Goal: Task Accomplishment & Management: Manage account settings

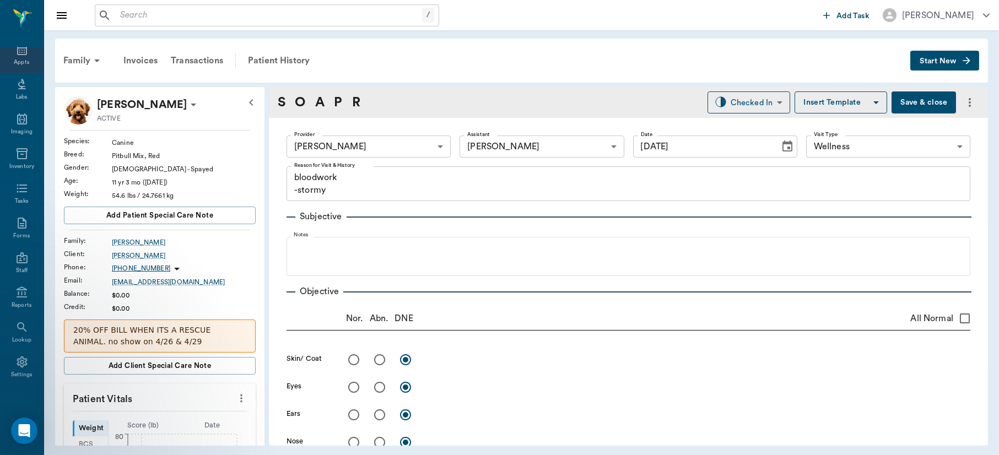
click at [14, 61] on div "Appts" at bounding box center [21, 62] width 15 height 8
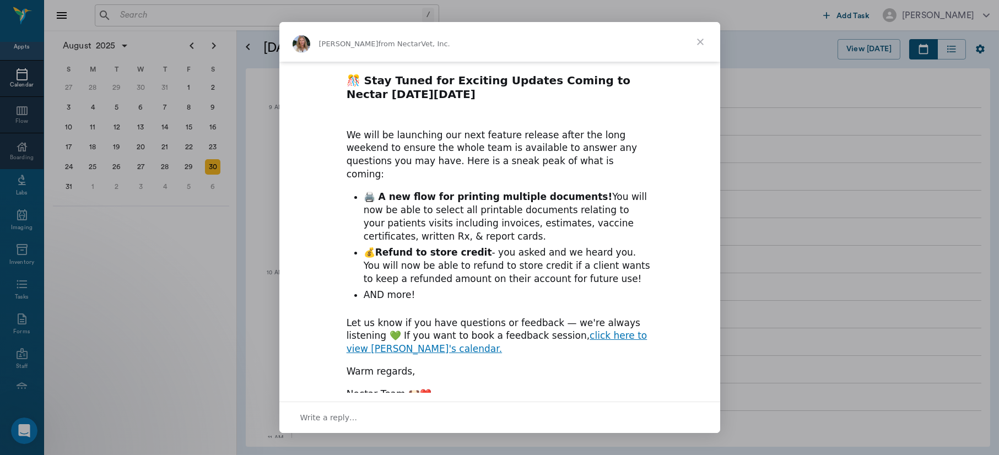
scroll to position [141, 0]
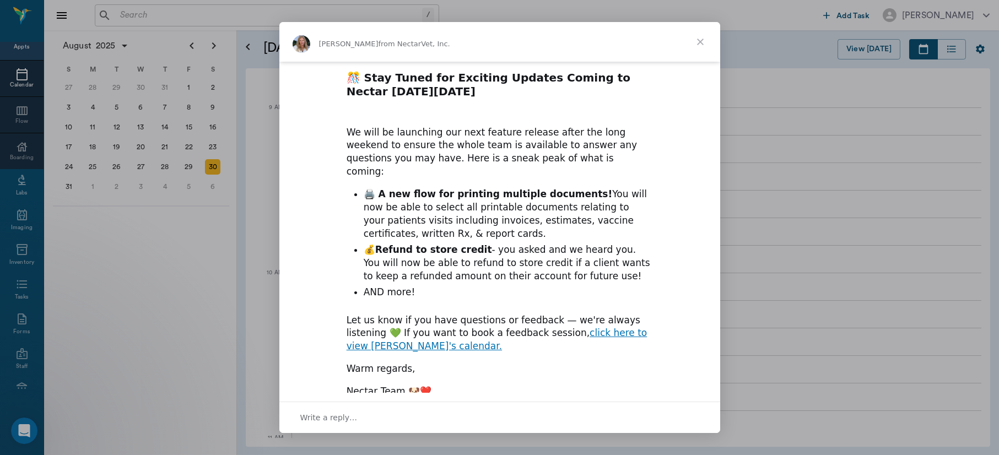
click at [698, 39] on span "Close" at bounding box center [701, 42] width 40 height 40
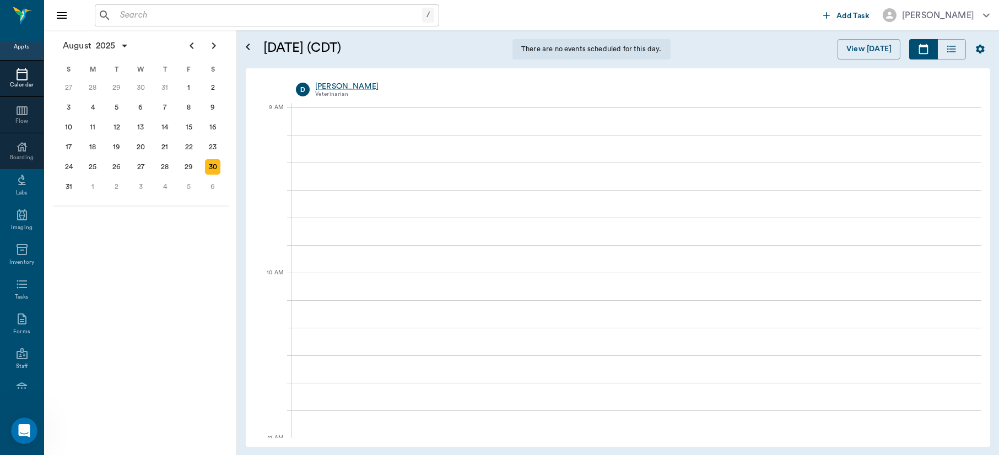
click at [251, 201] on div "[DATE] [DATE] [DATE] D [PERSON_NAME] Veterinarian 9 AM 10 AM 11 AM 12 PM 1 PM 2…" at bounding box center [618, 257] width 744 height 379
click at [188, 168] on div "29" at bounding box center [188, 166] width 15 height 15
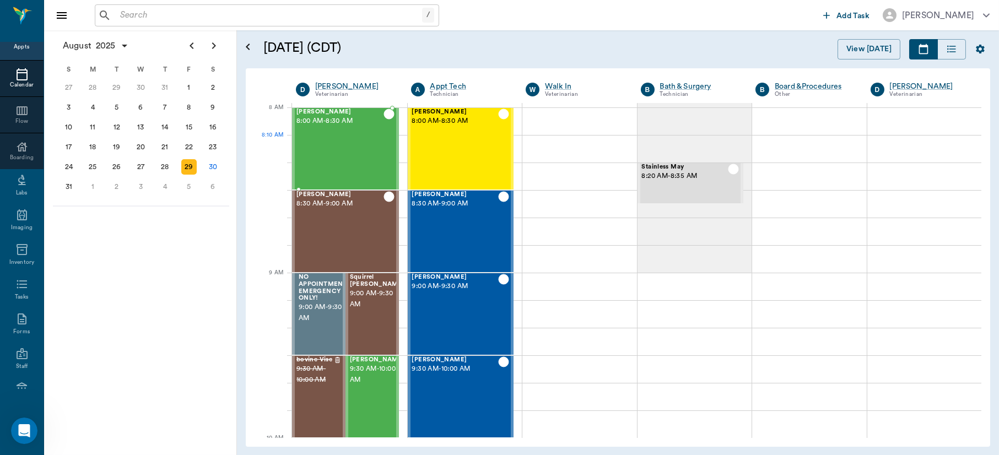
click at [333, 155] on div "[PERSON_NAME] 8:00 AM - 8:30 AM" at bounding box center [339, 149] width 87 height 80
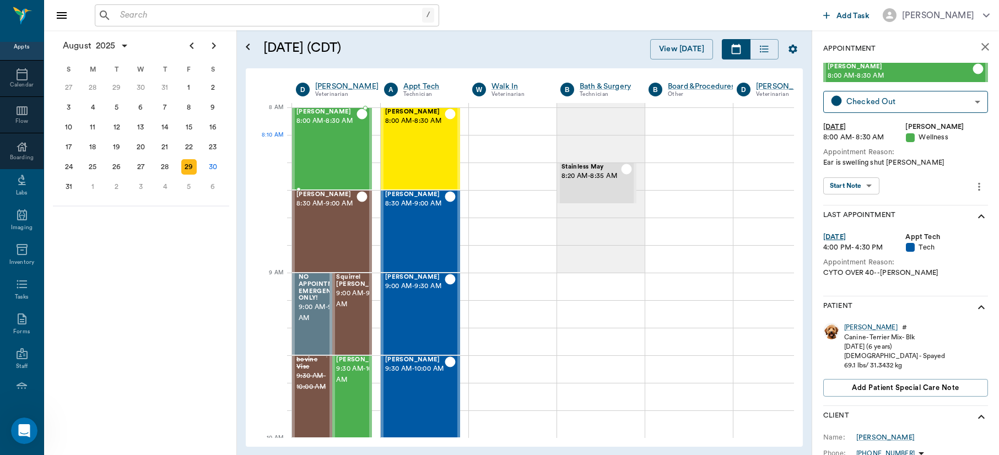
click at [333, 153] on div "[PERSON_NAME] 8:00 AM - 8:30 AM" at bounding box center [326, 149] width 60 height 80
click at [866, 187] on body "/ ​ Add Task [PERSON_NAME] Nectar Messages Appts Calendar Flow Boarding Labs Im…" at bounding box center [499, 227] width 999 height 455
click at [853, 206] on button "View SOAP" at bounding box center [845, 208] width 37 height 13
click at [862, 179] on body "/ ​ Add Task [PERSON_NAME] Nectar Messages Appts Calendar Flow Boarding Labs Im…" at bounding box center [499, 227] width 999 height 455
click at [855, 204] on button "View SOAP" at bounding box center [845, 208] width 37 height 13
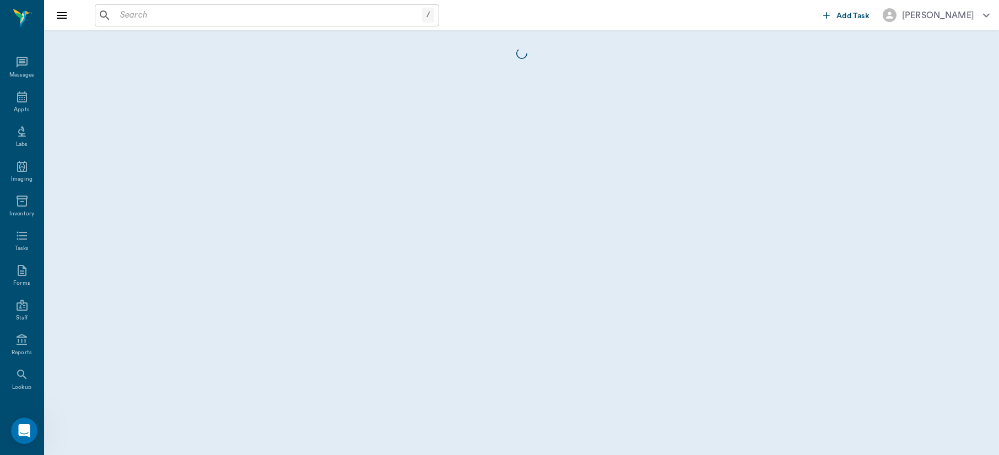
scroll to position [47, 0]
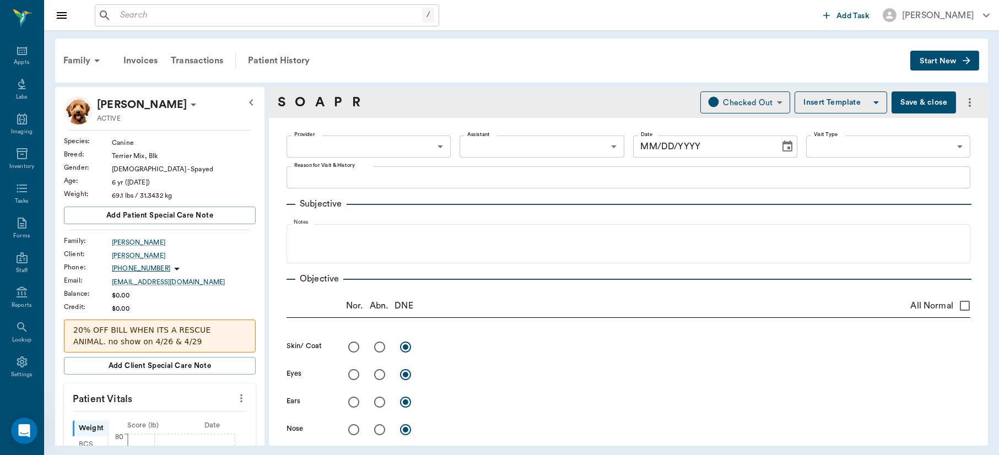
type input "63ec2f075fda476ae8351a4d"
type input "65d2be4f46e3a538d89b8c14"
type textarea "Ear is swelling shut [PERSON_NAME]"
radio input "true"
type textarea "R ear has [MEDICAL_DATA] in base of ear, ears look normal other than that. No i…"
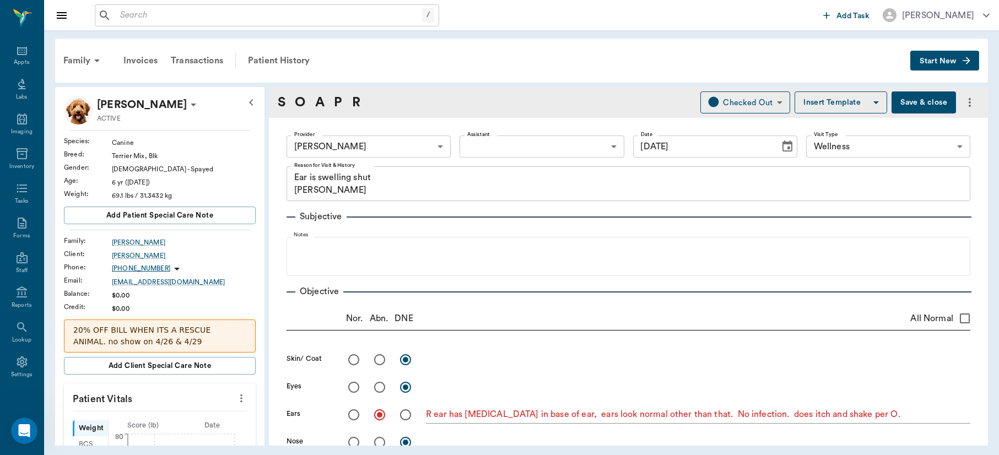
type input "[DATE]"
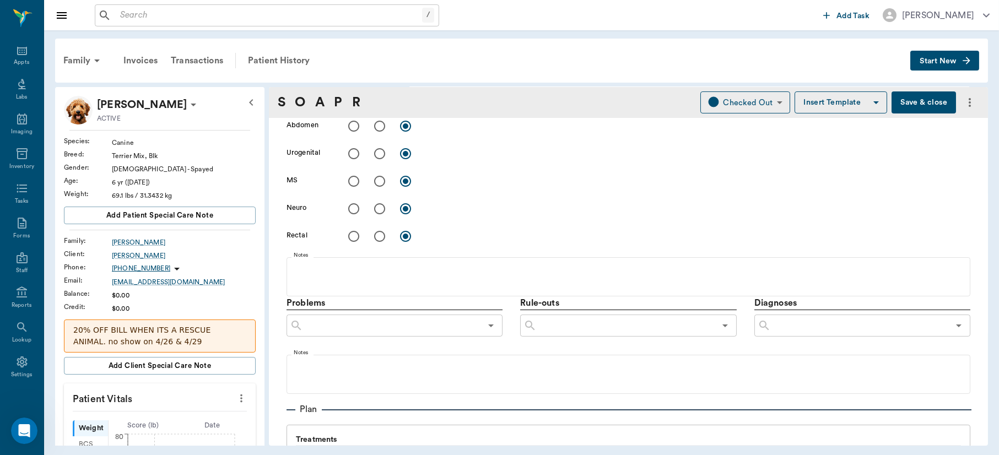
scroll to position [511, 0]
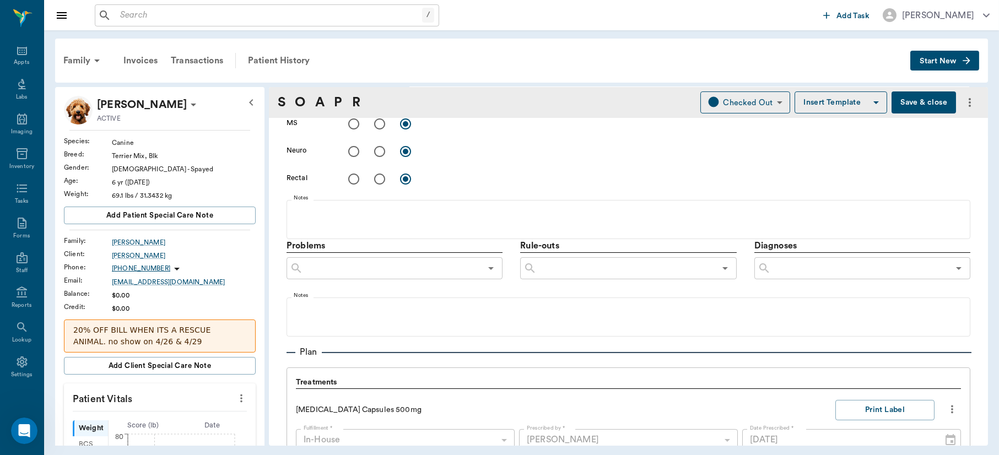
click at [822, 269] on input "text" at bounding box center [860, 268] width 178 height 15
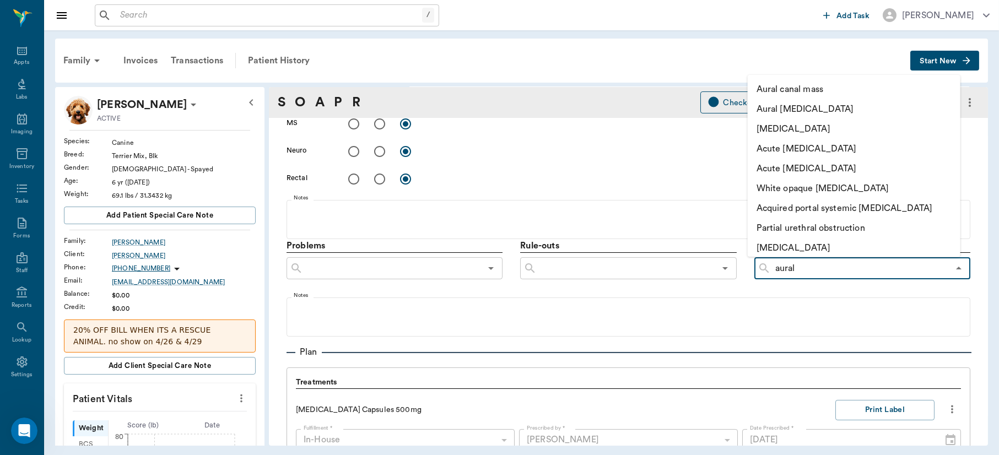
type input "aural h"
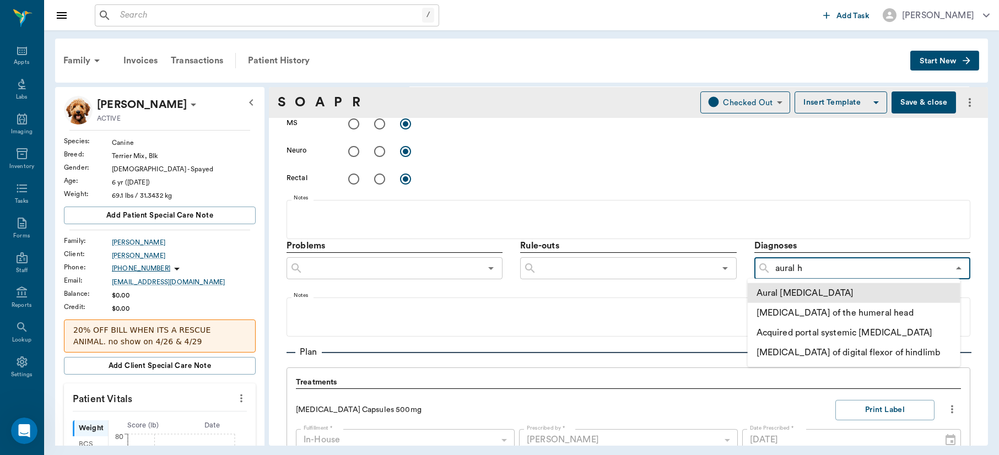
click at [802, 290] on li "Aural [MEDICAL_DATA]" at bounding box center [854, 293] width 213 height 20
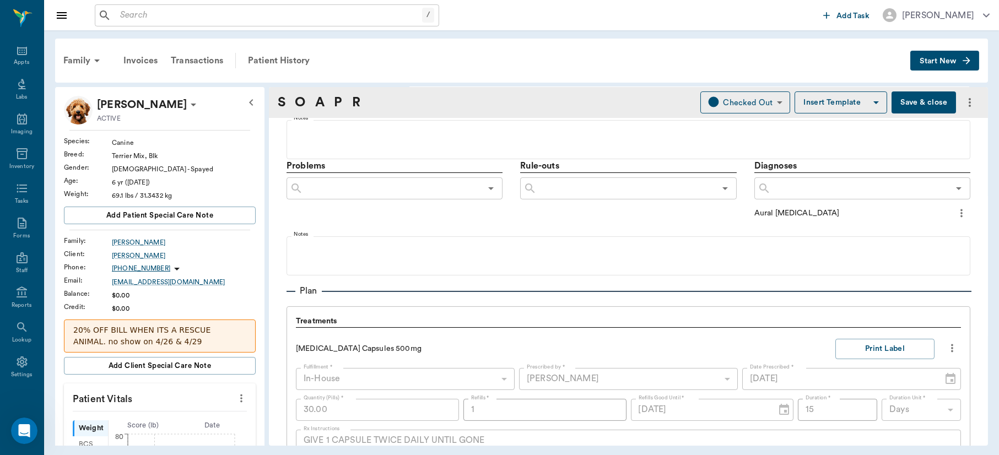
scroll to position [627, 0]
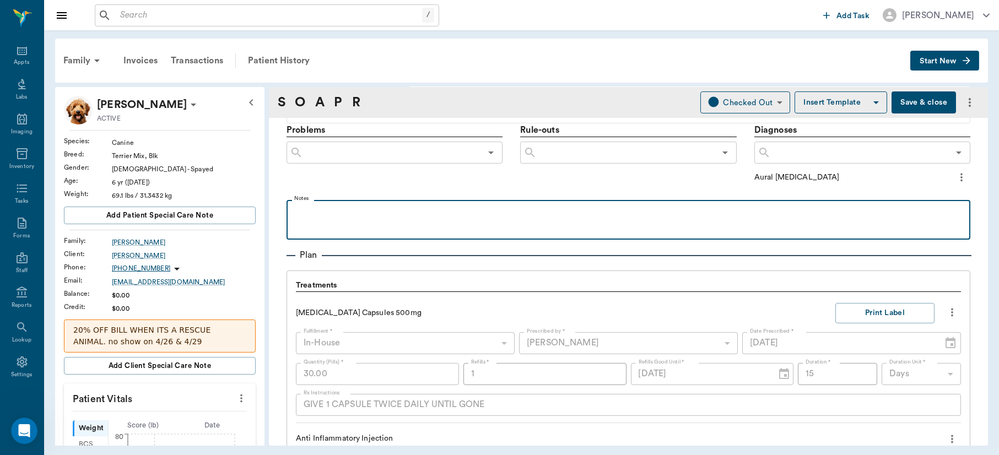
drag, startPoint x: 445, startPoint y: 218, endPoint x: 389, endPoint y: 215, distance: 55.7
click at [389, 215] on p at bounding box center [628, 212] width 673 height 13
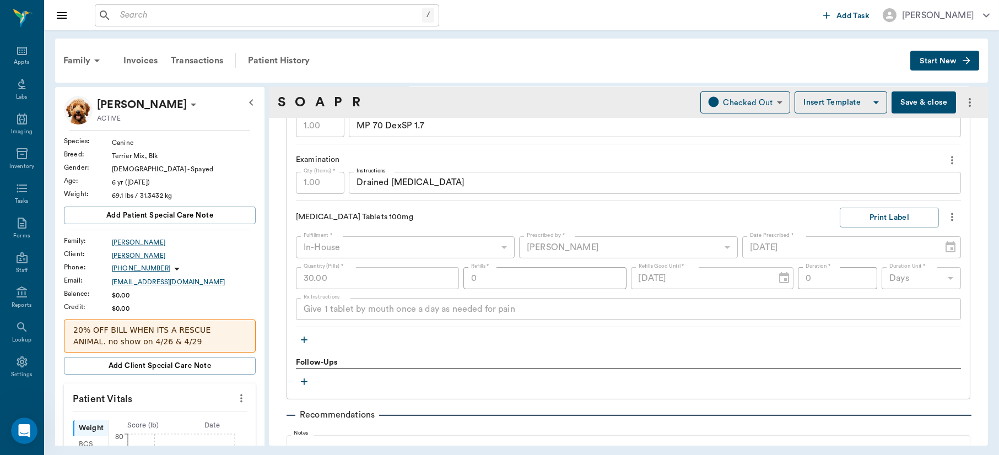
scroll to position [1007, 0]
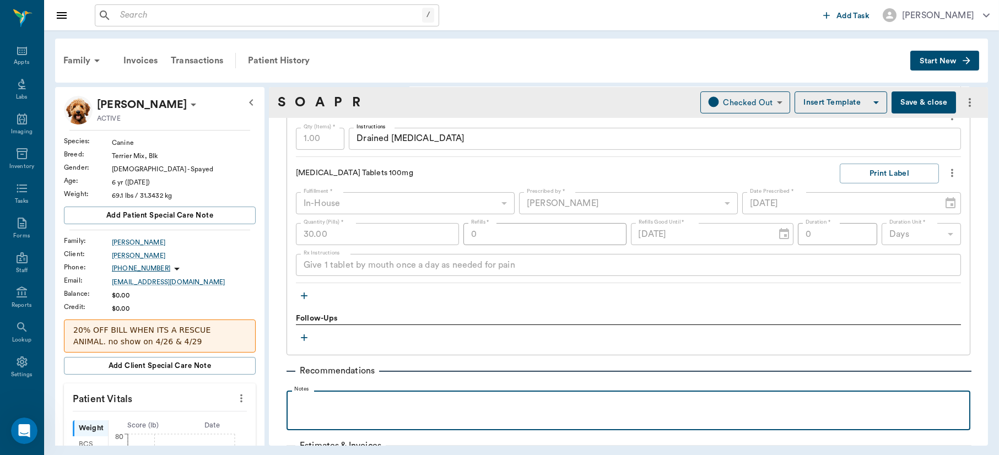
click at [474, 403] on p at bounding box center [628, 402] width 673 height 13
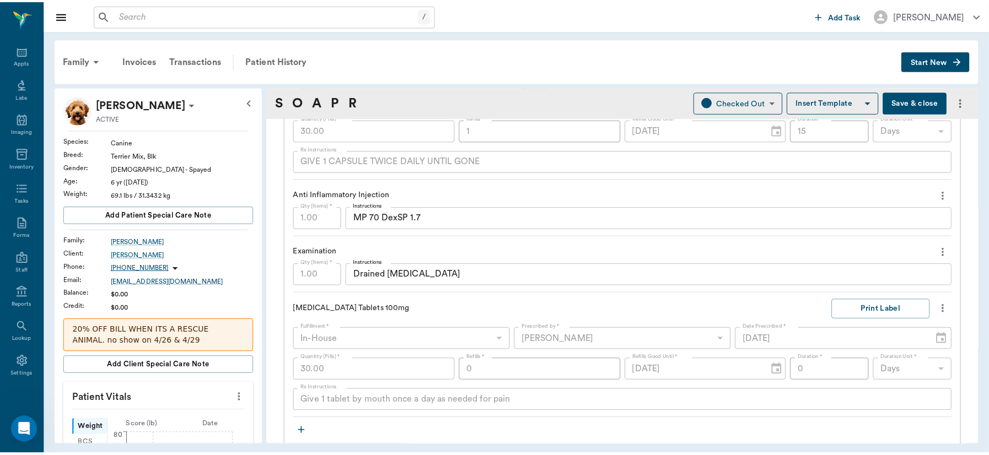
scroll to position [1105, 0]
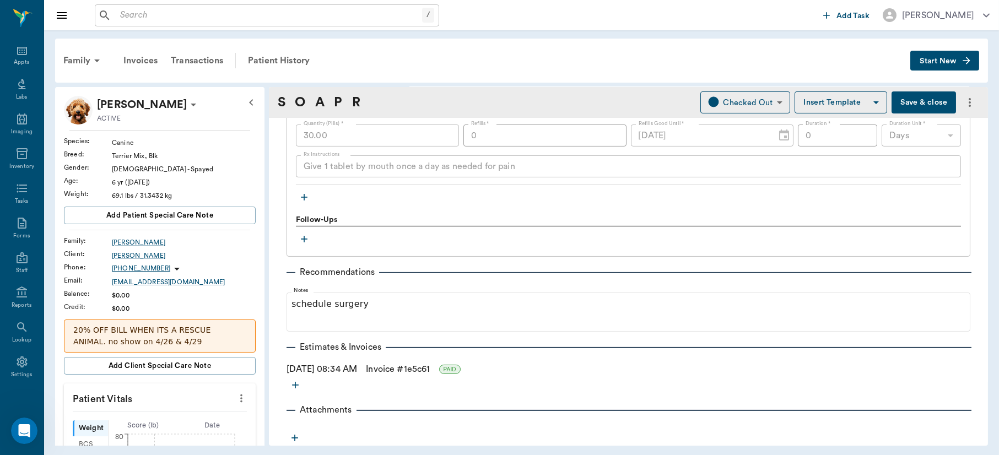
click at [911, 102] on button "Save & close" at bounding box center [924, 102] width 64 height 22
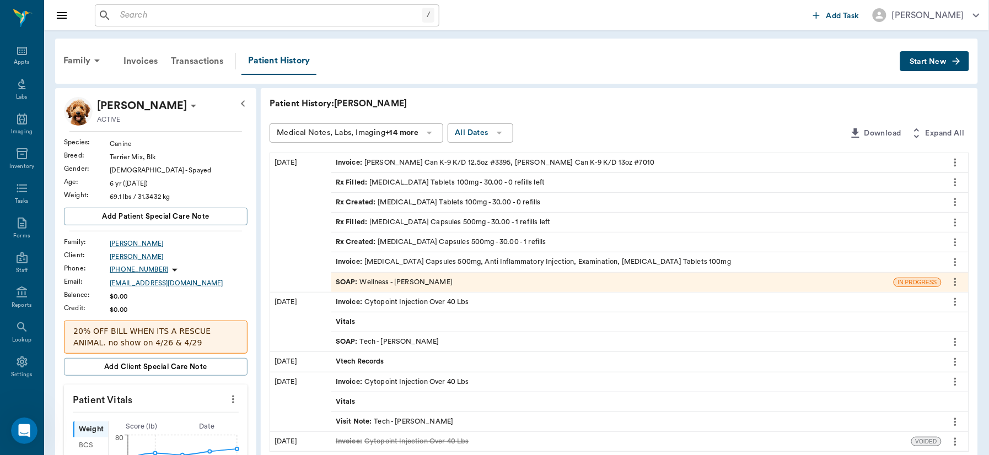
click at [231, 398] on icon "more" at bounding box center [233, 399] width 12 height 13
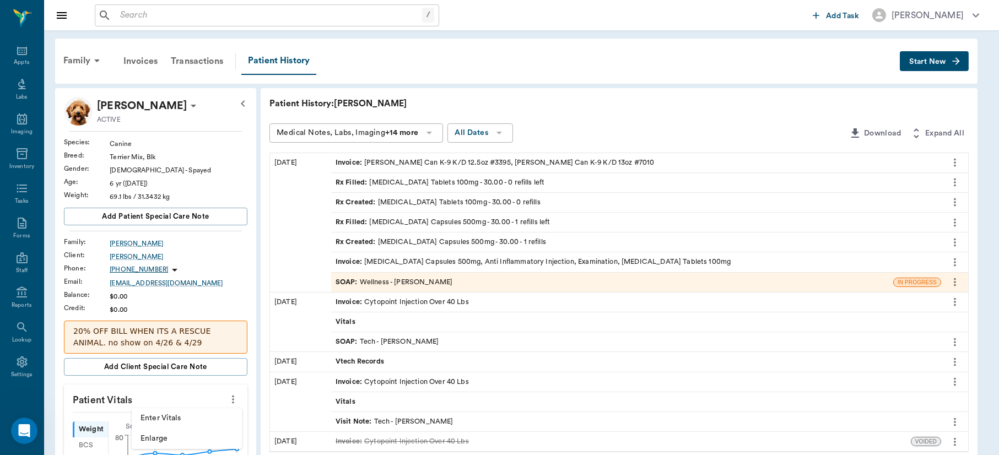
click at [186, 419] on span "Enter Vitals" at bounding box center [187, 419] width 93 height 12
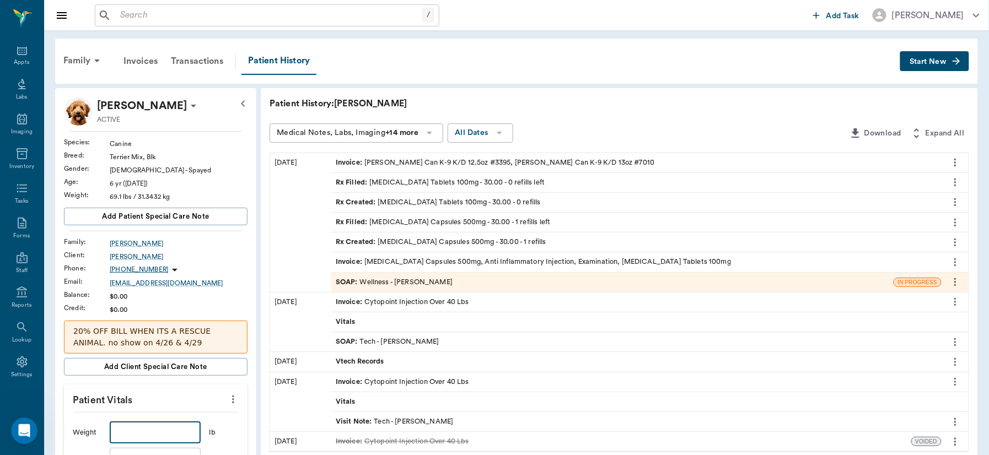
click at [176, 433] on input "text" at bounding box center [155, 433] width 90 height 22
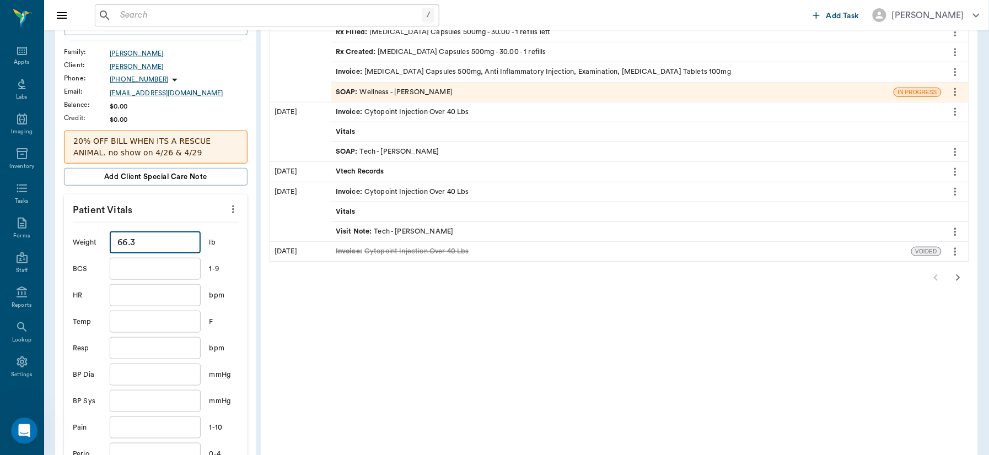
scroll to position [203, 0]
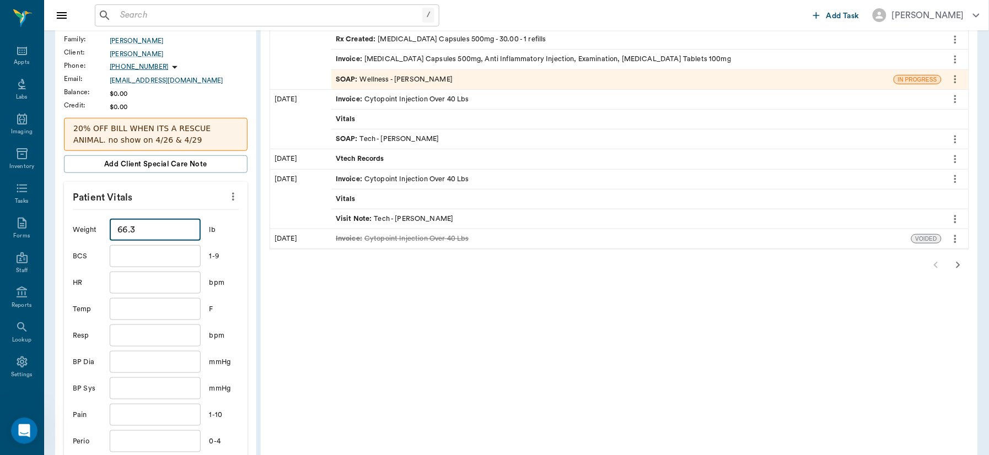
type input "66.3"
click at [154, 317] on input "text" at bounding box center [155, 309] width 90 height 22
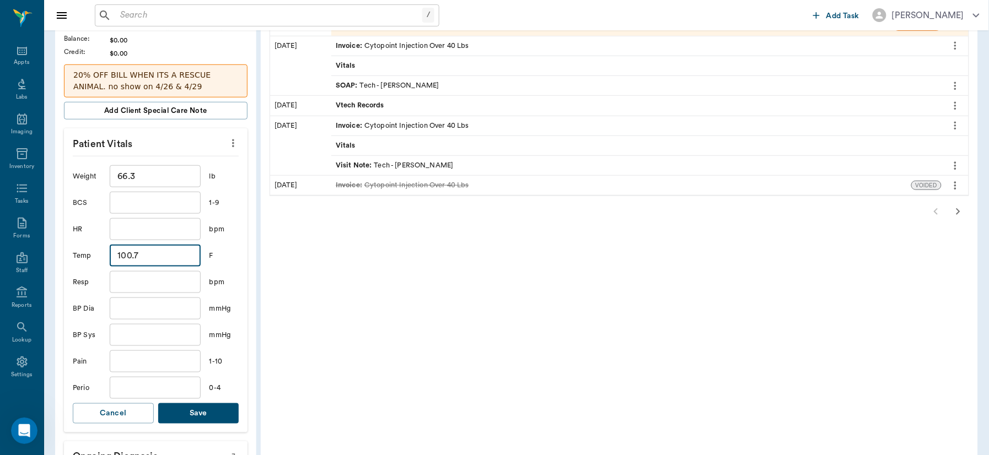
scroll to position [285, 0]
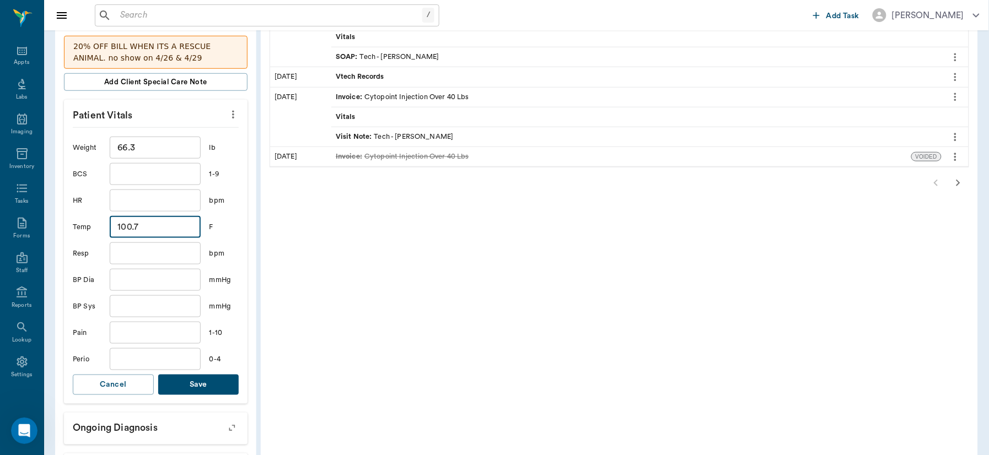
type input "100.7"
click at [217, 384] on button "Save" at bounding box center [198, 385] width 81 height 20
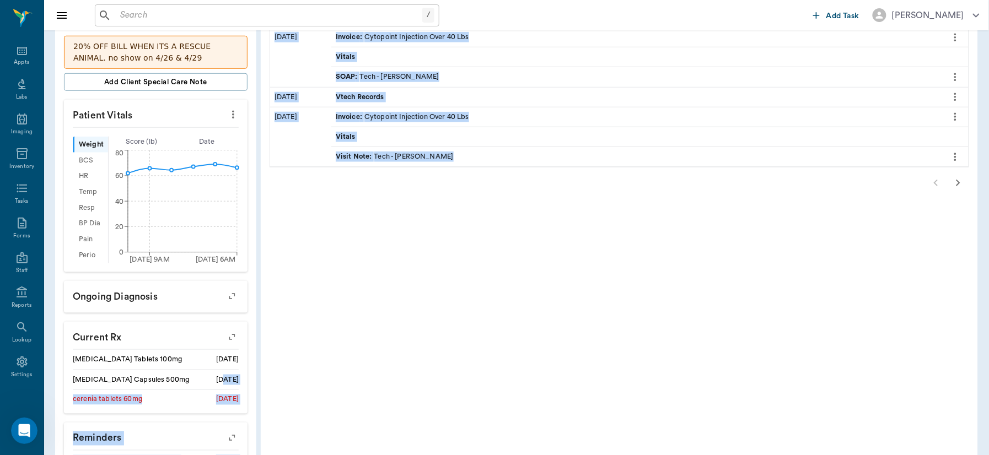
drag, startPoint x: 217, startPoint y: 384, endPoint x: 524, endPoint y: 354, distance: 308.9
click at [524, 354] on div "[PERSON_NAME] ACTIVE Species : Canine Breed : Terrier Mix, Blk Gender : [DEMOGR…" at bounding box center [516, 222] width 922 height 839
click at [15, 58] on div "Appts" at bounding box center [21, 62] width 15 height 8
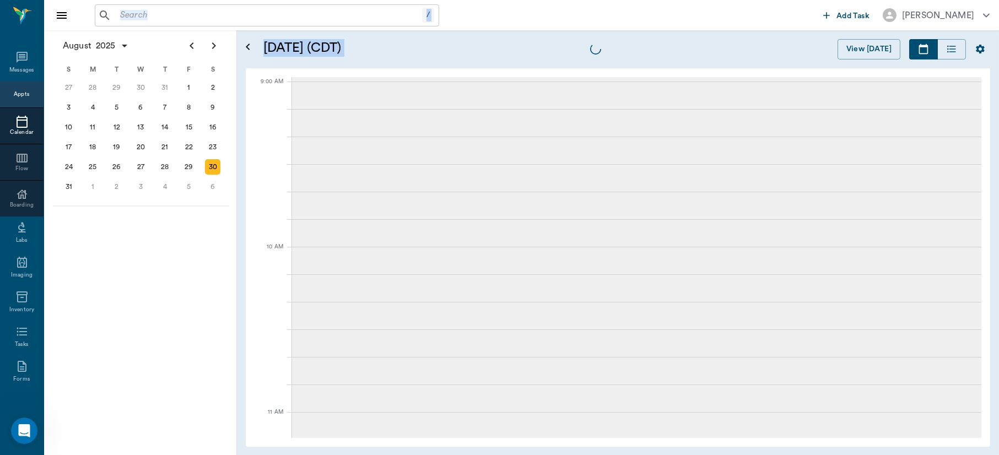
scroll to position [47, 0]
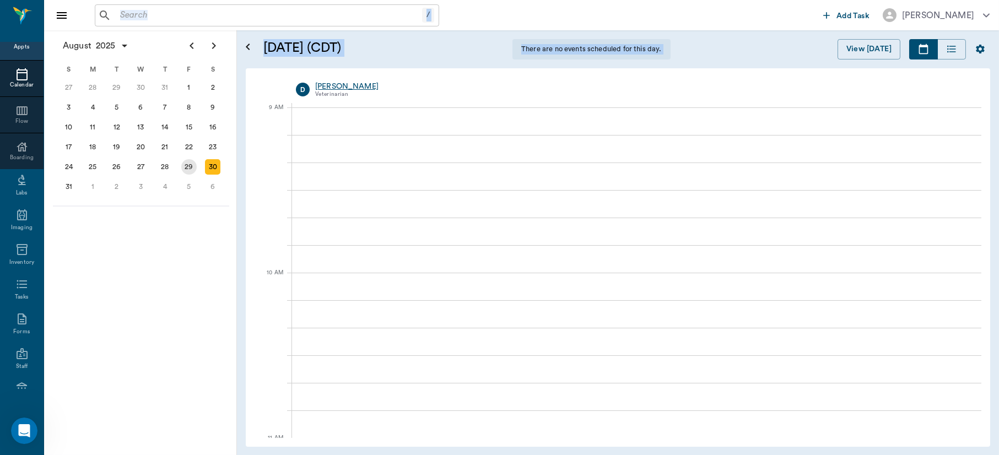
click at [190, 161] on div "29" at bounding box center [188, 166] width 15 height 15
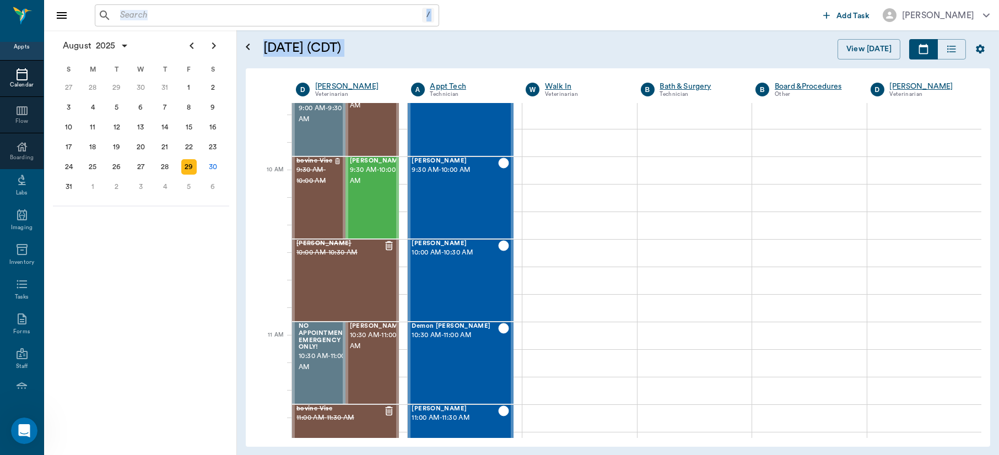
scroll to position [268, 0]
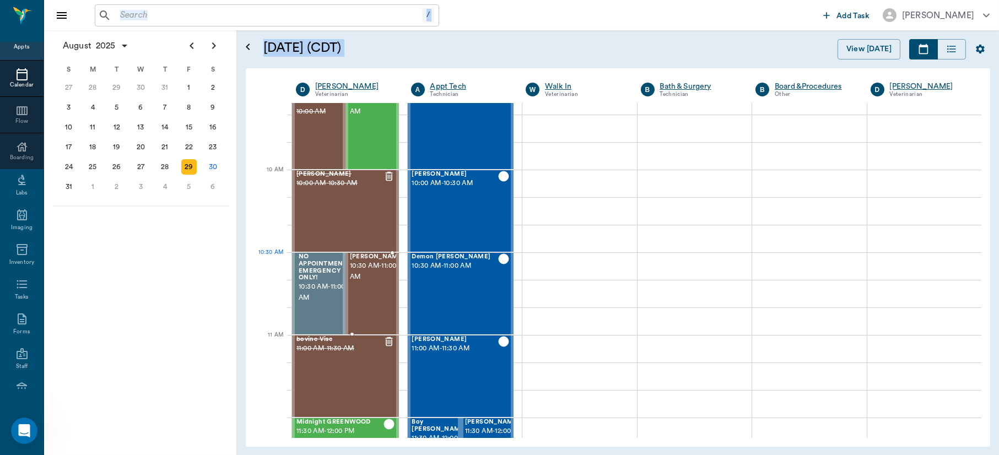
click at [376, 278] on span "10:30 AM - 11:00 AM" at bounding box center [377, 272] width 55 height 22
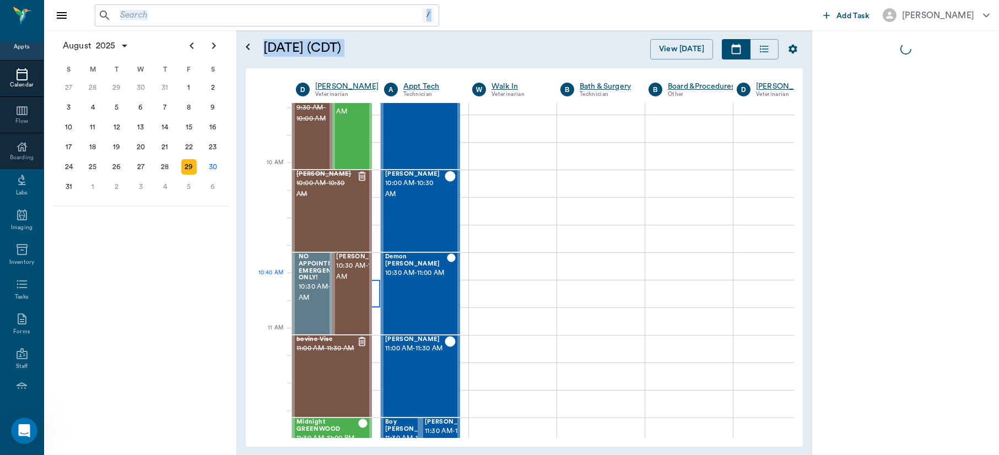
scroll to position [275, 0]
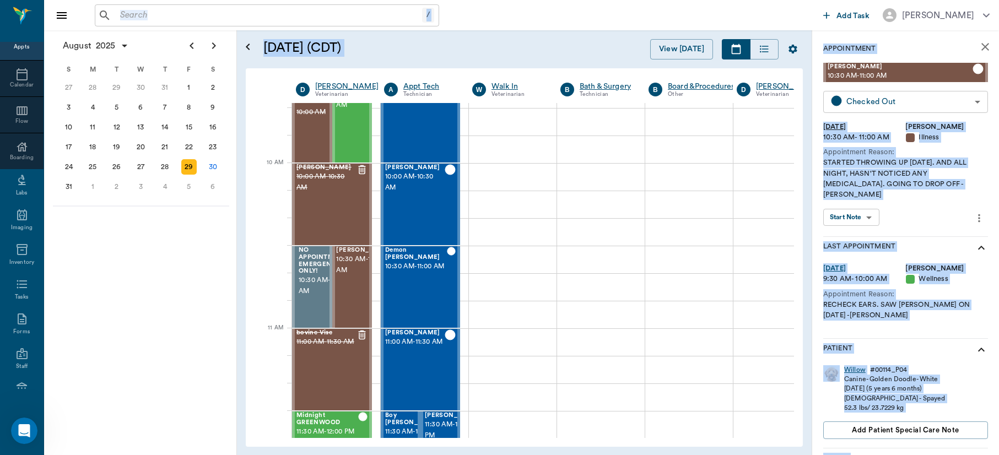
click at [967, 101] on body "/ ​ Add Task [PERSON_NAME] Nectar Messages Appts Calendar Flow Boarding Labs Im…" at bounding box center [499, 227] width 999 height 455
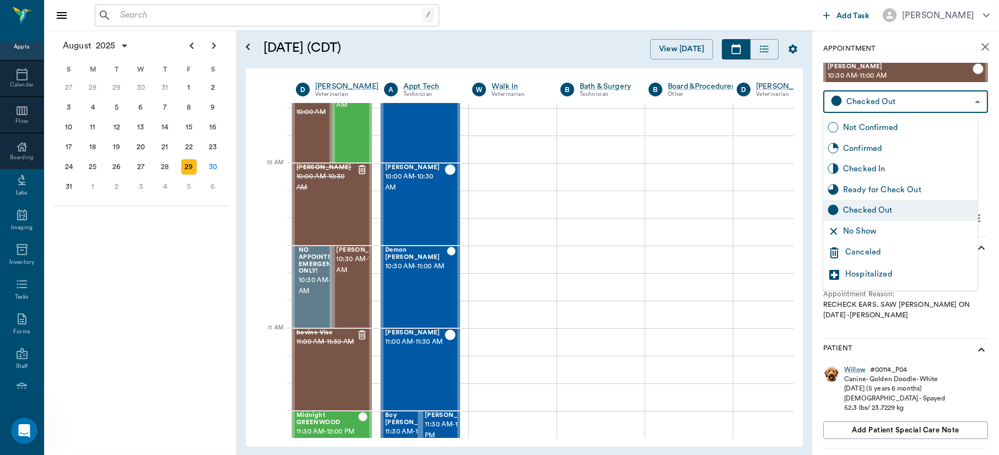
click at [967, 102] on div at bounding box center [499, 227] width 999 height 455
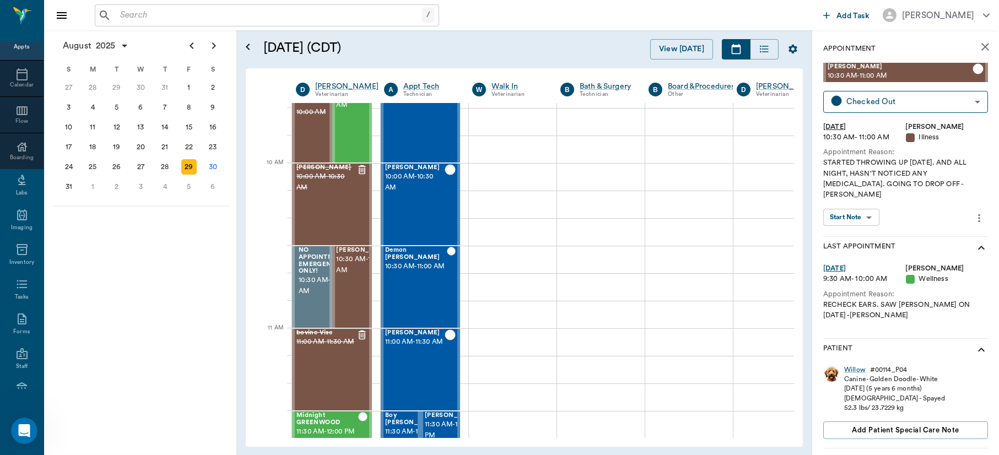
click at [967, 102] on div at bounding box center [499, 227] width 999 height 455
click at [870, 207] on body "/ ​ Add Task [PERSON_NAME] Nectar Messages Appts Calendar Flow Boarding Labs Im…" at bounding box center [499, 227] width 999 height 455
click at [870, 207] on div at bounding box center [499, 227] width 999 height 455
click at [865, 210] on body "/ ​ Add Task [PERSON_NAME] Nectar Messages Appts Calendar Flow Boarding Labs Im…" at bounding box center [499, 227] width 999 height 455
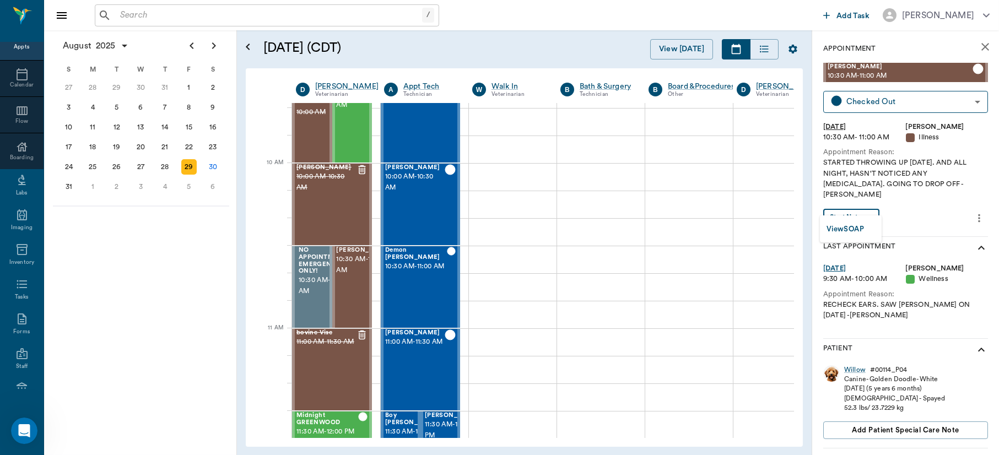
click at [853, 226] on button "View SOAP" at bounding box center [845, 229] width 37 height 13
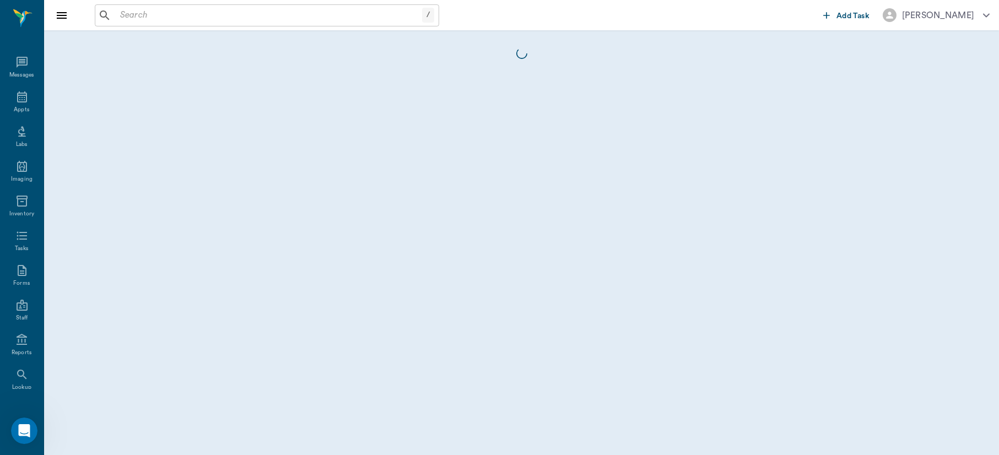
scroll to position [47, 0]
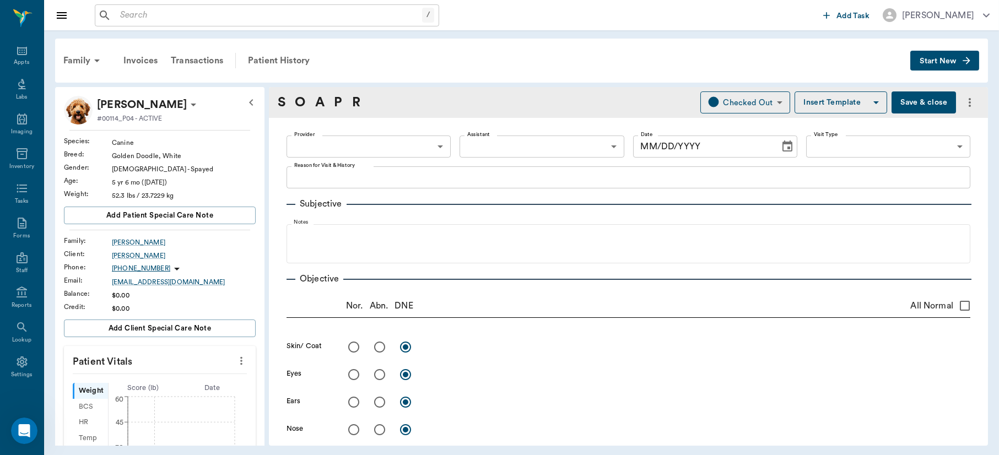
type input "63ec2f075fda476ae8351a4d"
type input "65d2be4f46e3a538d89b8c15"
type textarea "STARTED THROWING UP [DATE]. AND ALL NIGHT, HASN'T NOTICED ANY [MEDICAL_DATA]. G…"
radio input "true"
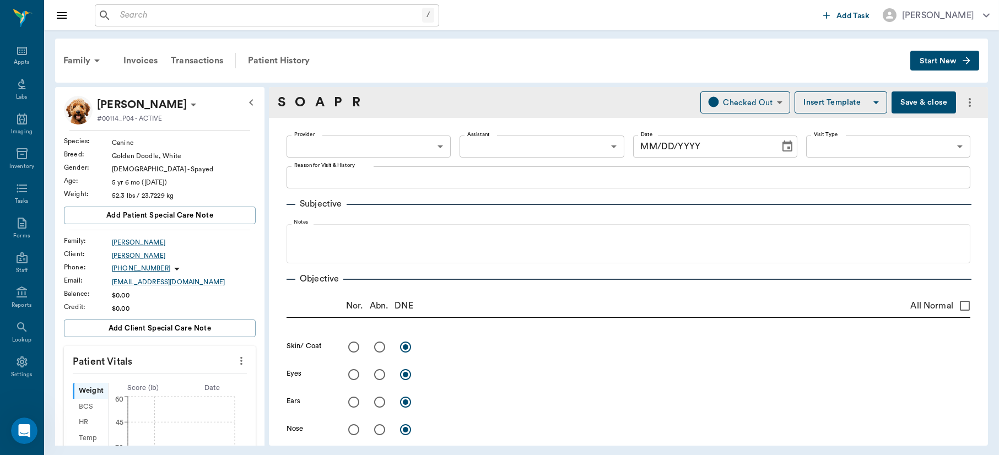
radio input "true"
type textarea "No pain on [MEDICAL_DATA] or any abnormality noted"
radio input "true"
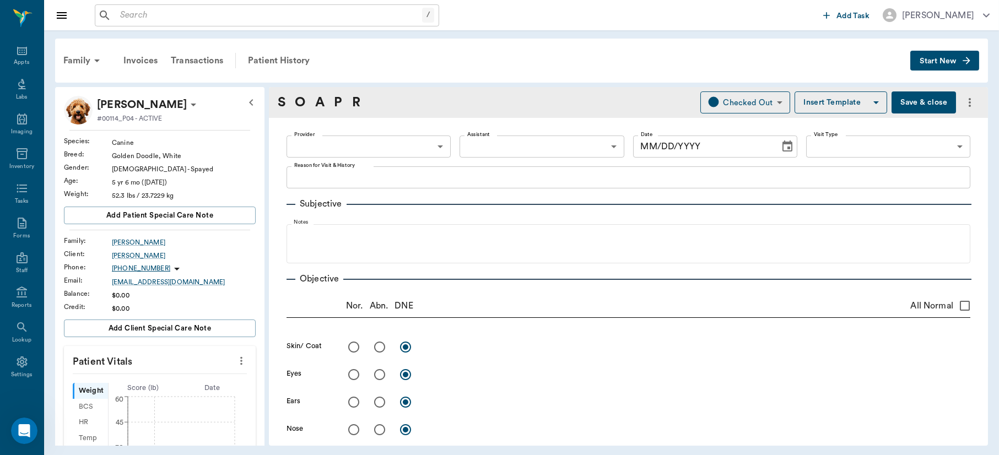
radio input "true"
type textarea "Fecal: neg"
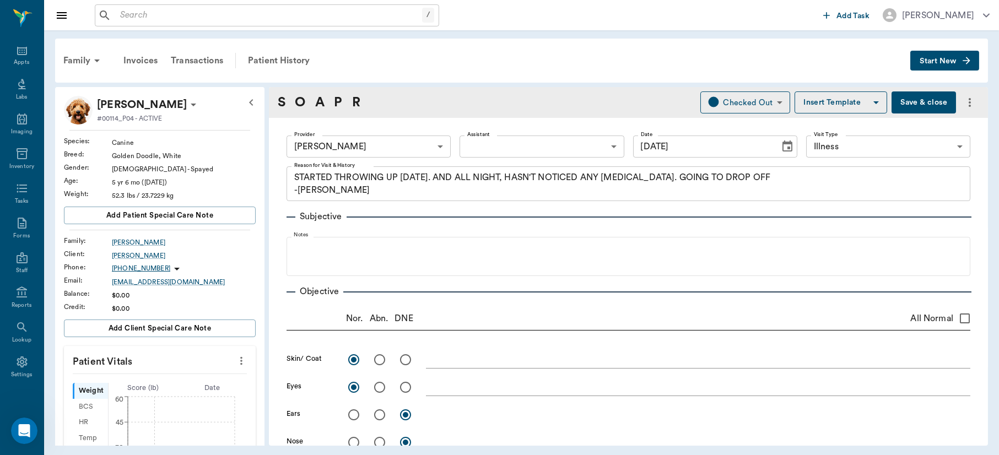
type input "[DATE]"
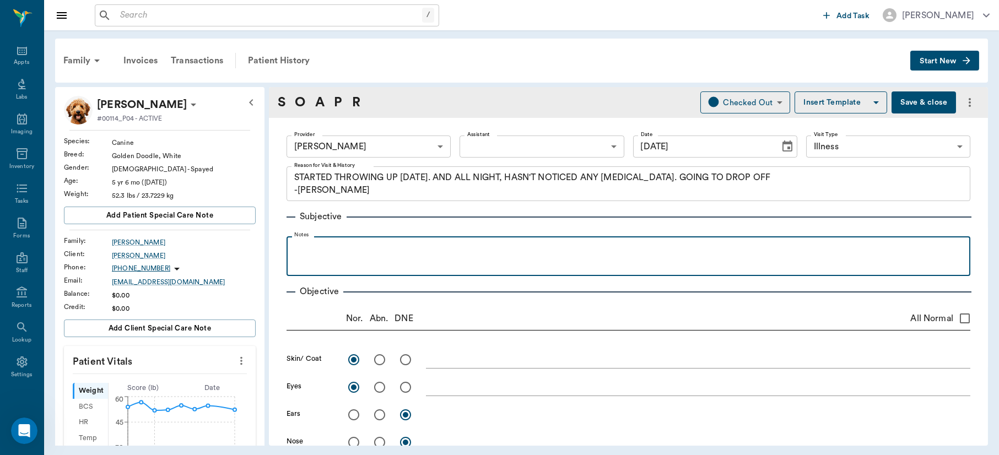
click at [316, 251] on p at bounding box center [628, 248] width 673 height 13
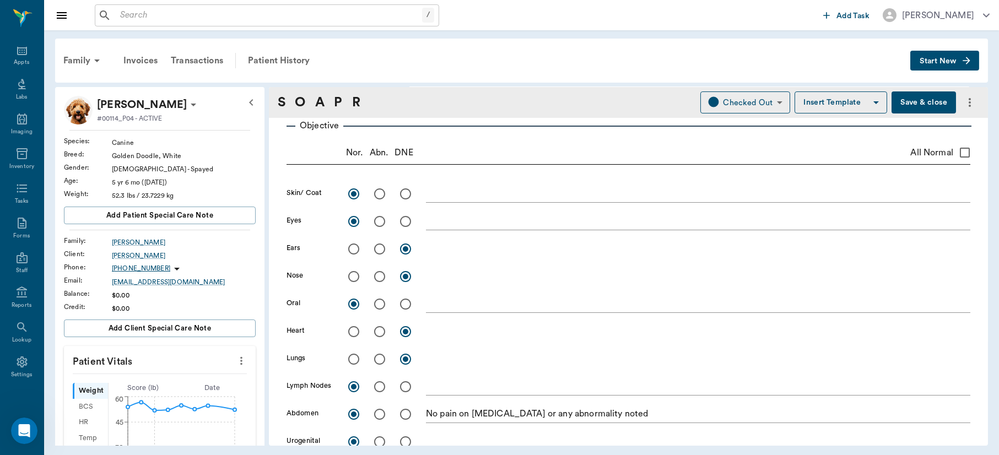
scroll to position [272, 0]
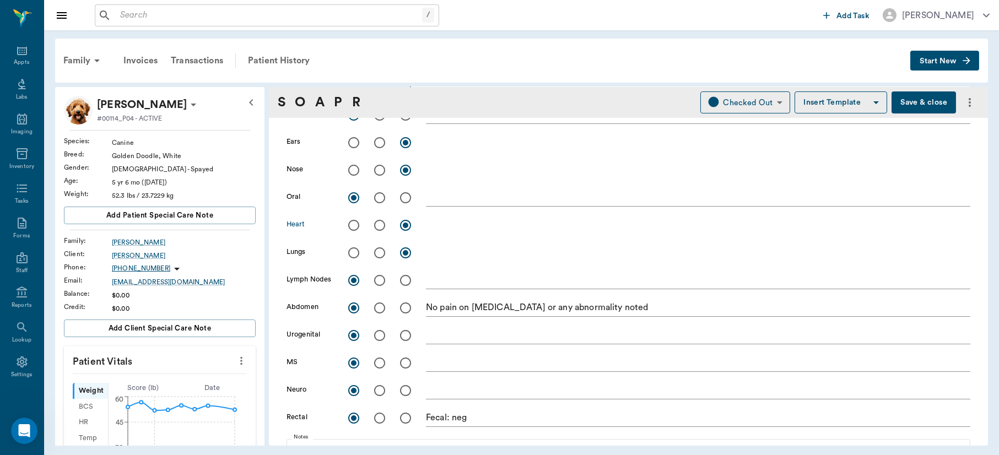
click at [380, 225] on input "radio" at bounding box center [379, 225] width 23 height 23
radio input "true"
click at [378, 250] on input "radio" at bounding box center [379, 252] width 23 height 23
radio input "true"
click at [435, 226] on textarea at bounding box center [698, 225] width 544 height 13
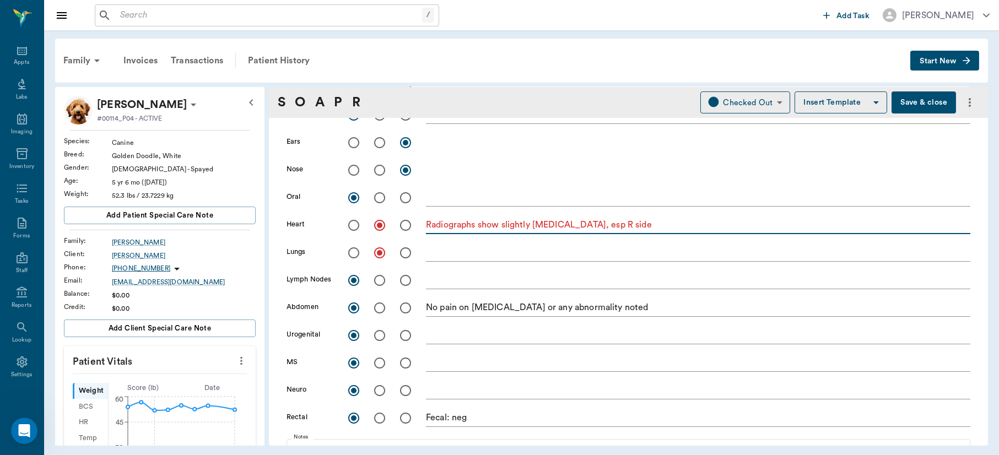
type textarea "Radiographs show slightly [MEDICAL_DATA], esp R side"
click at [451, 250] on textarea at bounding box center [698, 252] width 544 height 13
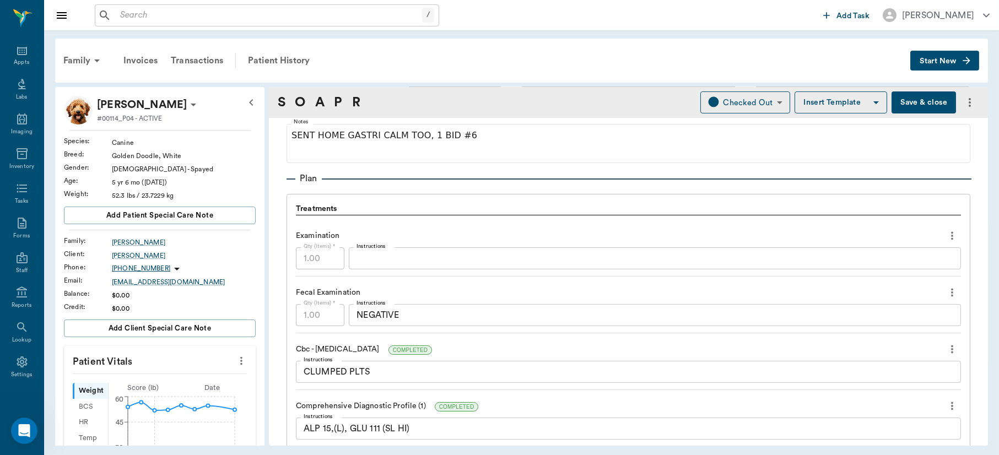
scroll to position [803, 0]
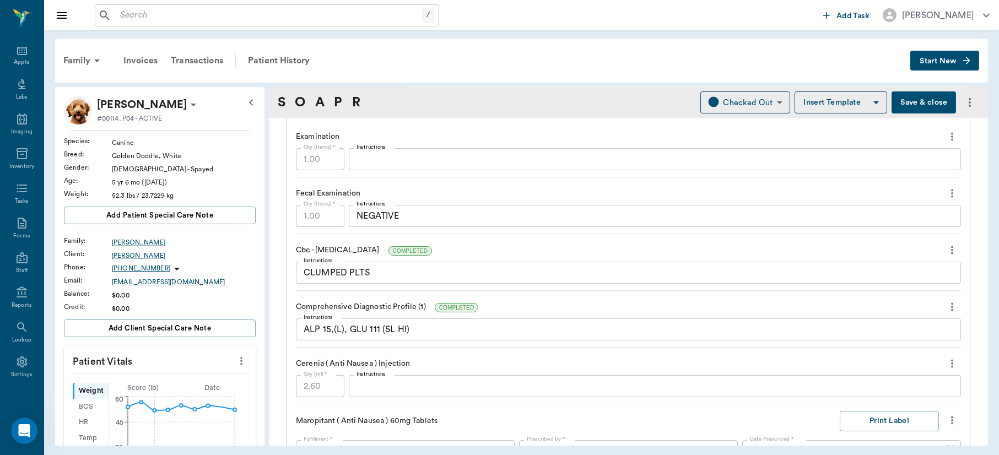
type textarea "mild interstitial pattern"
drag, startPoint x: 993, startPoint y: 303, endPoint x: 995, endPoint y: 321, distance: 18.3
click at [995, 321] on div "Family Invoices Transactions Patient History Start New Willow [PERSON_NAME] #00…" at bounding box center [521, 242] width 955 height 424
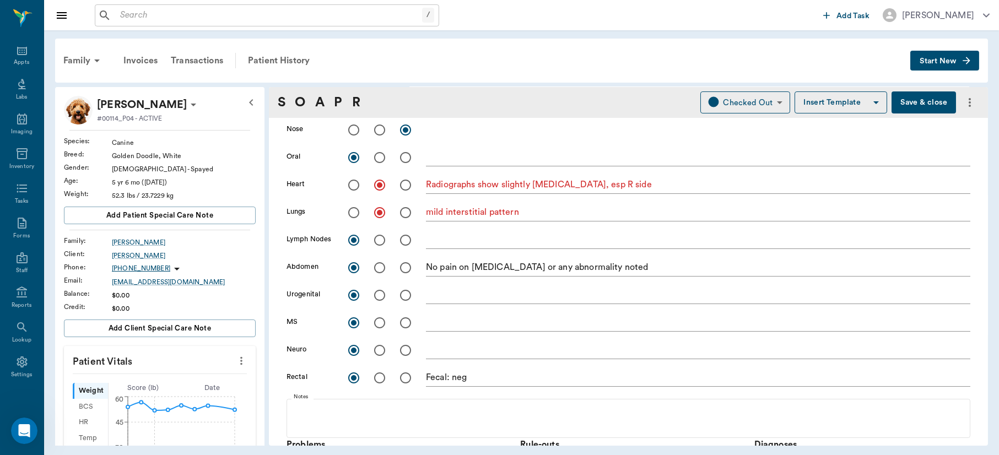
scroll to position [235, 0]
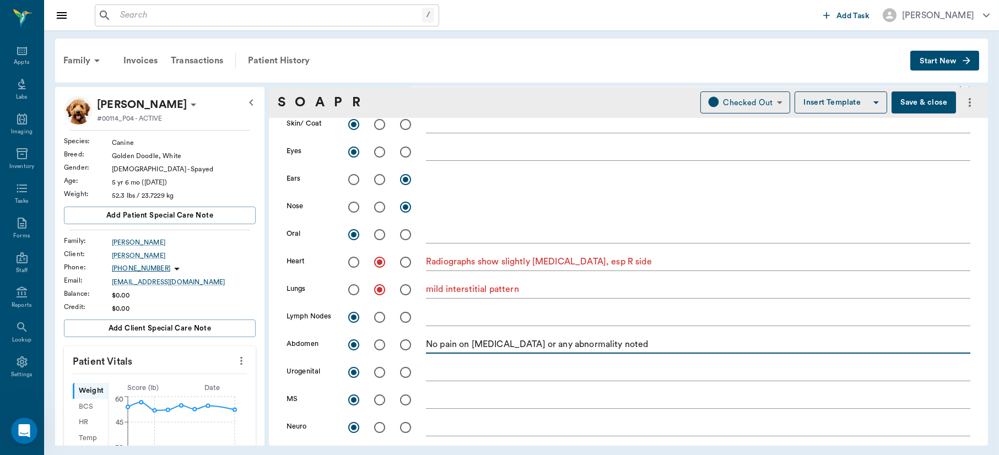
click at [660, 345] on textarea "No pain on [MEDICAL_DATA] or any abnormality noted" at bounding box center [698, 344] width 544 height 13
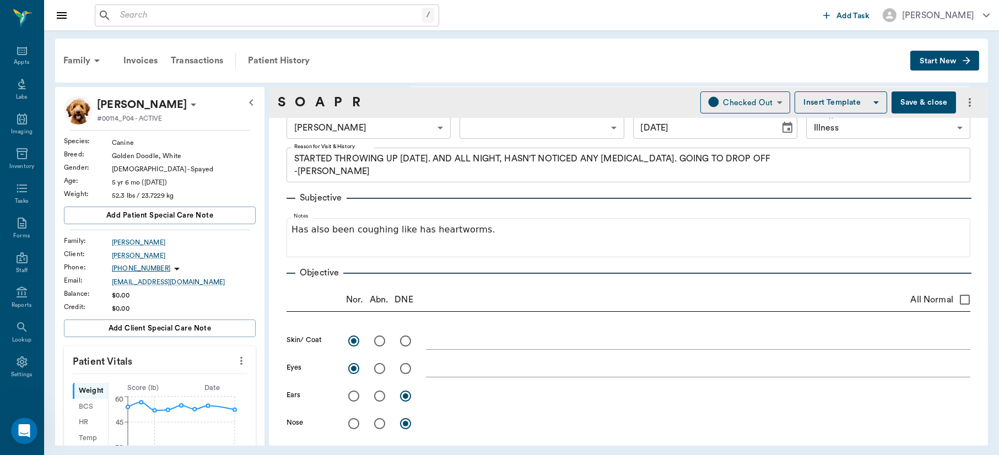
scroll to position [23, 0]
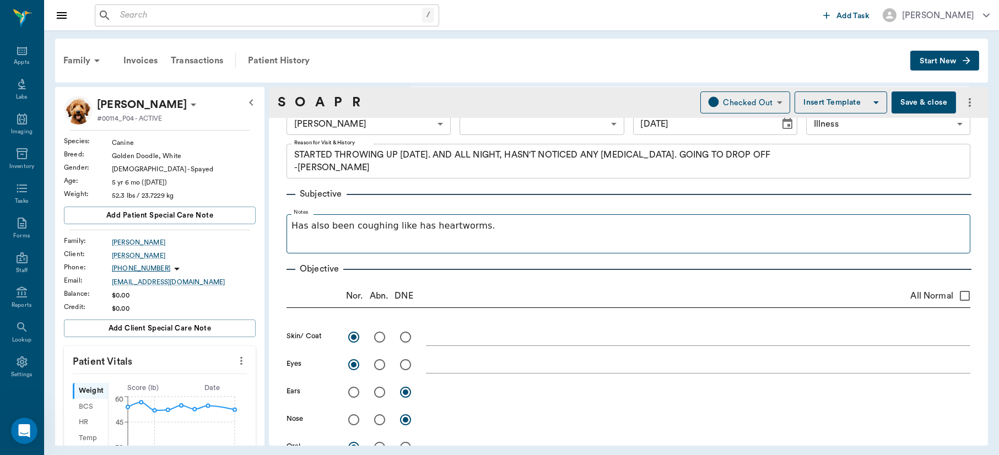
type textarea "No pain on [MEDICAL_DATA] or any abnormality noted, radiographs show large area…"
click at [527, 216] on fieldset "Notes Has also been coughing like has heartworms." at bounding box center [629, 231] width 684 height 44
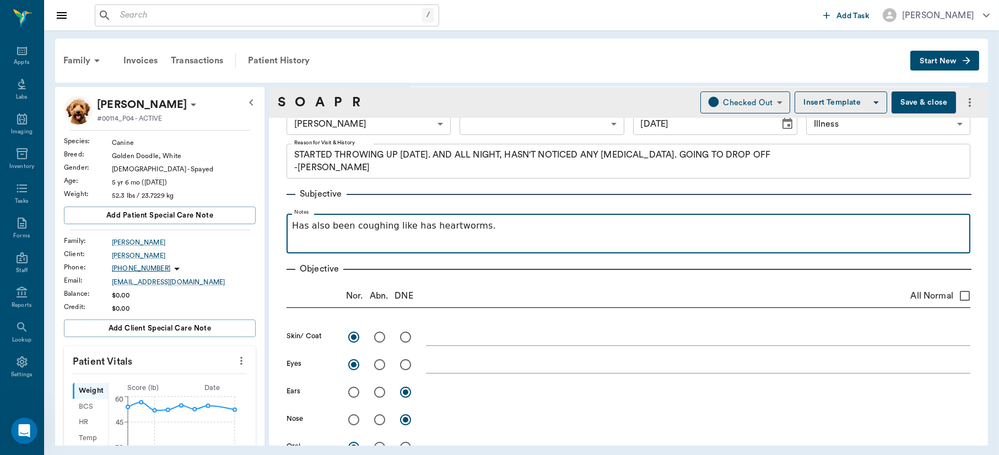
click at [526, 222] on p "Has also been coughing like has heartworms." at bounding box center [628, 225] width 673 height 13
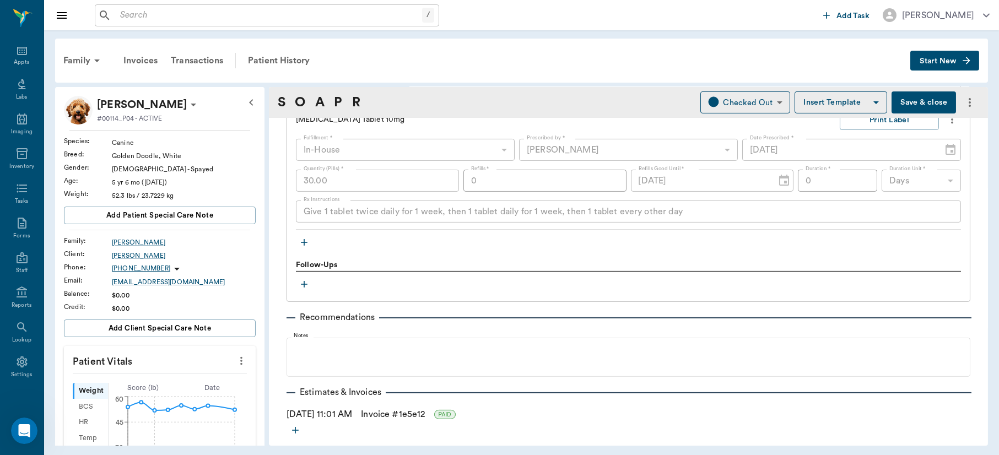
scroll to position [1345, 0]
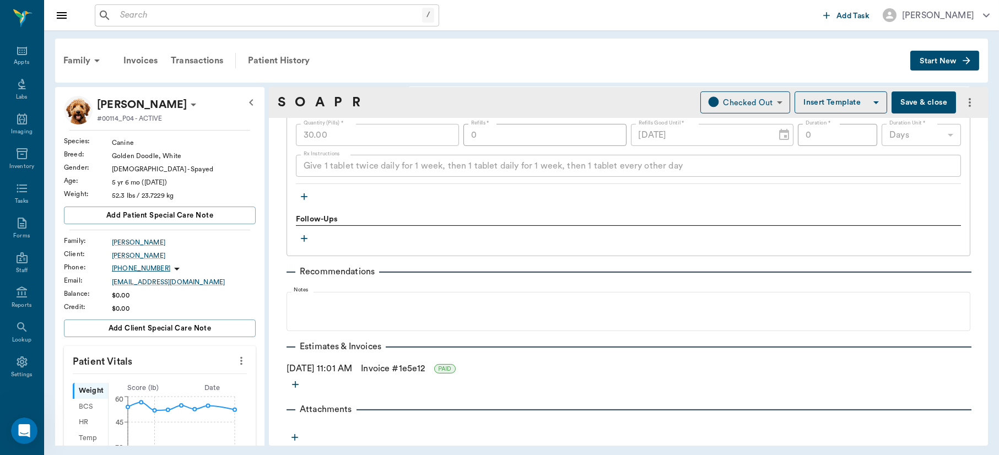
click at [924, 99] on button "Save & close" at bounding box center [924, 102] width 64 height 22
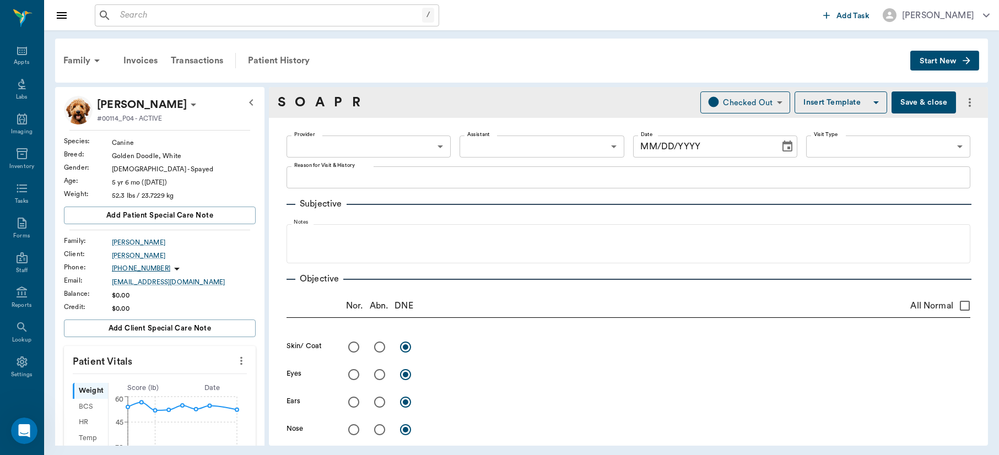
type input "63ec2f075fda476ae8351a4d"
type input "65d2be4f46e3a538d89b8c15"
type textarea "STARTED THROWING UP [DATE]. AND ALL NIGHT, HASN'T NOTICED ANY [MEDICAL_DATA]. G…"
radio input "true"
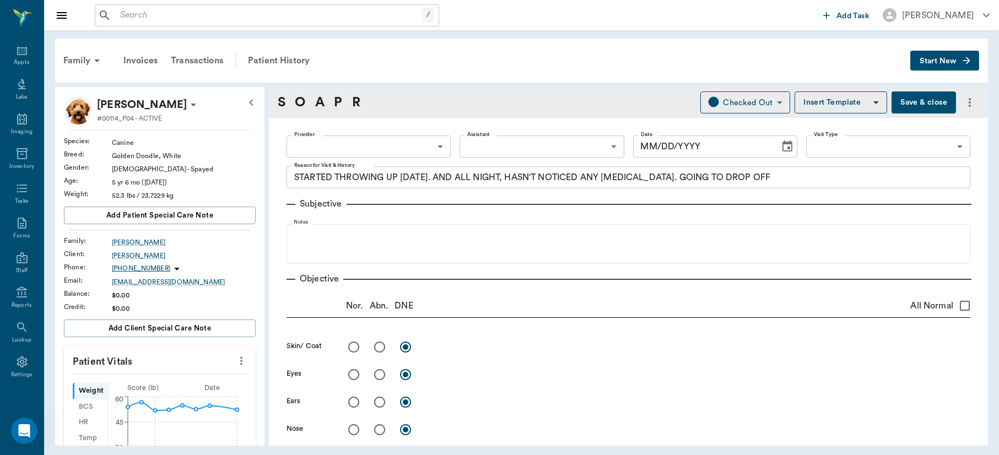
radio input "true"
type textarea "Radiographs show slightly [MEDICAL_DATA], esp R side"
radio input "true"
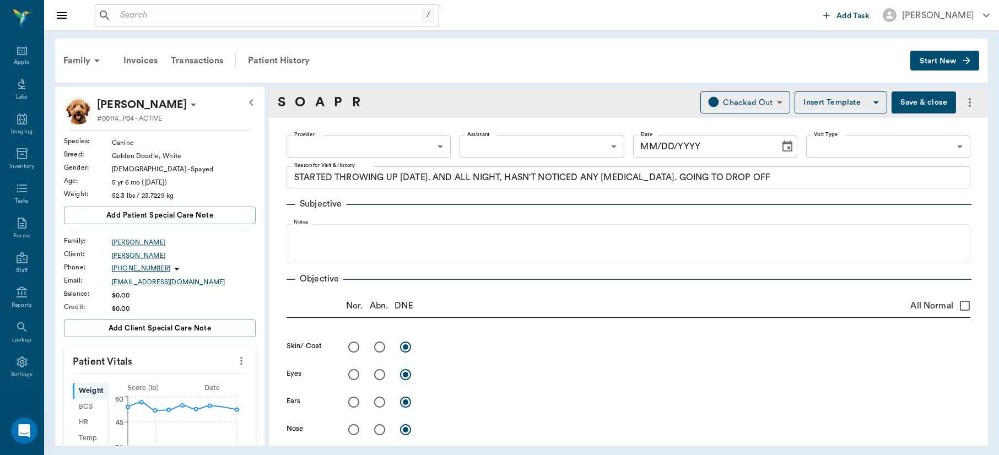
type textarea "mild interstitial pattern"
radio input "true"
type textarea "No pain on [MEDICAL_DATA] or any abnormality noted, radiographs show large area…"
radio input "true"
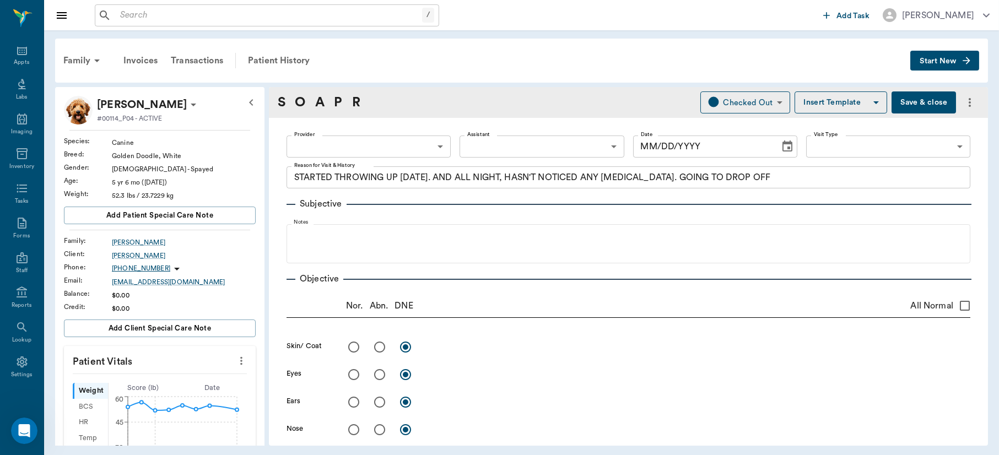
radio input "true"
type textarea "Fecal: neg"
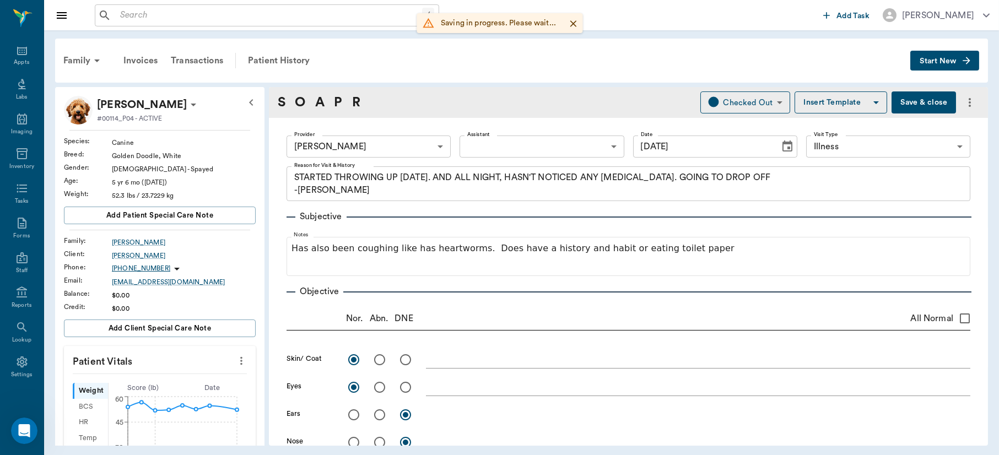
type input "[DATE]"
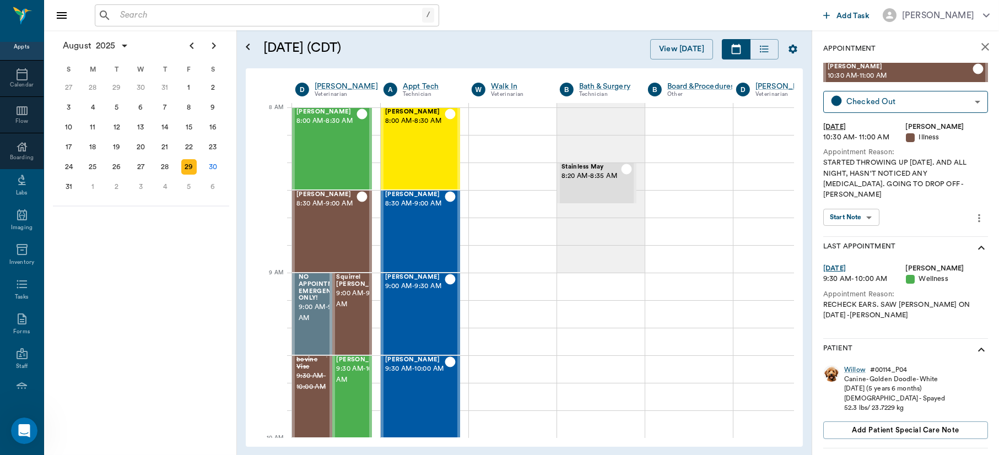
scroll to position [0, 1]
click at [332, 222] on div "[PERSON_NAME] 8:30 AM - 9:00 AM" at bounding box center [326, 231] width 60 height 80
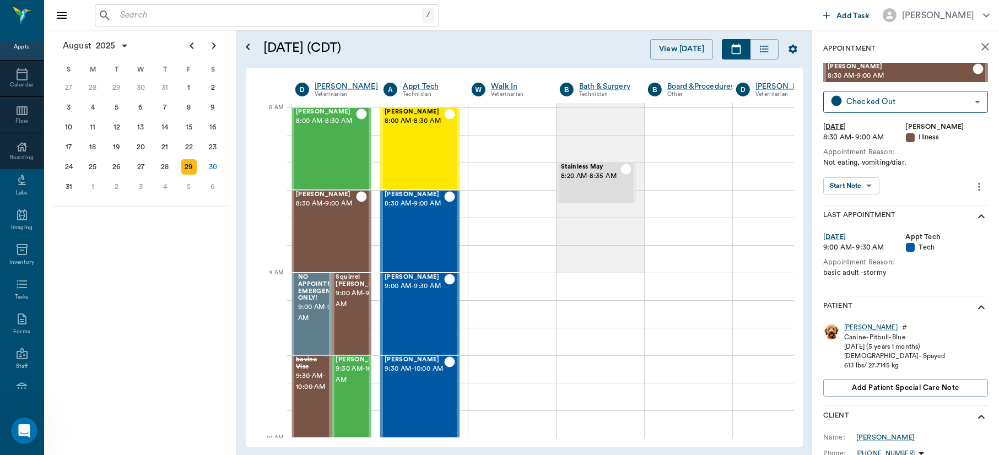
click at [847, 183] on body "/ ​ Add Task [PERSON_NAME] Nectar Messages Appts Calendar Flow Boarding Labs Im…" at bounding box center [499, 227] width 999 height 455
click at [850, 207] on button "View SOAP" at bounding box center [845, 208] width 37 height 13
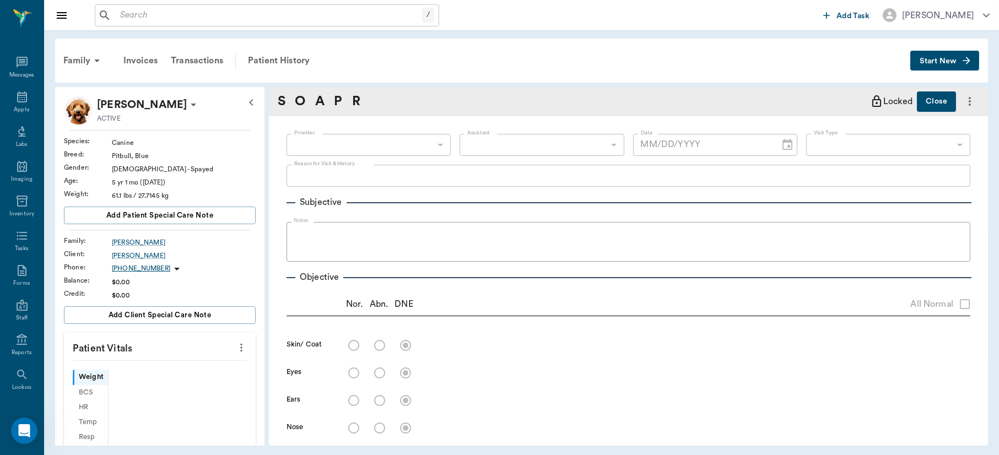
scroll to position [47, 0]
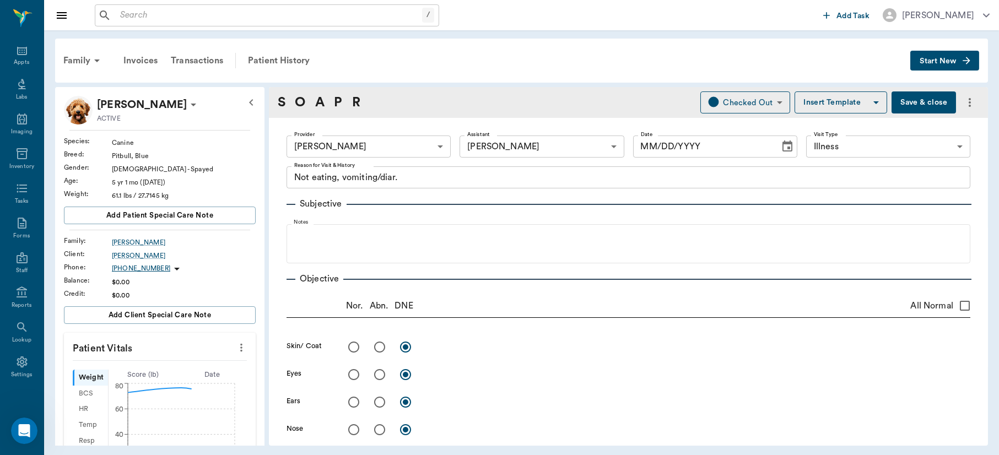
type input "63ec2f075fda476ae8351a4d"
type input "63ec2e7e52e12b0ba117b124"
type input "65d2be4f46e3a538d89b8c15"
type textarea "Not eating, vomiting/diar."
type input "[DATE]"
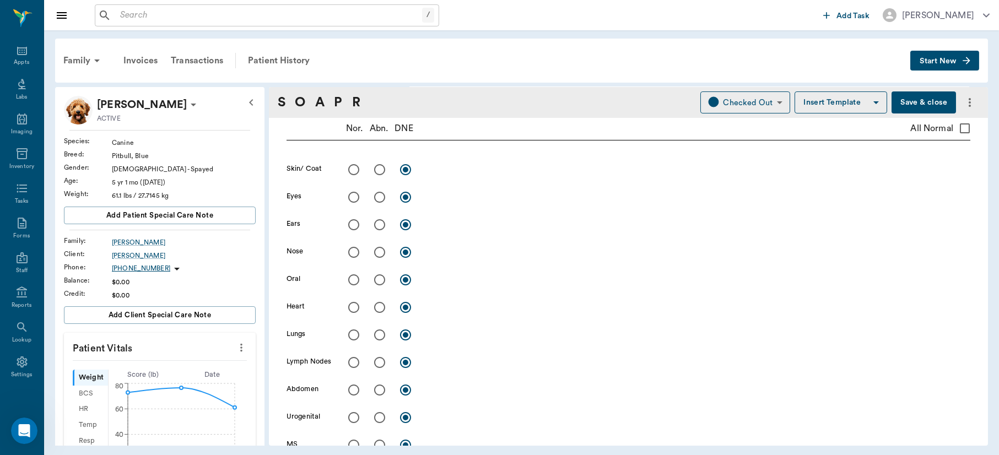
scroll to position [180, 0]
click at [357, 165] on input "radio" at bounding box center [353, 166] width 23 height 23
radio input "true"
click at [352, 191] on input "radio" at bounding box center [353, 194] width 23 height 23
radio input "true"
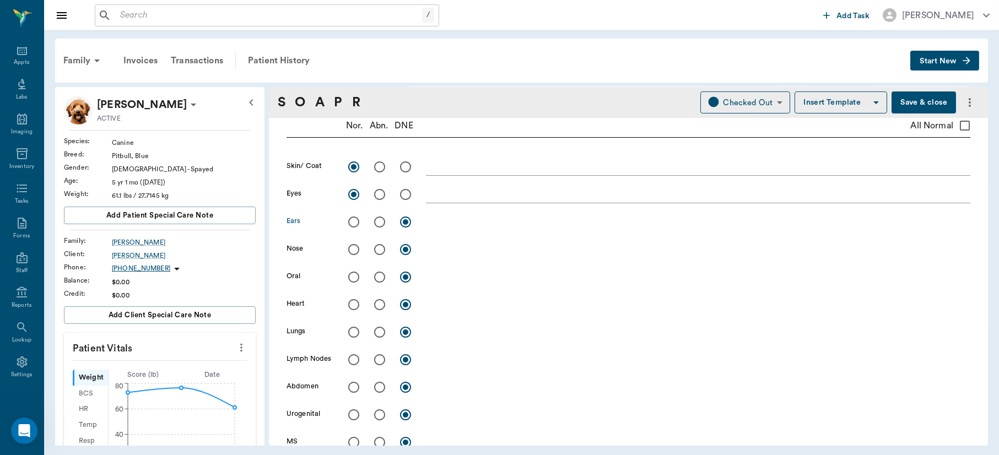
click at [354, 217] on input "radio" at bounding box center [353, 221] width 23 height 23
radio input "true"
click at [359, 249] on input "radio" at bounding box center [353, 249] width 23 height 23
radio input "true"
click at [355, 274] on input "radio" at bounding box center [353, 277] width 23 height 23
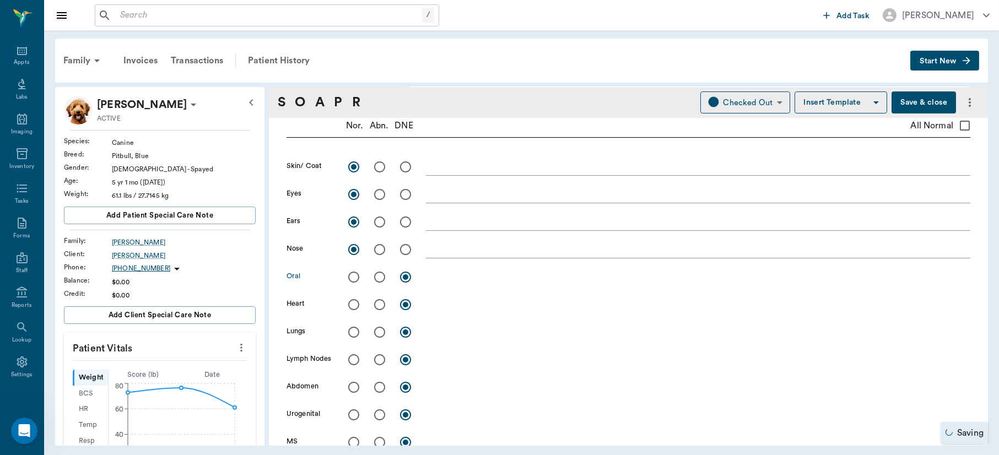
radio input "true"
click at [352, 306] on input "radio" at bounding box center [353, 304] width 23 height 23
radio input "true"
click at [351, 332] on input "radio" at bounding box center [353, 332] width 23 height 23
radio input "true"
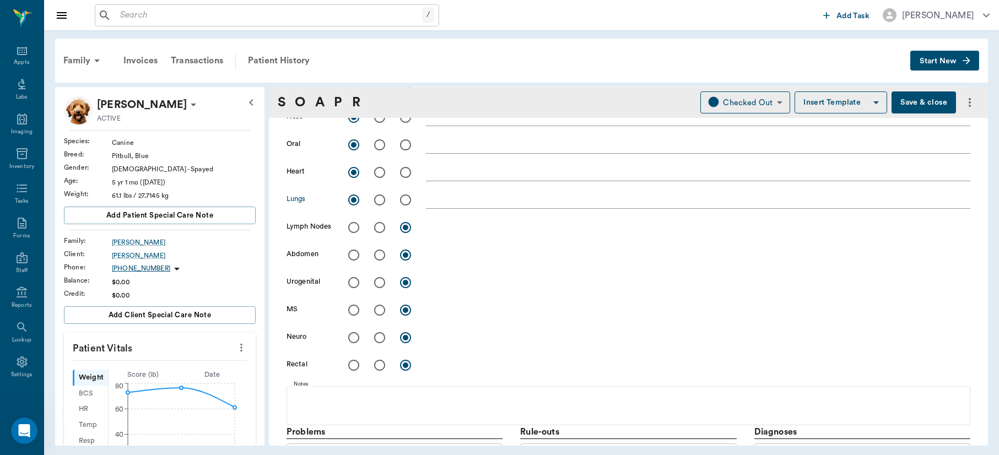
scroll to position [398, 0]
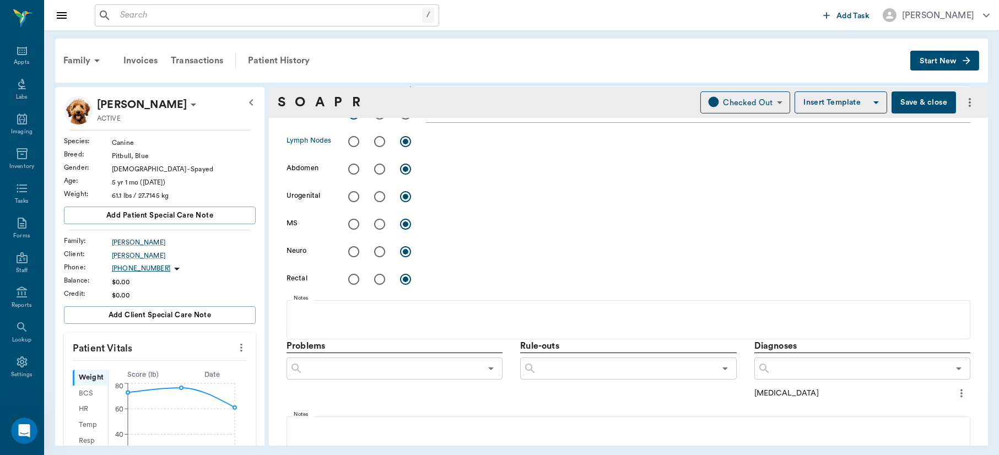
click at [352, 143] on input "radio" at bounding box center [353, 141] width 23 height 23
radio input "true"
click at [352, 170] on input "radio" at bounding box center [353, 169] width 23 height 23
radio input "true"
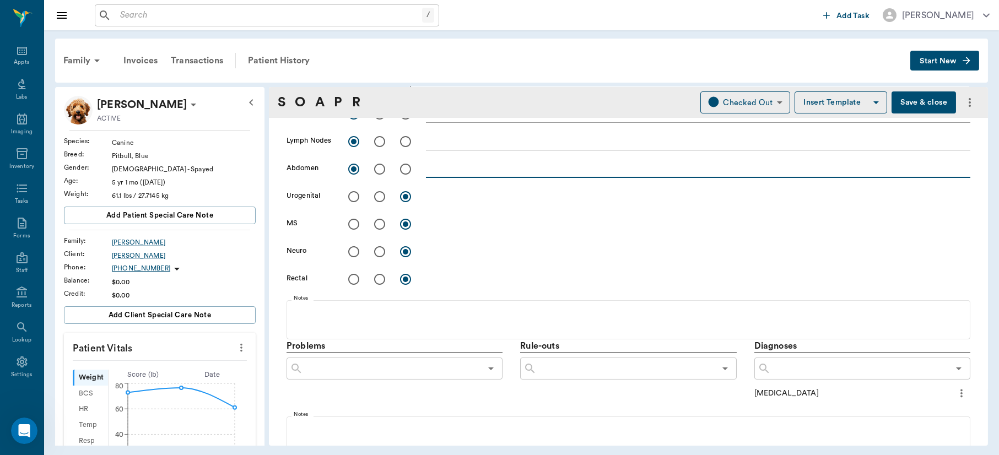
click at [461, 169] on textarea at bounding box center [698, 169] width 544 height 13
type textarea "[MEDICAL_DATA] on radiographs, bladder looked normal, no stones"
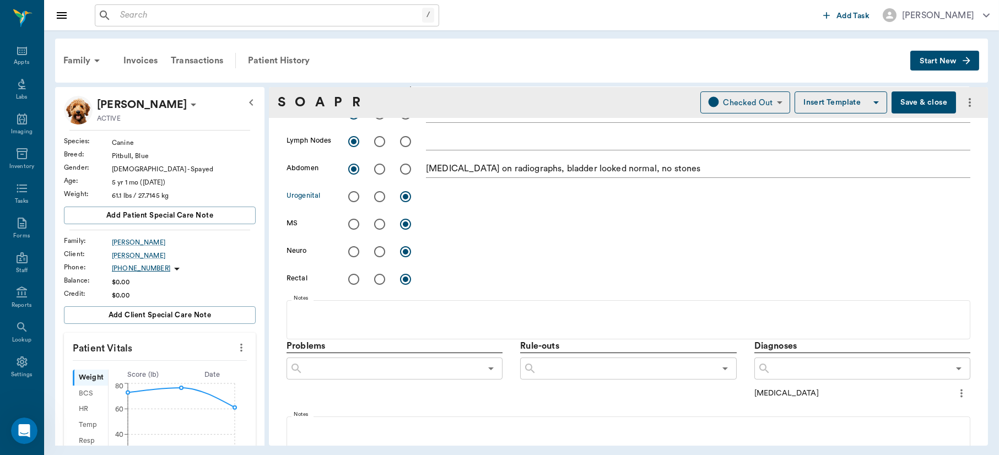
click at [378, 193] on input "radio" at bounding box center [379, 196] width 23 height 23
radio input "true"
click at [348, 223] on input "radio" at bounding box center [353, 224] width 23 height 23
radio input "true"
click at [352, 257] on input "radio" at bounding box center [353, 251] width 23 height 23
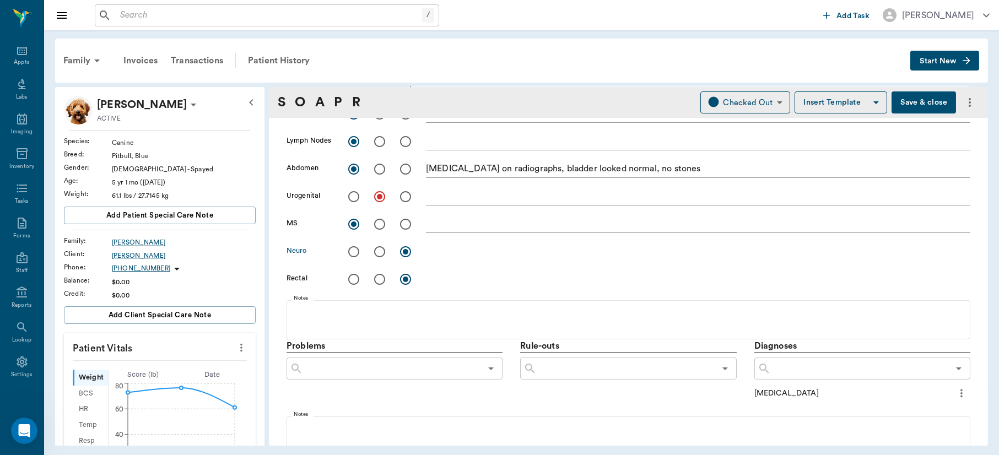
radio input "true"
click at [352, 283] on input "radio" at bounding box center [353, 279] width 23 height 23
radio input "true"
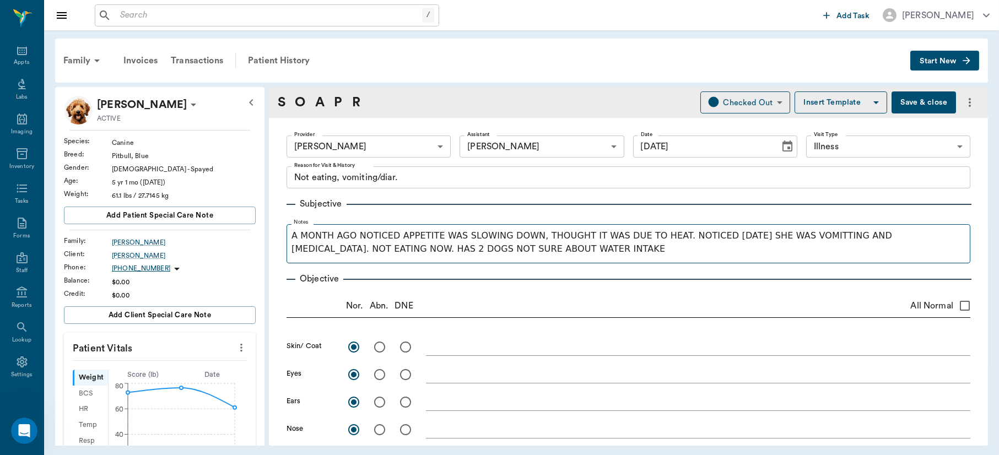
click at [559, 259] on fieldset "Notes A MONTH AGO NOTICED APPETITE WAS SLOWING DOWN, THOUGHT IT WAS DUE TO HEAT…" at bounding box center [629, 241] width 684 height 44
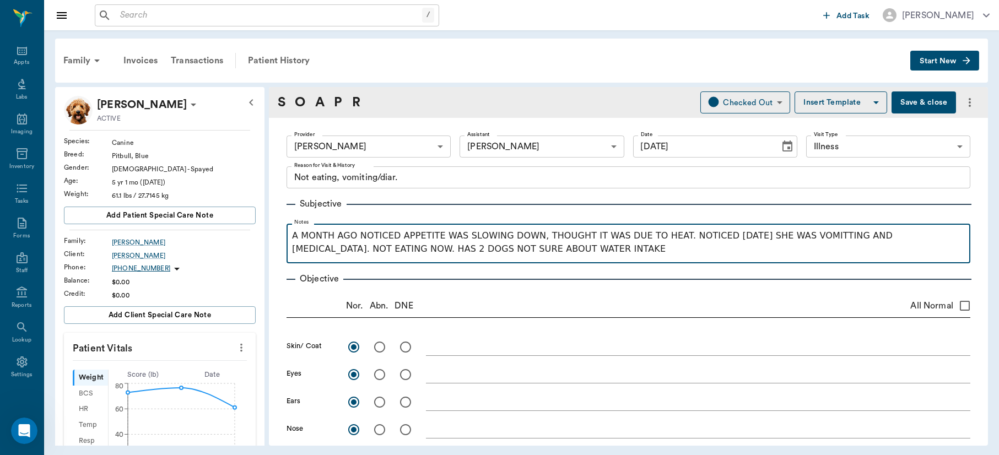
click at [553, 249] on p "A MONTH AGO NOTICED APPETITE WAS SLOWING DOWN, THOUGHT IT WAS DUE TO HEAT. NOTI…" at bounding box center [628, 242] width 673 height 26
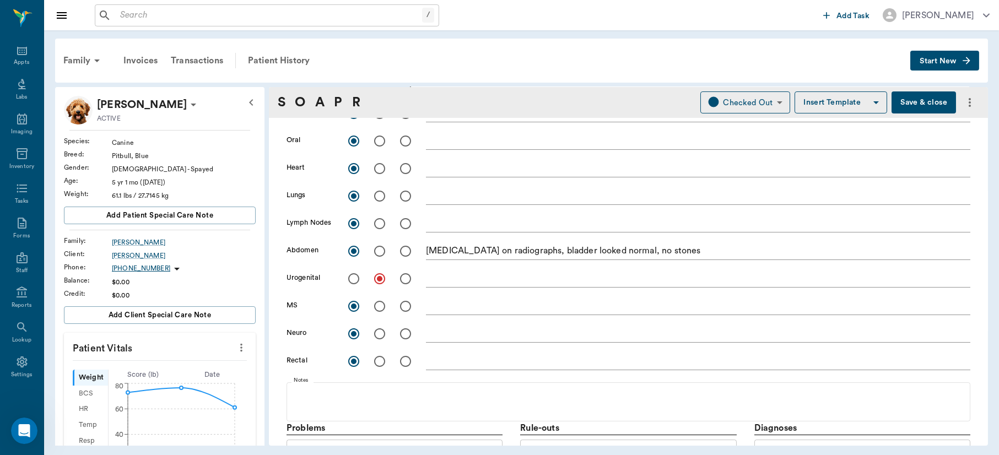
scroll to position [365, 0]
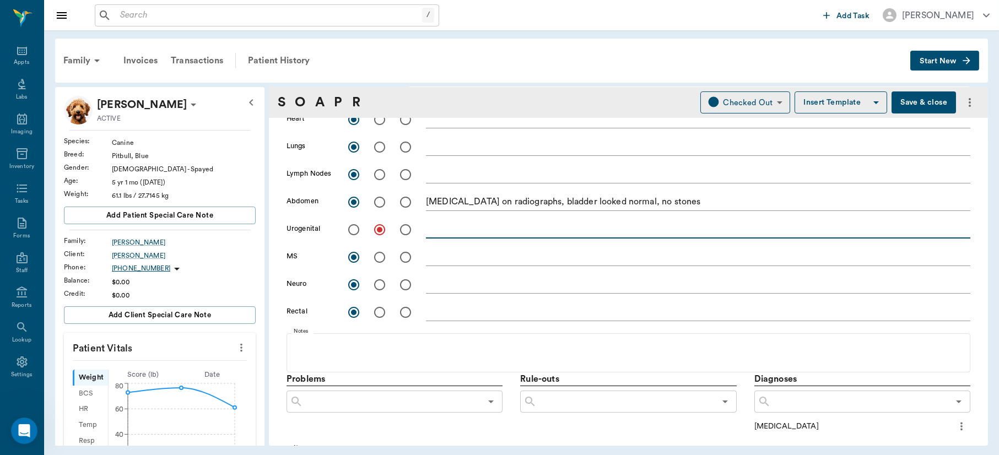
click at [476, 233] on textarea at bounding box center [698, 229] width 544 height 13
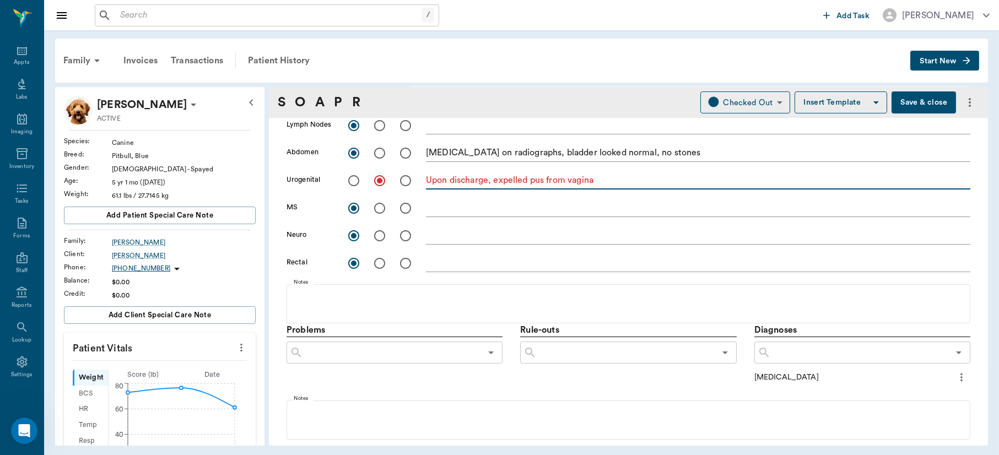
scroll to position [427, 0]
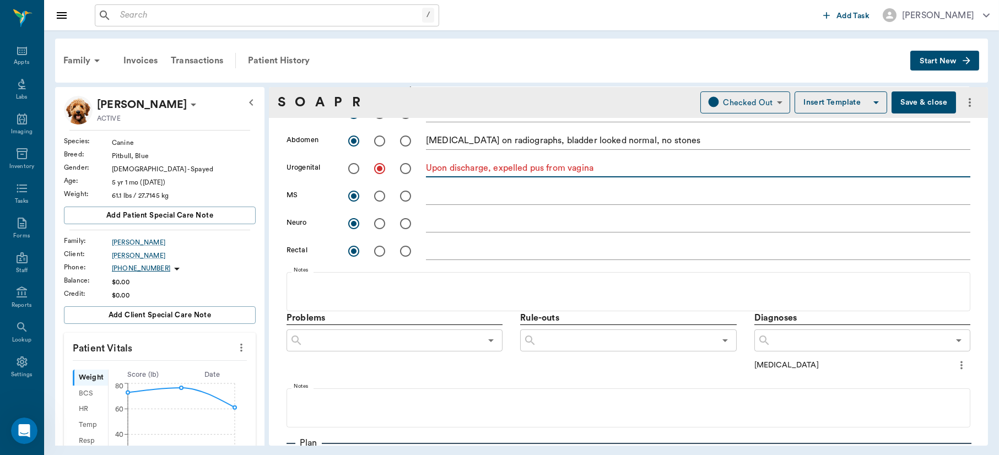
type textarea "Upon discharge, expelled pus from vagina"
click at [955, 363] on icon "more" at bounding box center [961, 365] width 12 height 13
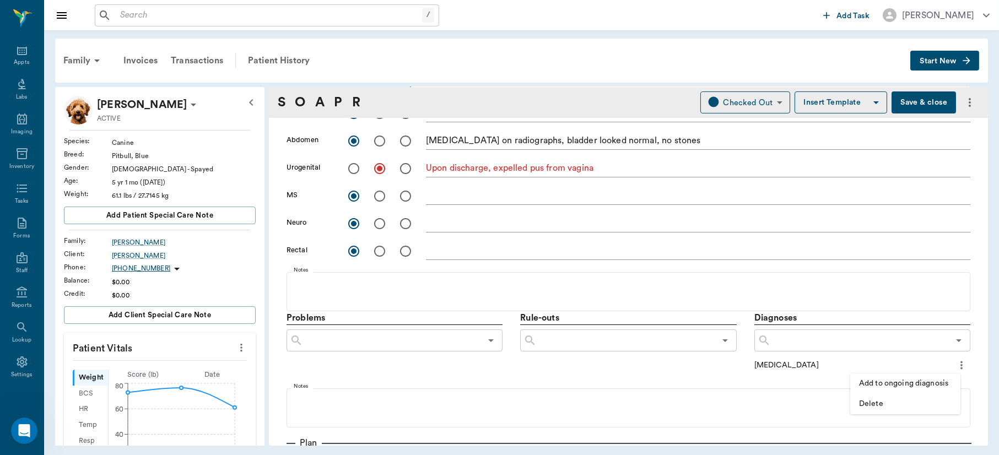
click at [872, 402] on span "Delete" at bounding box center [905, 404] width 93 height 12
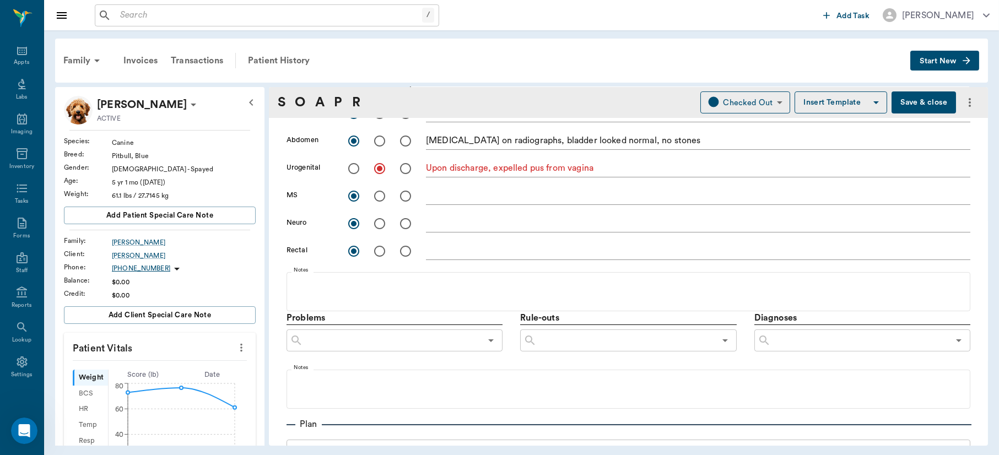
click at [585, 337] on input "text" at bounding box center [626, 340] width 178 height 15
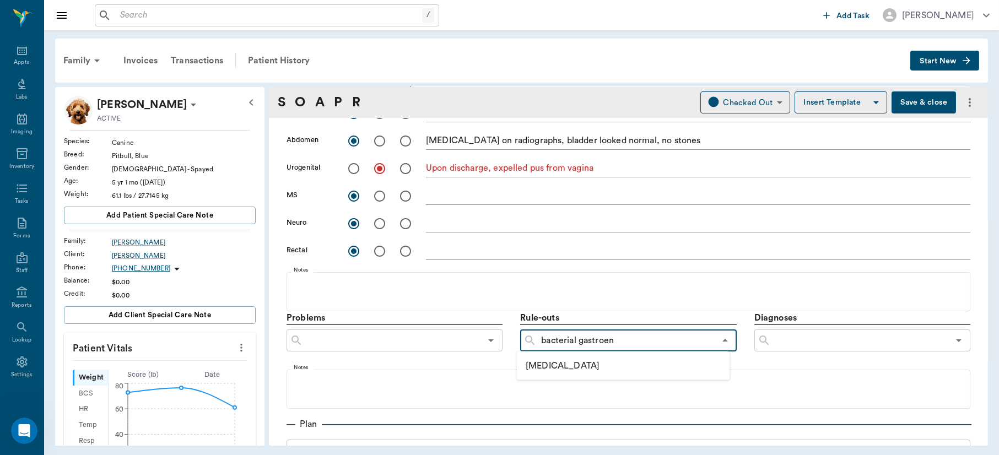
type input "bacterial gastroent"
click at [583, 363] on li "[MEDICAL_DATA]" at bounding box center [623, 366] width 213 height 20
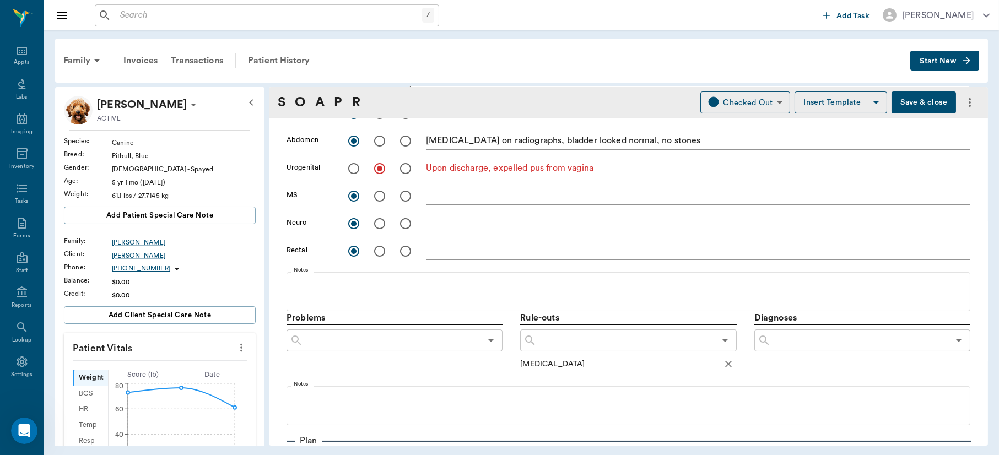
click at [584, 338] on input "text" at bounding box center [626, 340] width 178 height 15
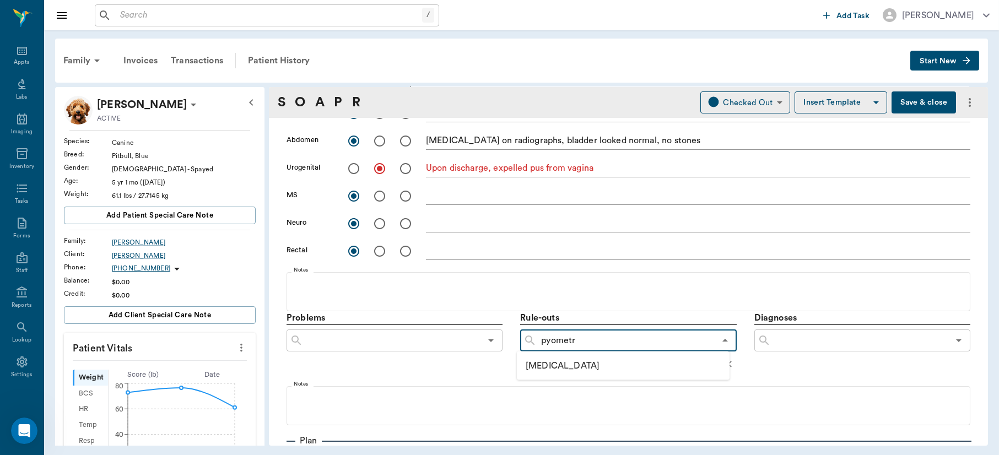
type input "[MEDICAL_DATA]"
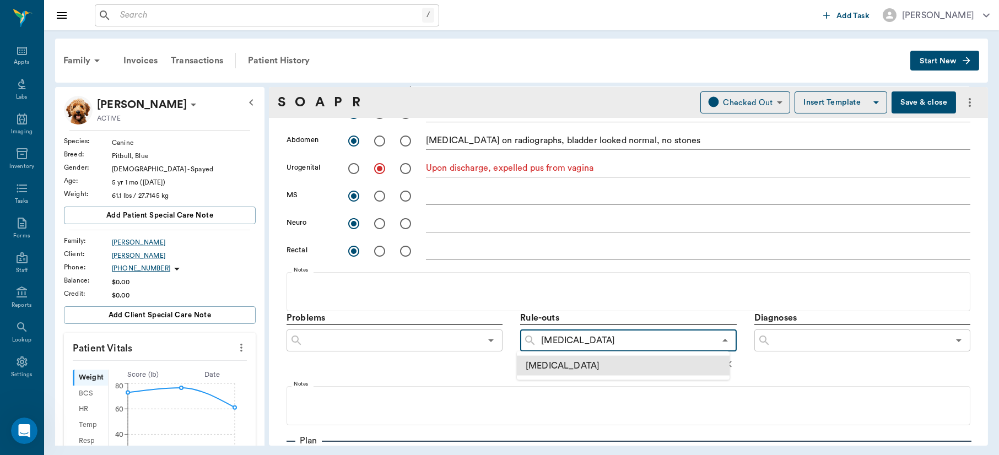
click at [549, 366] on li "[MEDICAL_DATA]" at bounding box center [623, 366] width 213 height 20
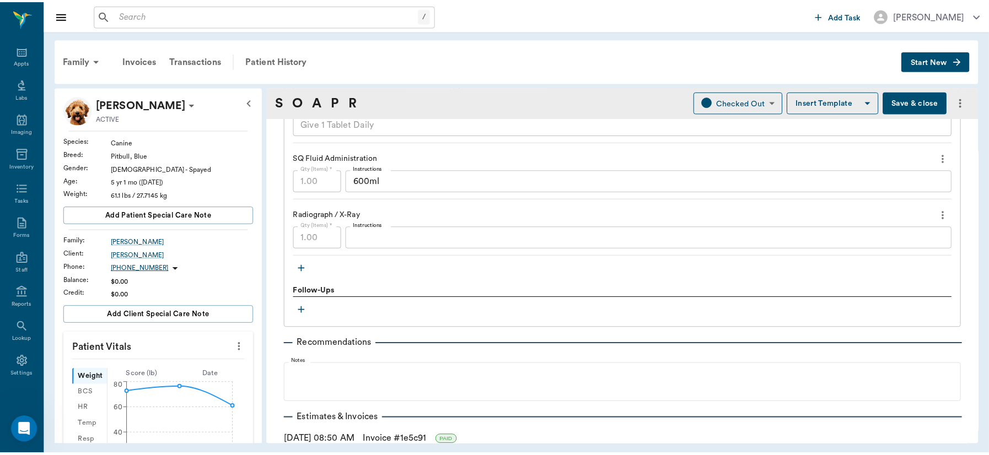
scroll to position [1282, 0]
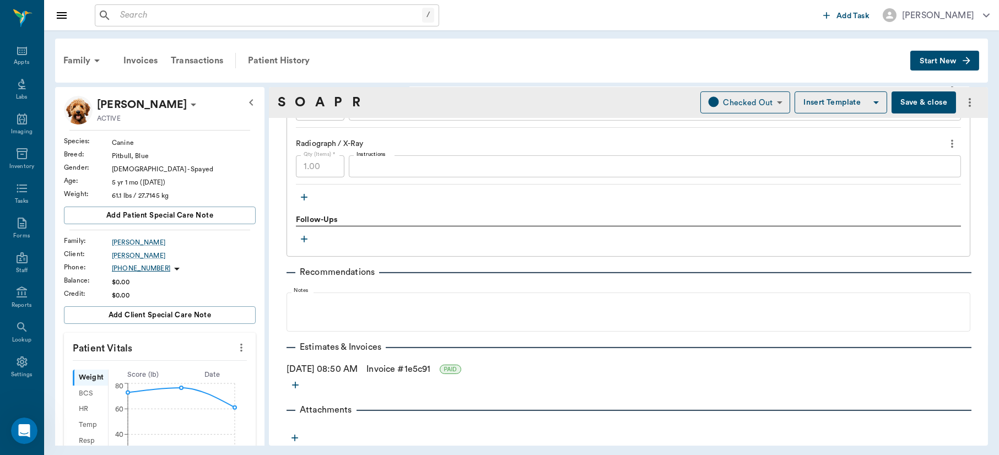
click at [915, 95] on button "Save & close" at bounding box center [924, 102] width 64 height 22
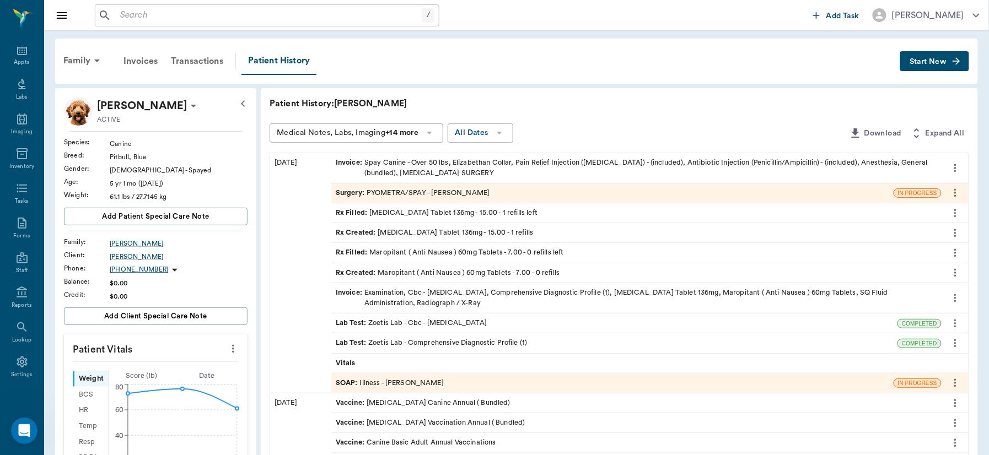
click at [434, 165] on div "Invoice : Spay Canine - Over 50 lbs, [PERSON_NAME], Pain Relief Injection ([MED…" at bounding box center [636, 168] width 601 height 21
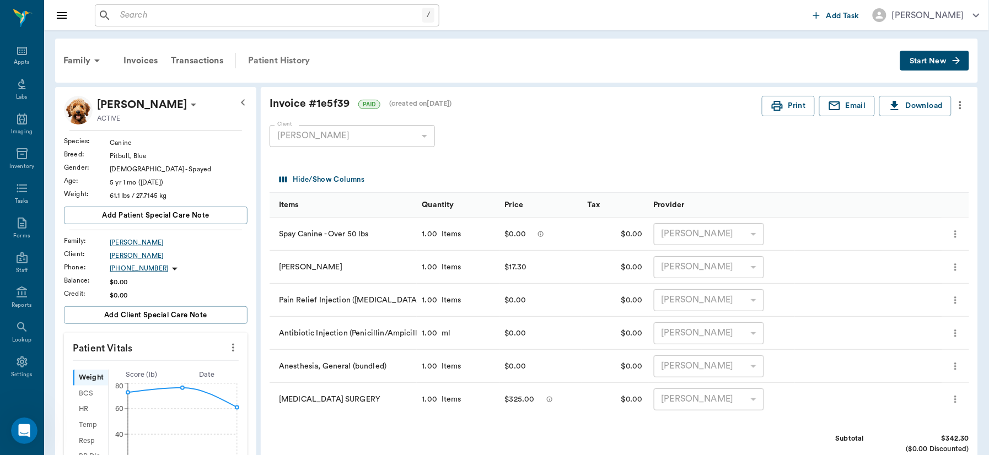
click at [277, 61] on div "Patient History" at bounding box center [278, 60] width 75 height 26
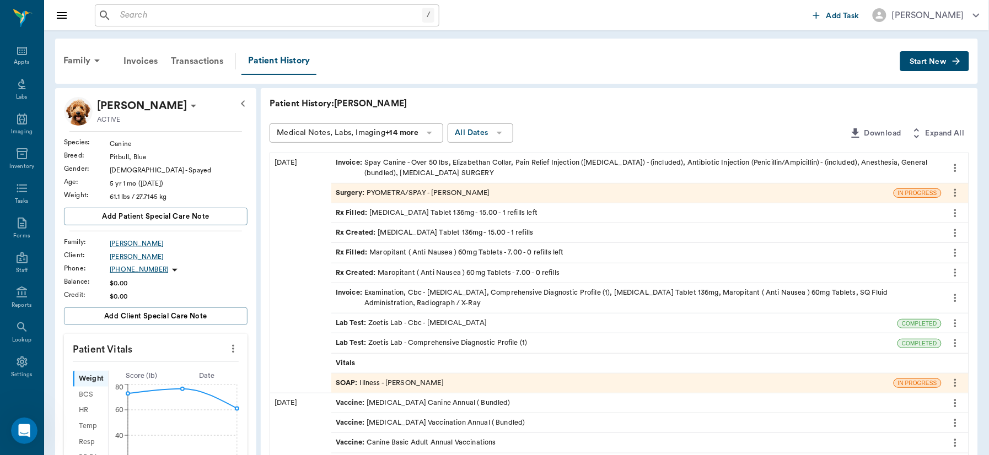
click at [407, 190] on div "Surgery : PYOMETRA/SPAY - [PERSON_NAME]" at bounding box center [413, 193] width 154 height 10
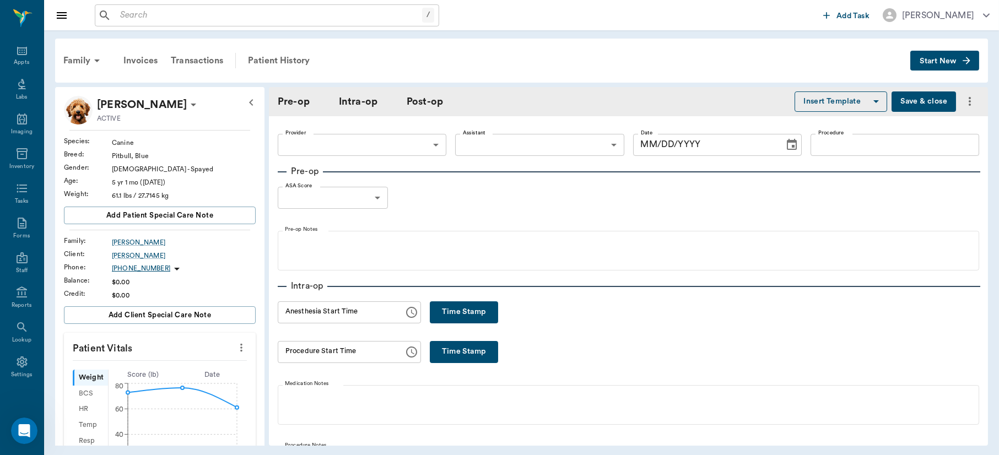
drag, startPoint x: 407, startPoint y: 190, endPoint x: 595, endPoint y: 197, distance: 188.6
click at [577, 198] on div "Pre-op ASA Score ​ null ASA Score Pre-op Notes" at bounding box center [628, 218] width 701 height 106
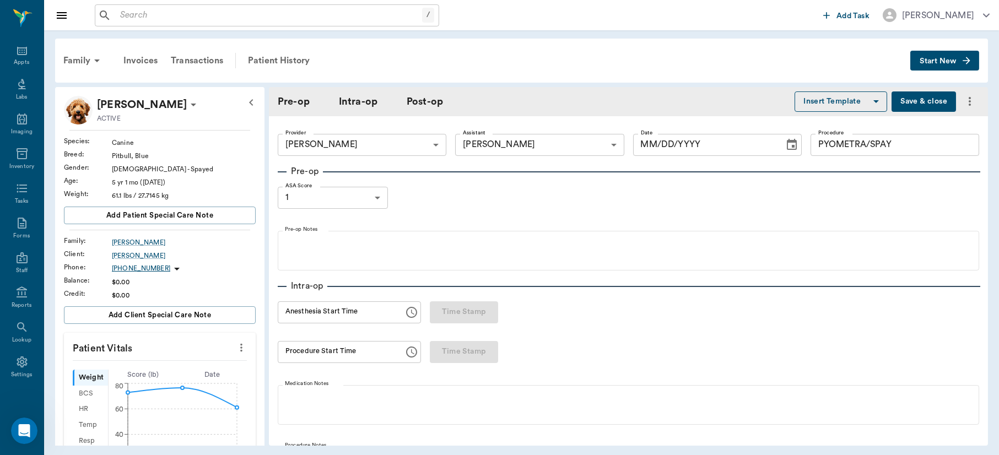
type input "63ec2f075fda476ae8351a4d"
type input "63ec2e7e52e12b0ba117b124"
type input "PYOMETRA/SPAY"
type input "1"
radio input "true"
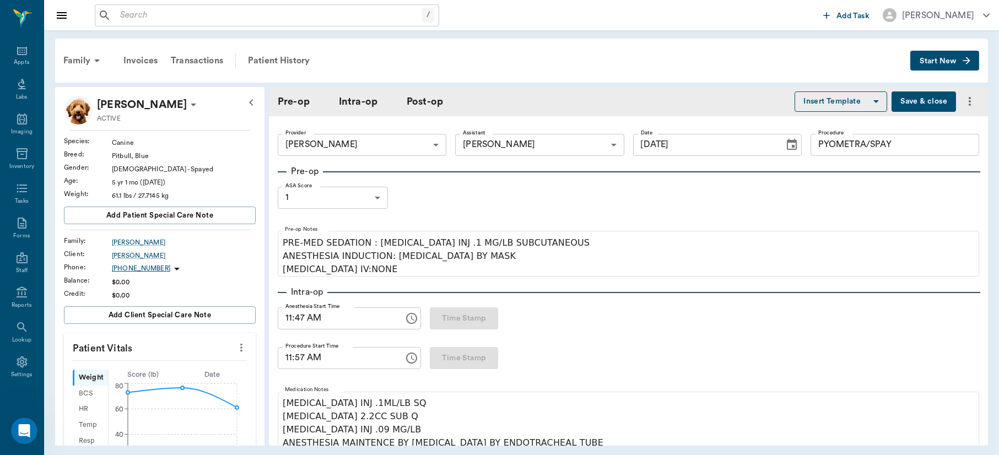
type input "[DATE]"
type input "11:47 AM"
type input "11:57 AM"
type input "12:40 PM"
type input "12:43 PM"
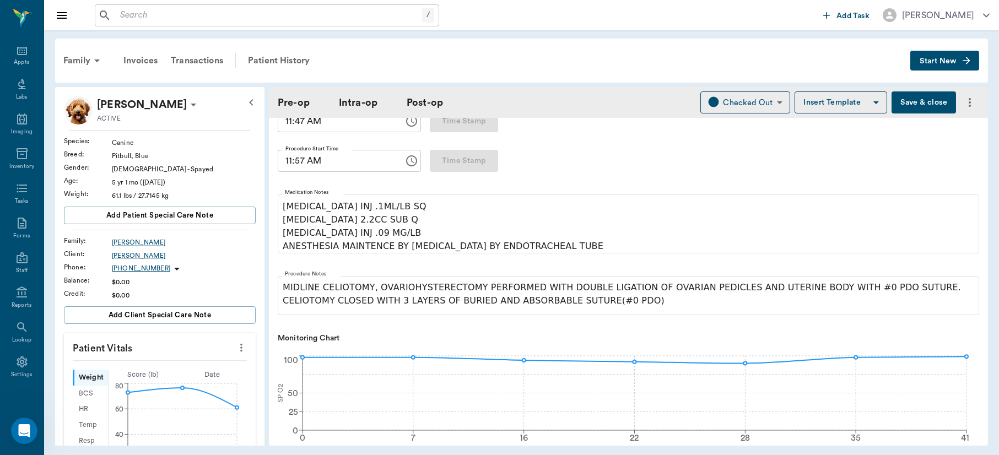
scroll to position [254, 0]
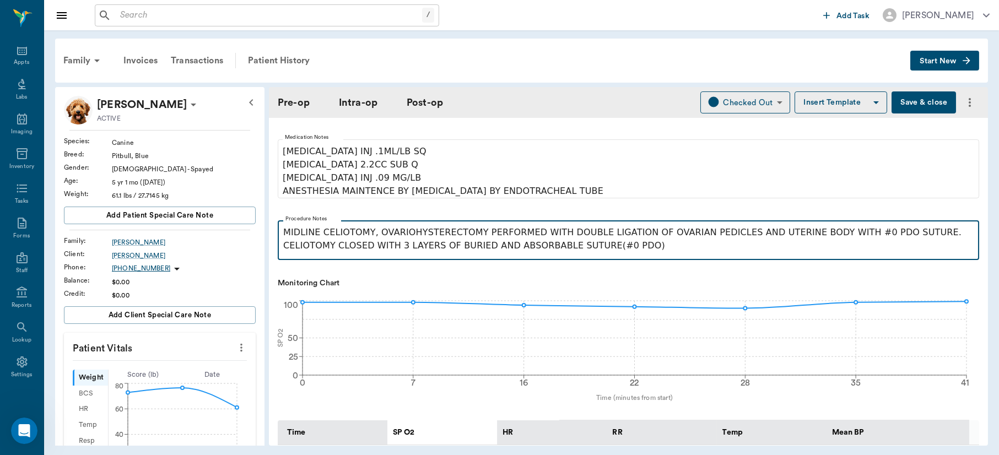
click at [894, 236] on p "MIDLINE CELIOTOMY, OVARIOHYSTERECTOMY PERFORMED WITH DOUBLE LIGATION OF OVARIAN…" at bounding box center [628, 239] width 690 height 26
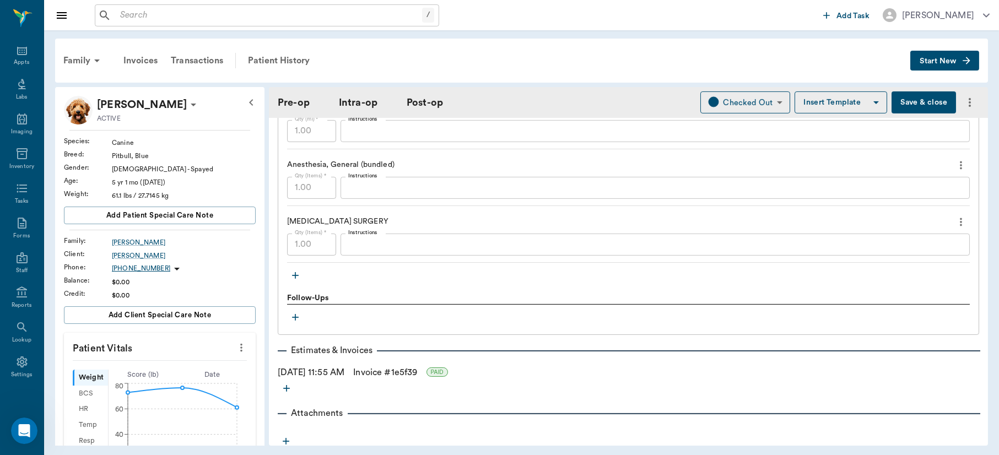
scroll to position [1319, 0]
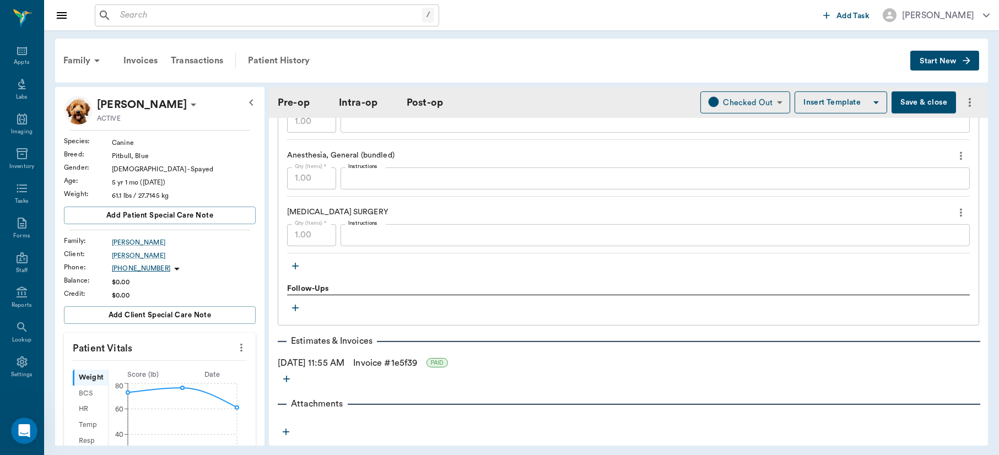
click at [913, 104] on button "Save & close" at bounding box center [924, 102] width 64 height 22
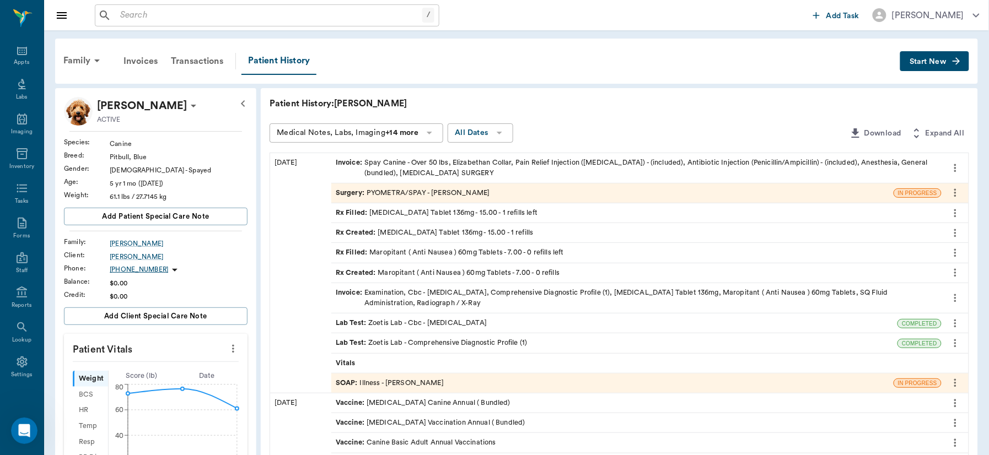
click at [395, 384] on div "SOAP : Illness - [PERSON_NAME]" at bounding box center [390, 383] width 108 height 10
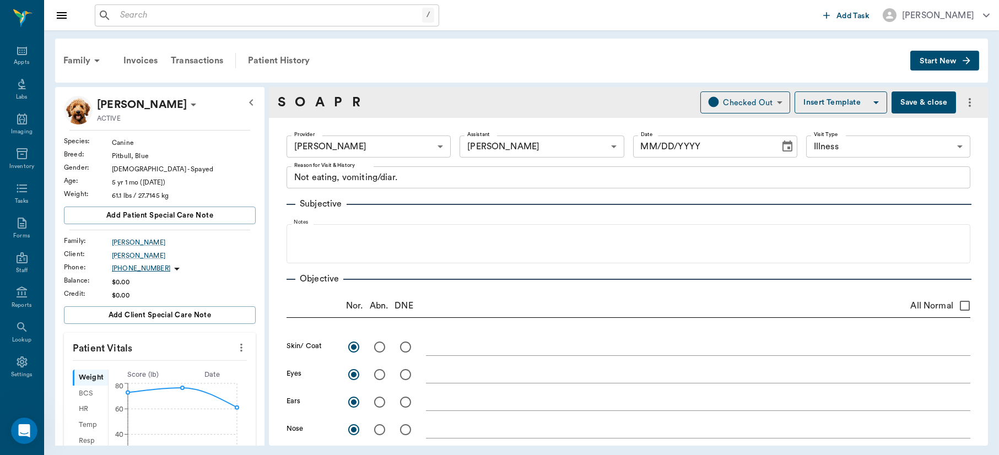
type input "63ec2f075fda476ae8351a4d"
type input "63ec2e7e52e12b0ba117b124"
type input "65d2be4f46e3a538d89b8c15"
type textarea "Not eating, vomiting/diar."
radio input "true"
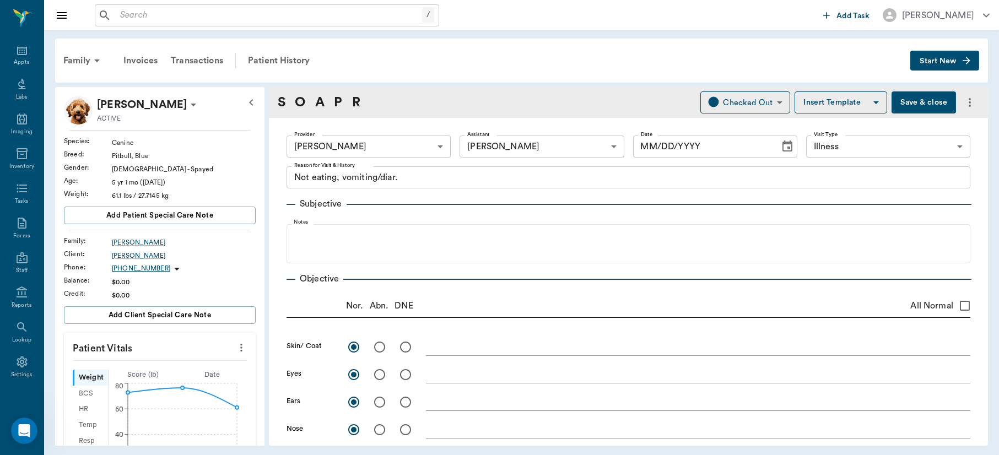
radio input "true"
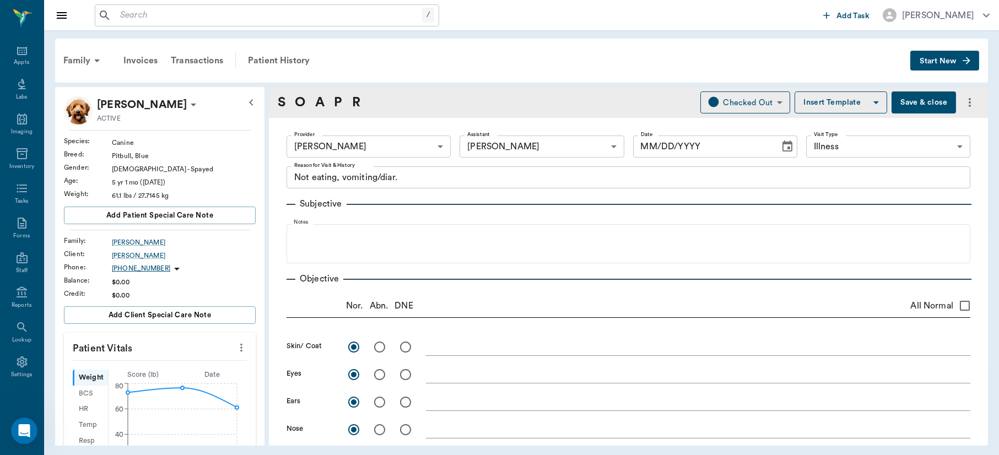
radio input "true"
type textarea "[MEDICAL_DATA] on radiographs, bladder looked normal, no stones"
radio input "true"
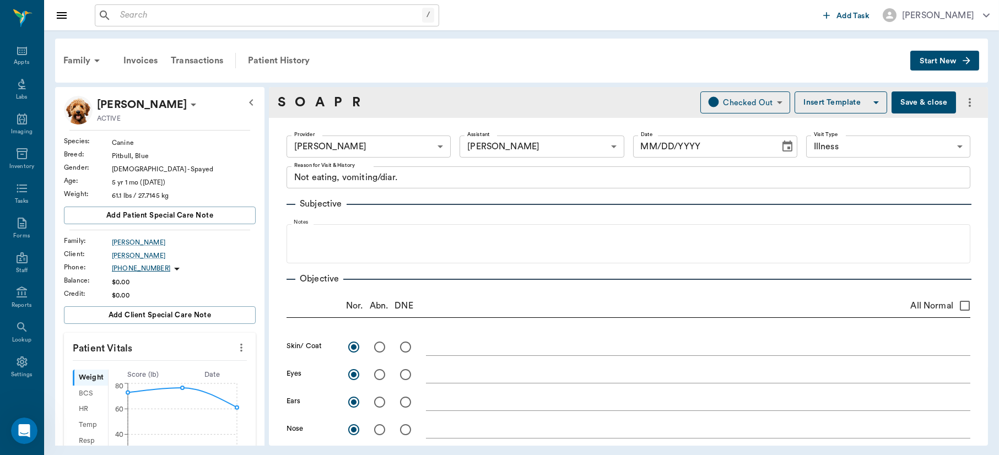
type textarea "Upon discharge, expelled pus from vagina"
radio input "true"
type input "[DATE]"
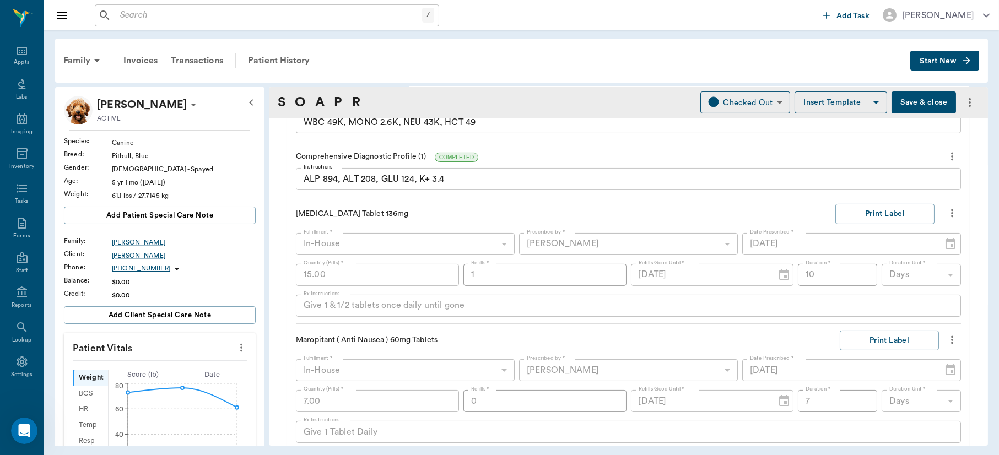
scroll to position [893, 0]
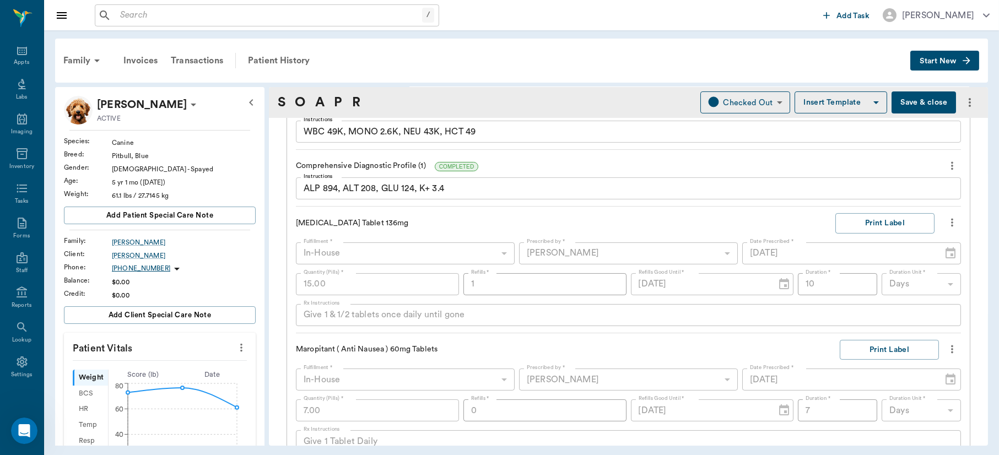
click at [894, 104] on button "Save & close" at bounding box center [924, 102] width 64 height 22
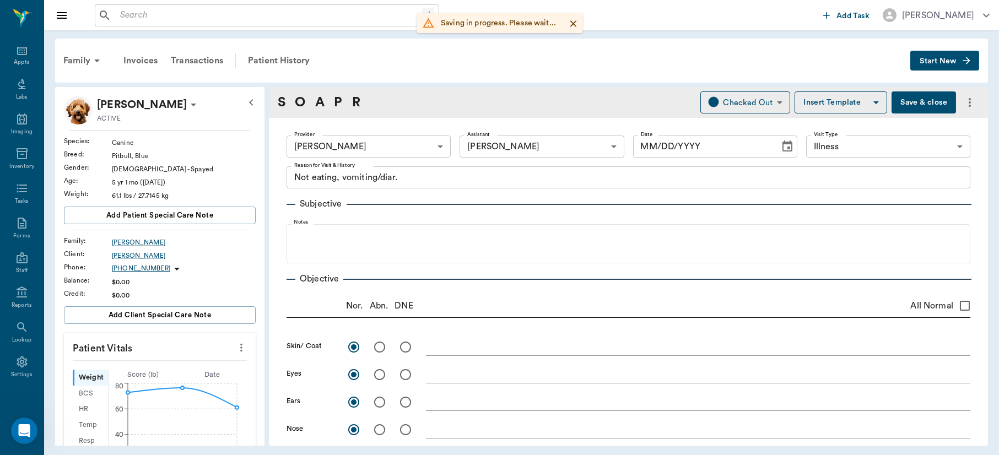
type input "63ec2f075fda476ae8351a4d"
type input "63ec2e7e52e12b0ba117b124"
type input "65d2be4f46e3a538d89b8c15"
type textarea "Not eating, vomiting/diar."
radio input "true"
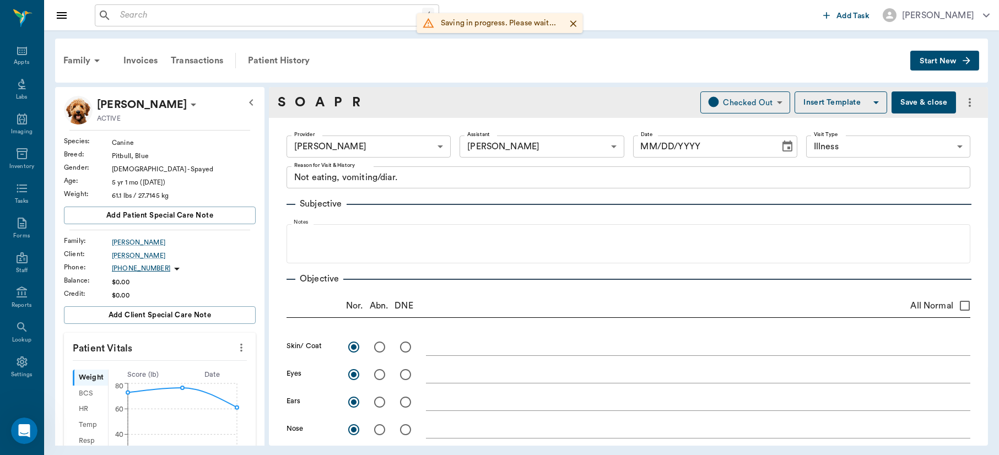
radio input "true"
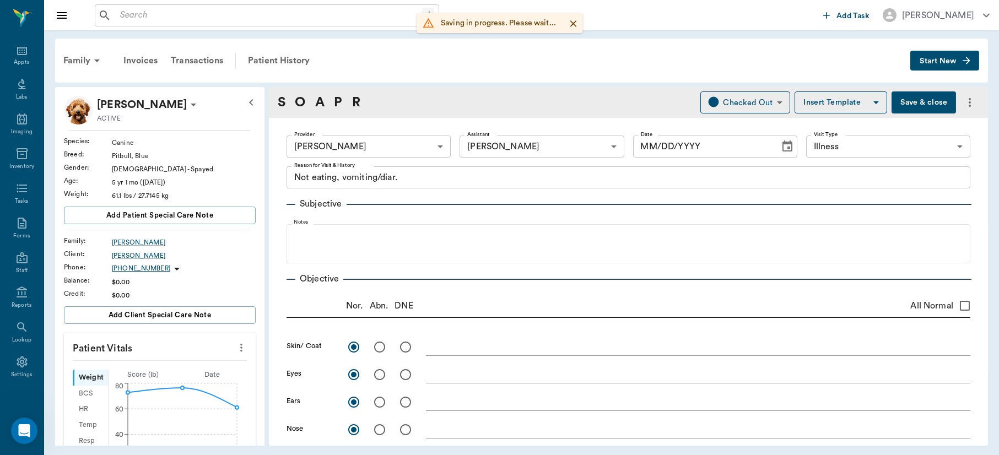
radio input "true"
type textarea "[MEDICAL_DATA] on radiographs, bladder looked normal, no stones"
radio input "true"
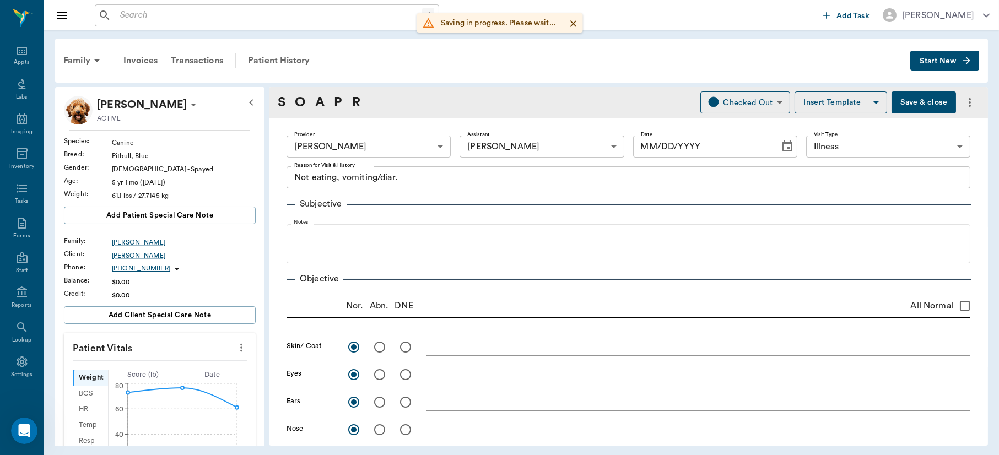
type textarea "Upon discharge, expelled pus from vagina"
radio input "true"
type input "[DATE]"
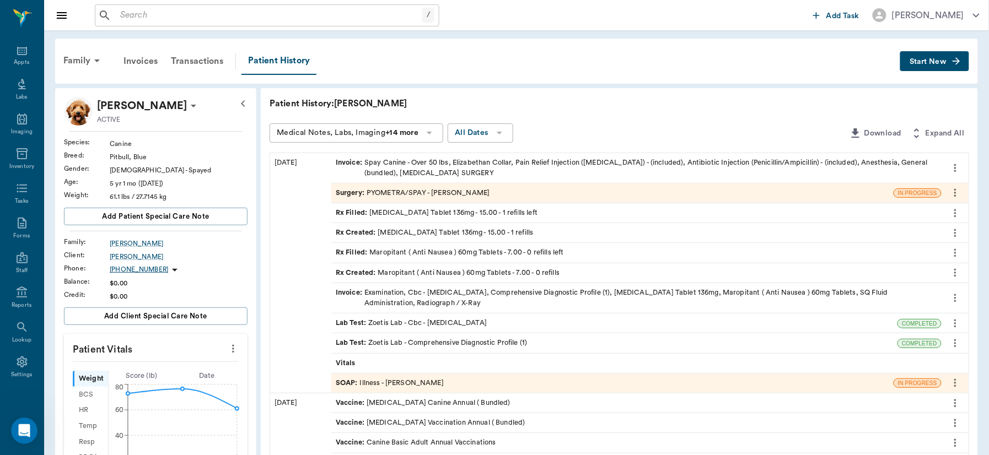
click at [427, 380] on div "SOAP : Illness - [PERSON_NAME]" at bounding box center [390, 383] width 108 height 10
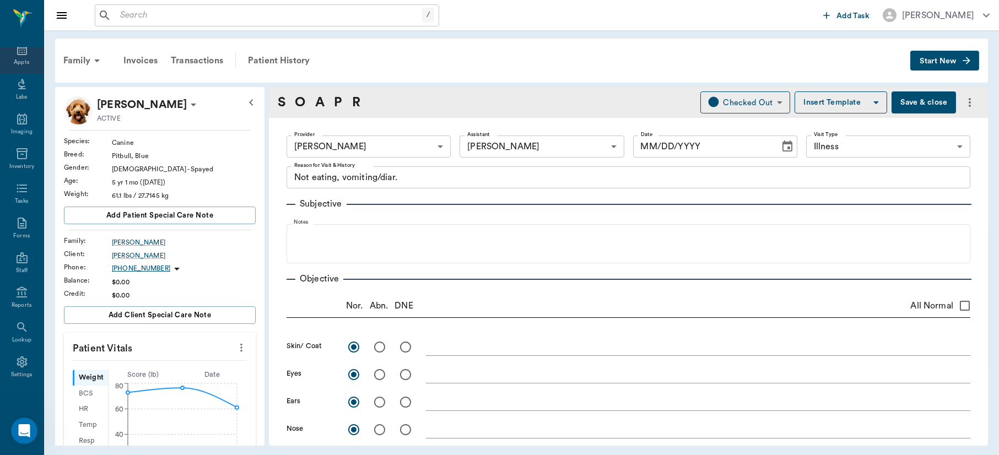
type input "63ec2f075fda476ae8351a4d"
type input "63ec2e7e52e12b0ba117b124"
type input "65d2be4f46e3a538d89b8c15"
type textarea "Not eating, vomiting/diar."
radio input "true"
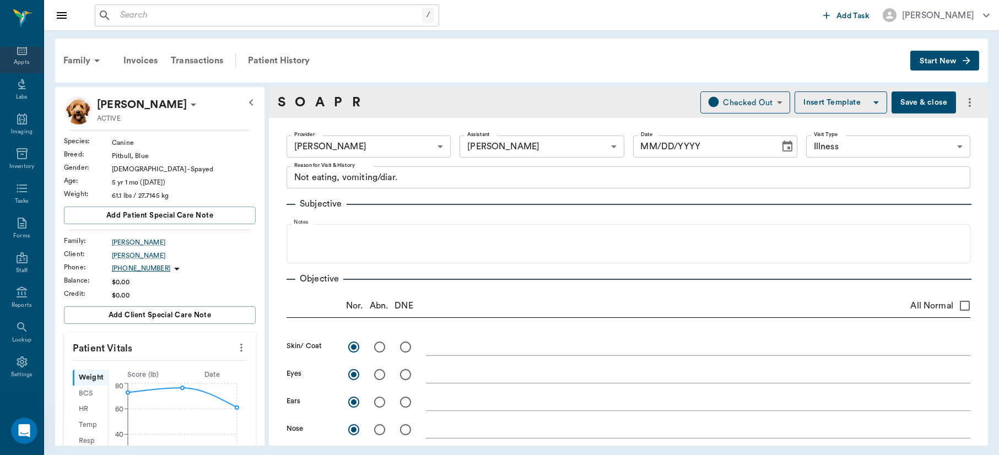
radio input "true"
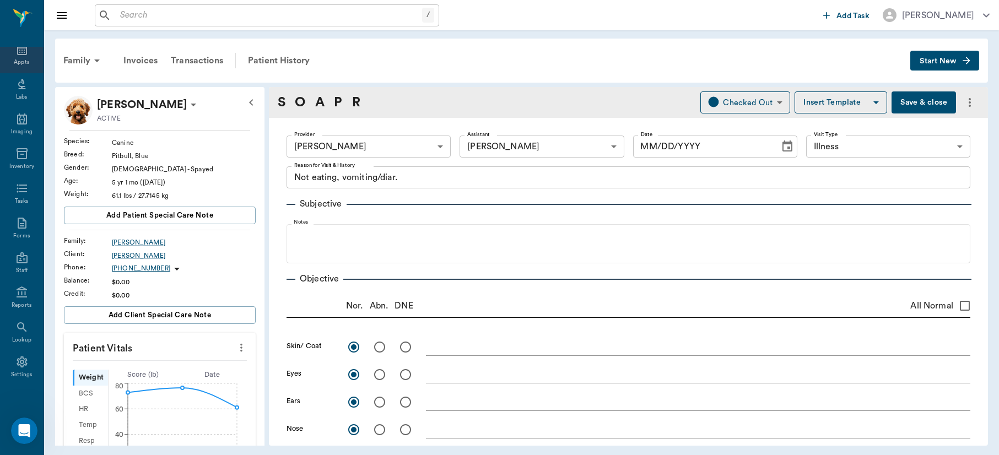
radio input "true"
type textarea "[MEDICAL_DATA] on radiographs, bladder looked normal, no stones"
radio input "true"
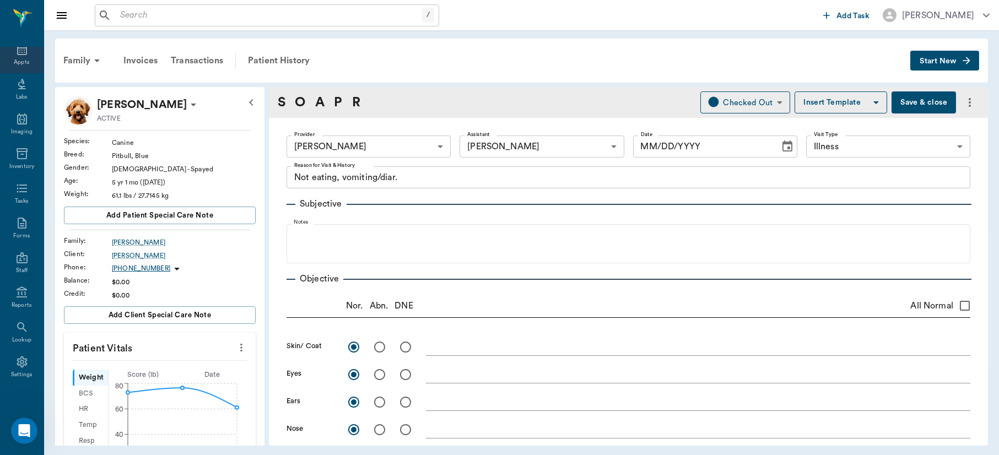
type textarea "Upon discharge, expelled pus from vagina"
radio input "true"
type input "[DATE]"
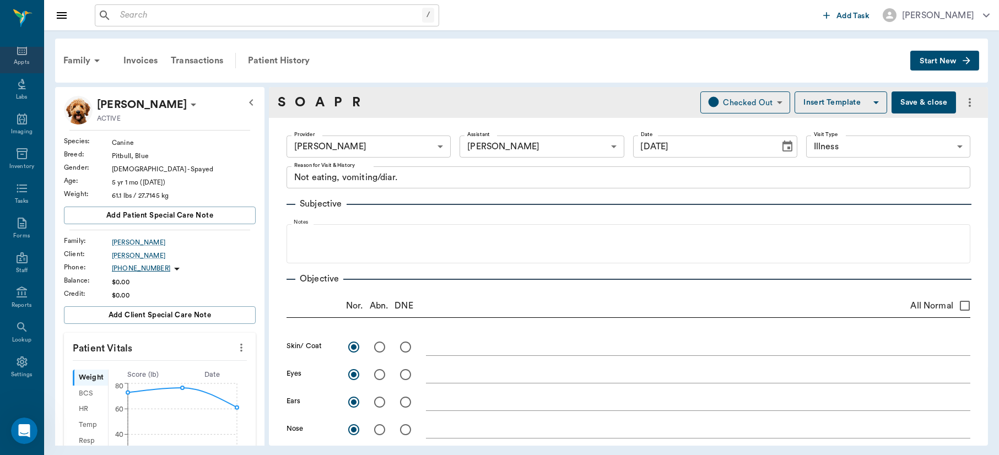
click at [15, 52] on icon at bounding box center [21, 49] width 13 height 13
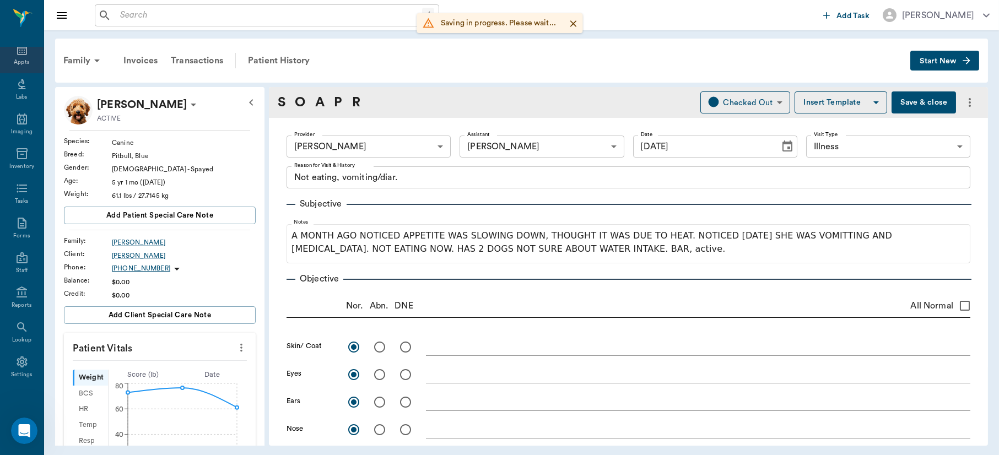
click at [15, 52] on icon at bounding box center [21, 49] width 13 height 13
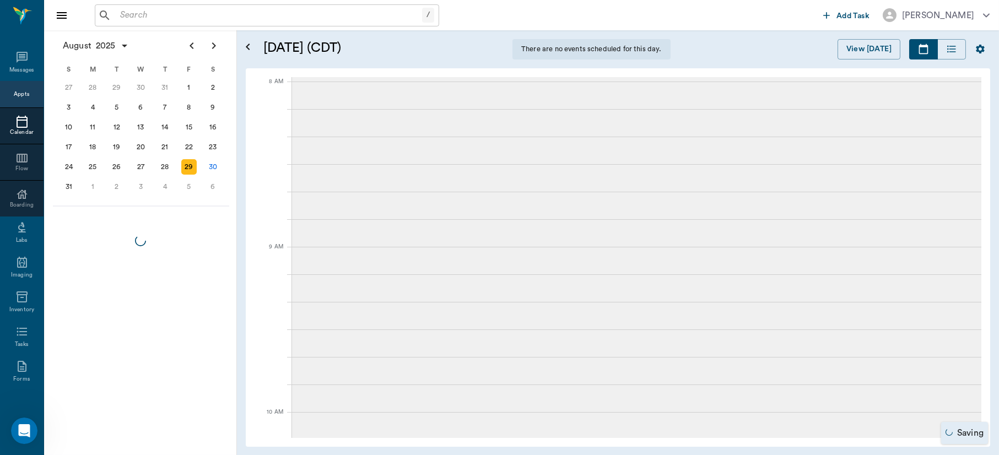
scroll to position [47, 0]
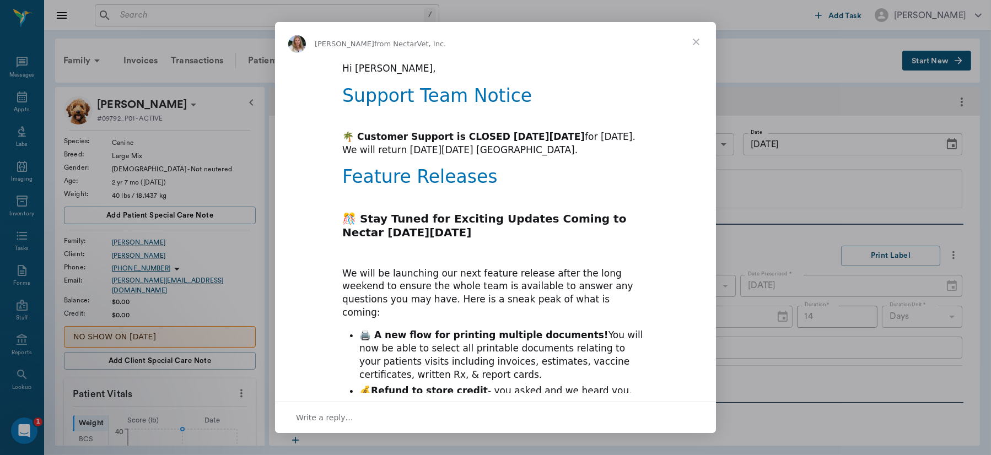
click at [700, 37] on span "Close" at bounding box center [696, 42] width 40 height 40
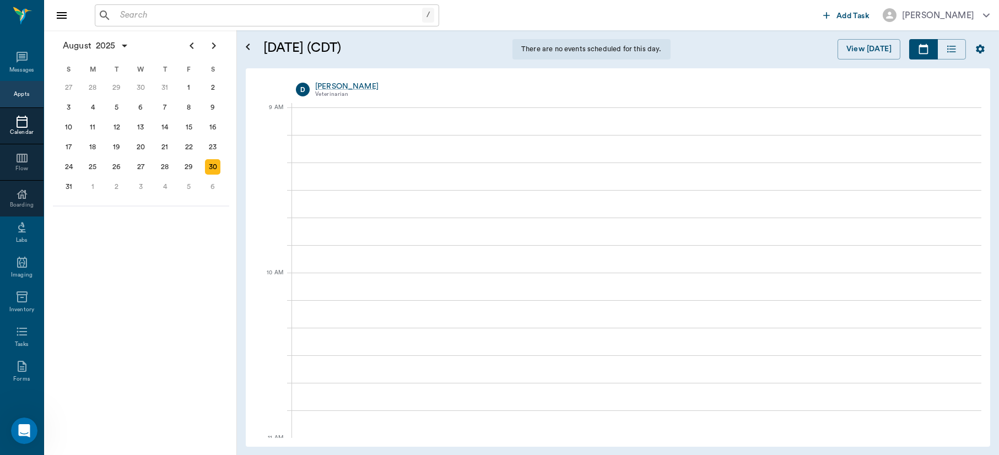
scroll to position [47, 0]
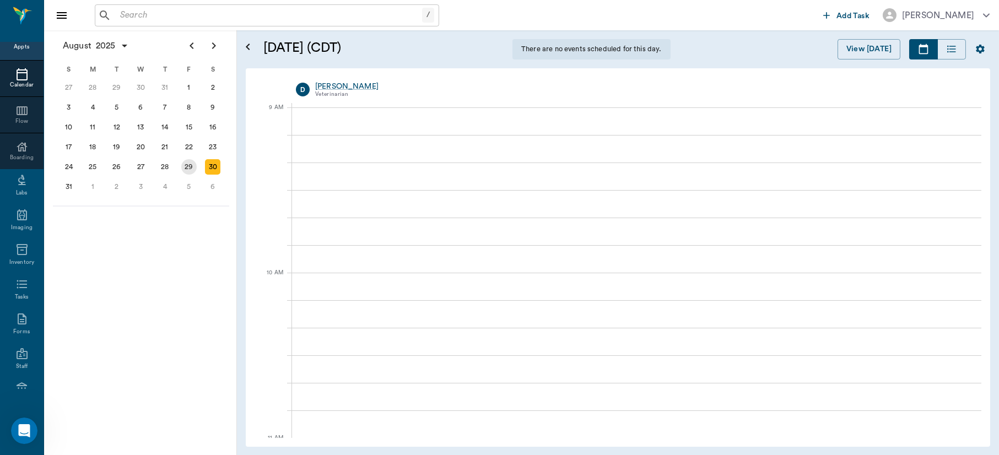
click at [186, 165] on div "29" at bounding box center [188, 166] width 15 height 15
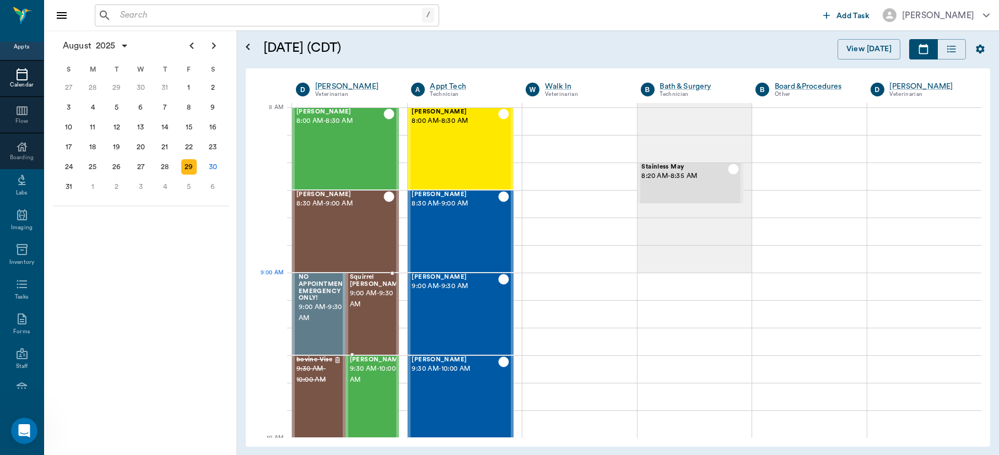
click at [374, 299] on span "9:00 AM - 9:30 AM" at bounding box center [377, 299] width 55 height 22
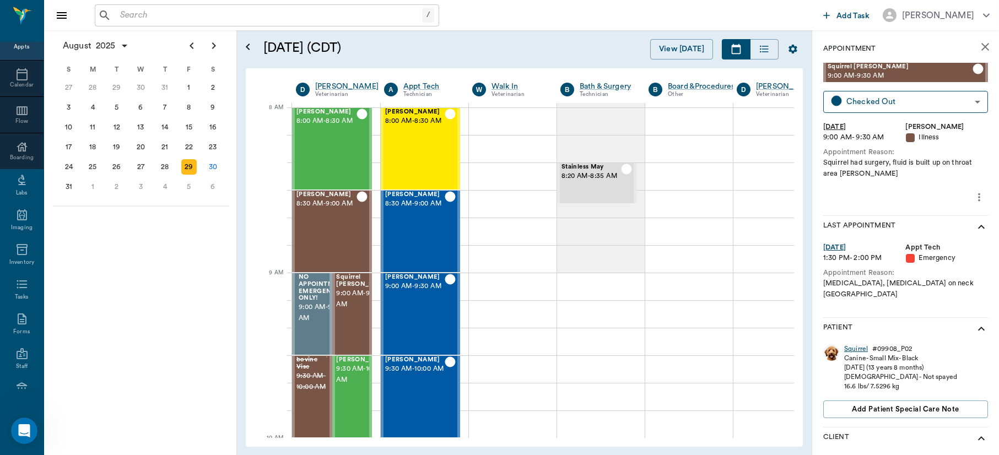
click at [854, 344] on div "Squirrel" at bounding box center [856, 348] width 24 height 9
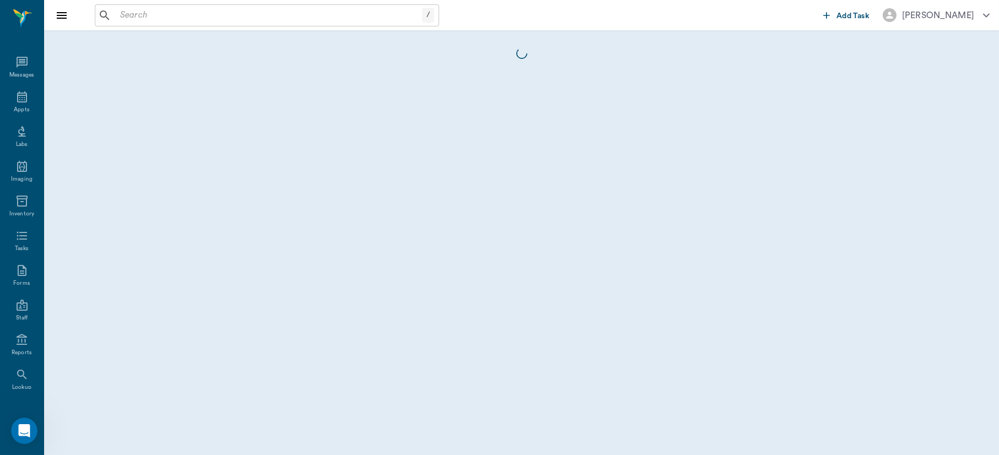
scroll to position [47, 0]
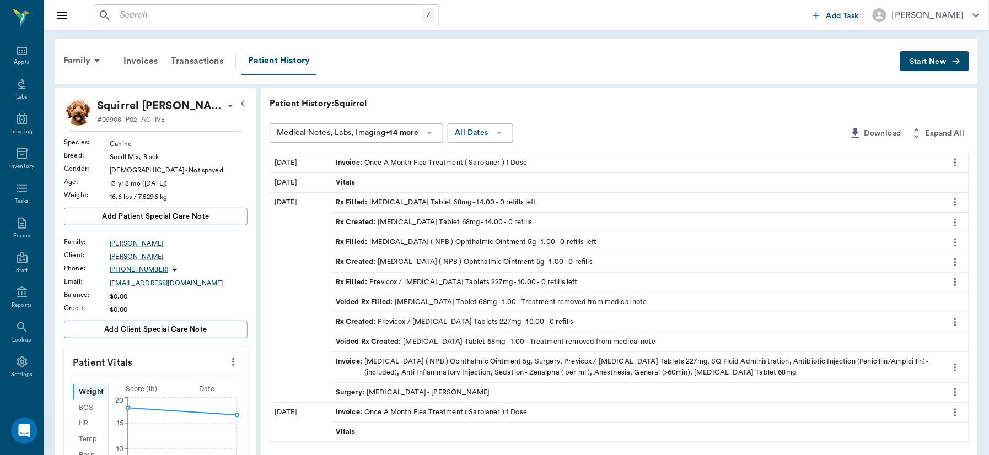
click at [940, 62] on span "Start New" at bounding box center [927, 62] width 37 height 0
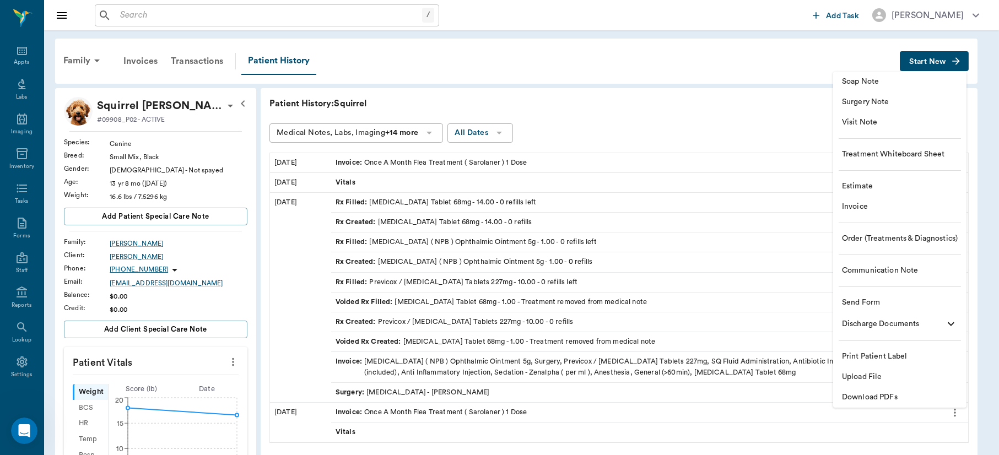
click at [872, 121] on span "Visit Note" at bounding box center [900, 123] width 116 height 12
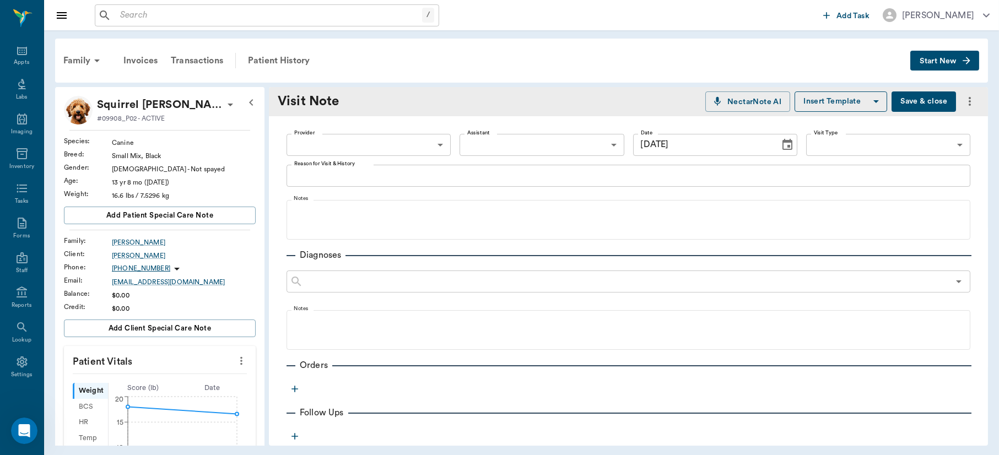
type input "[DATE]"
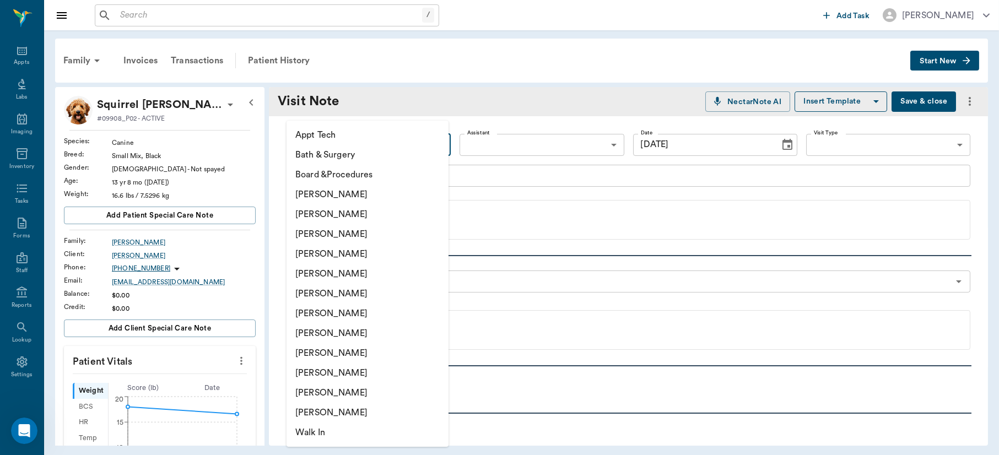
click at [431, 144] on body "/ ​ Add Task Dr. Bert Ellsworth Nectar Messages Appts Labs Imaging Inventory Ta…" at bounding box center [499, 227] width 999 height 455
click at [347, 255] on li "[PERSON_NAME]" at bounding box center [368, 254] width 162 height 20
type input "63ec2f075fda476ae8351a4d"
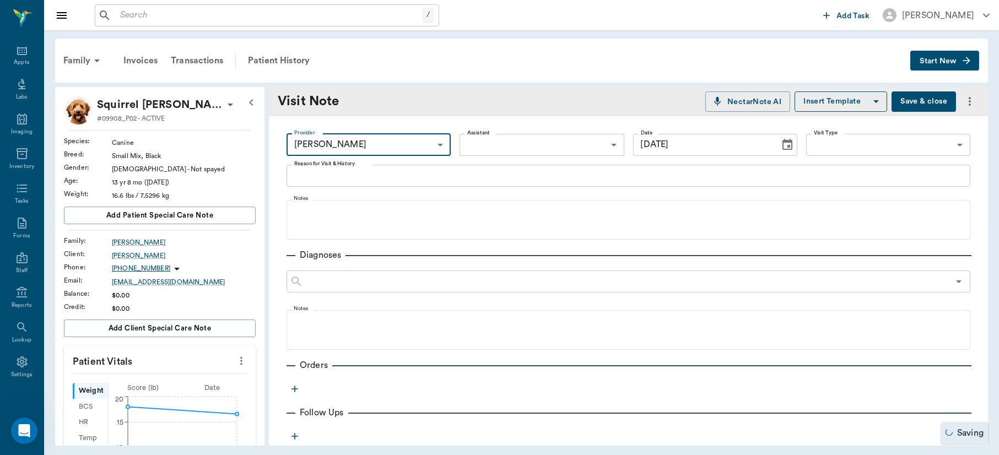
click at [782, 142] on icon "Choose date, selected date is Aug 30, 2025" at bounding box center [787, 144] width 10 height 11
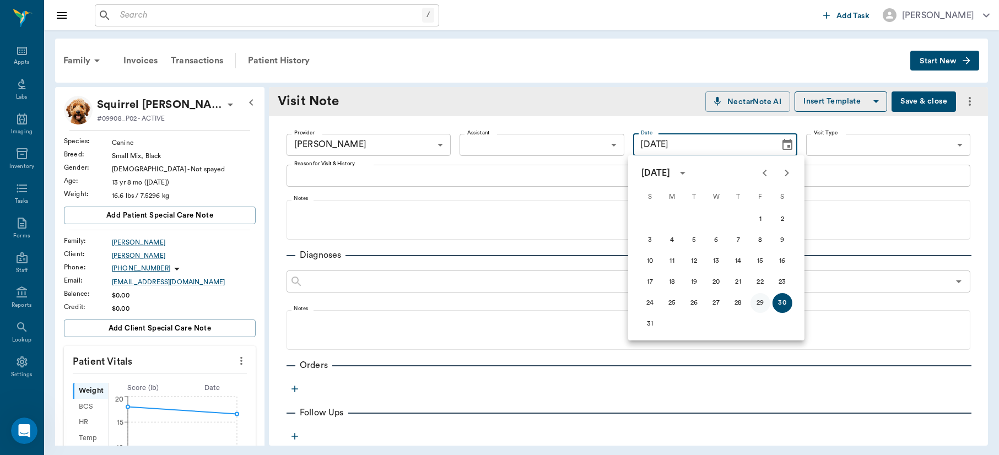
click at [759, 299] on button "29" at bounding box center [761, 303] width 20 height 20
type input "[DATE]"
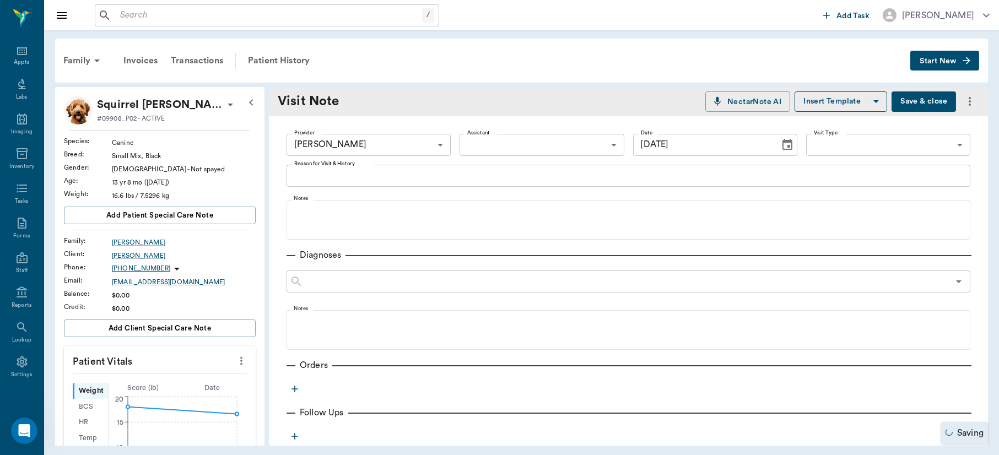
click at [832, 144] on body "/ ​ Add Task Dr. Bert Ellsworth Nectar Messages Appts Labs Imaging Inventory Ta…" at bounding box center [499, 227] width 999 height 455
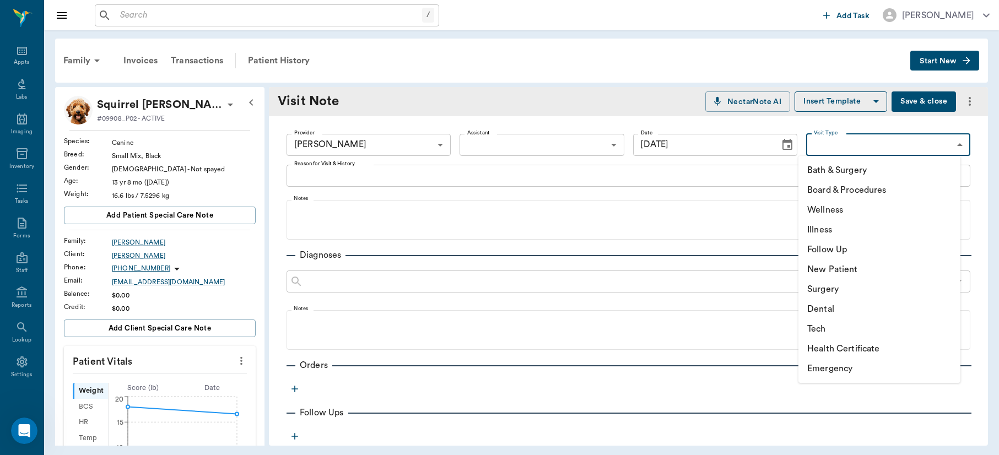
click at [824, 244] on li "Follow Up" at bounding box center [879, 250] width 162 height 20
type input "65d2be4f46e3a538d89b8c16"
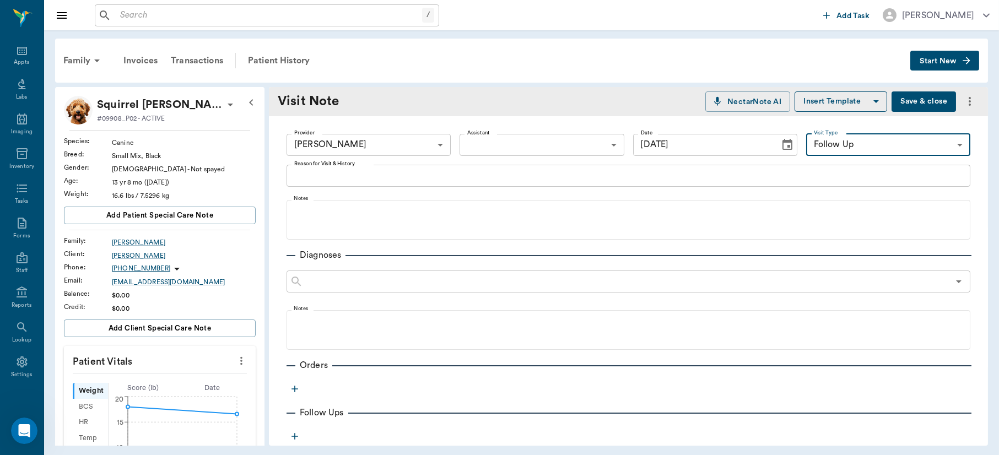
click at [325, 166] on label "Reason for Visit & History" at bounding box center [324, 164] width 61 height 8
click at [325, 169] on textarea "Reason for Visit & History" at bounding box center [628, 175] width 668 height 13
click at [325, 166] on label "Reason for Visit & History" at bounding box center [324, 164] width 61 height 8
click at [325, 169] on textarea "Reason for Visit & History" at bounding box center [628, 175] width 668 height 13
click at [325, 166] on label "Reason for Visit & History" at bounding box center [324, 164] width 61 height 8
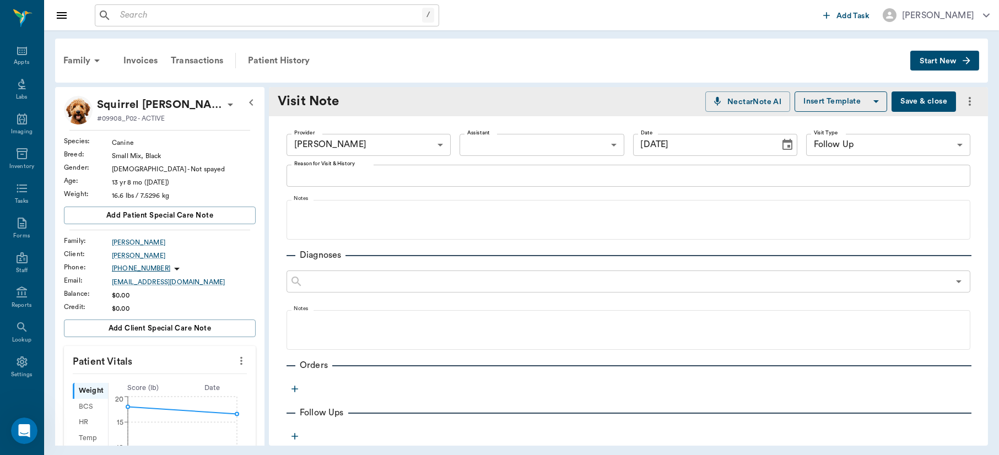
click at [325, 169] on textarea "Reason for Visit & History" at bounding box center [628, 175] width 668 height 13
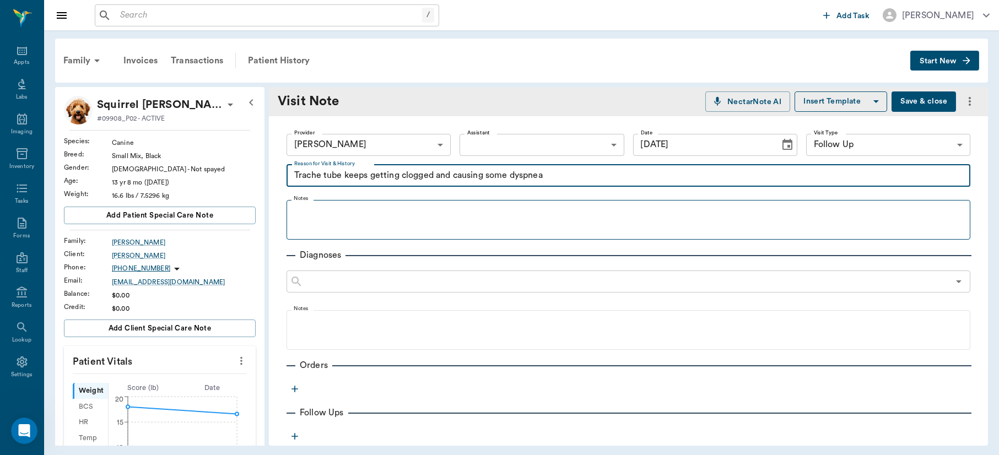
type textarea "Trache tube keeps getting clogged and causing some dyspnea"
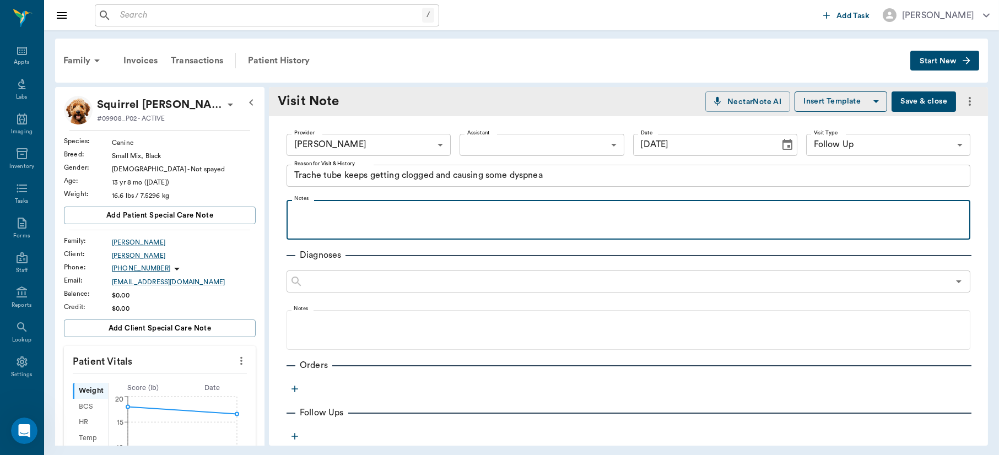
click at [311, 215] on p at bounding box center [628, 212] width 673 height 13
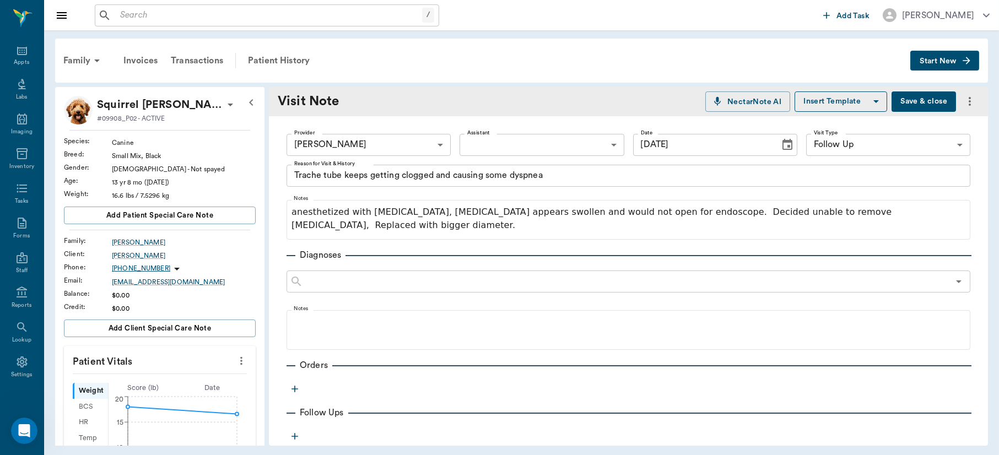
click at [912, 101] on button "Save & close" at bounding box center [924, 101] width 64 height 20
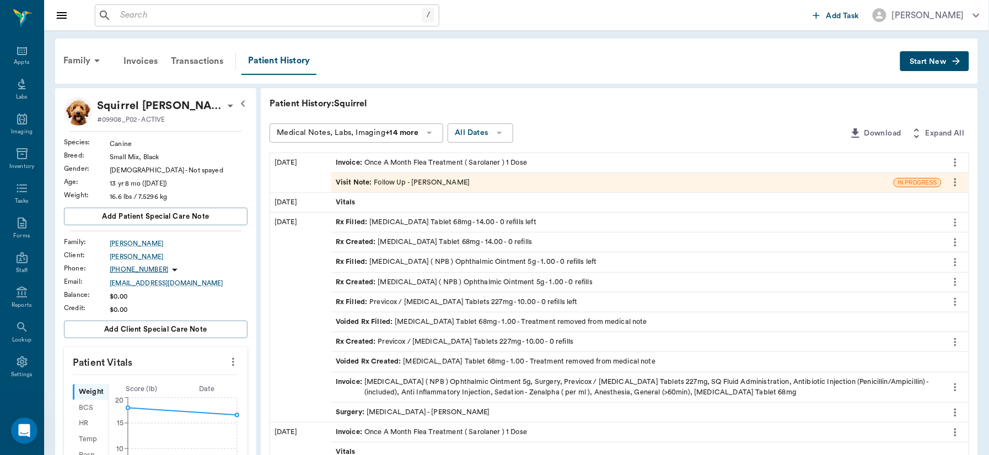
click at [229, 362] on icon "more" at bounding box center [233, 361] width 12 height 13
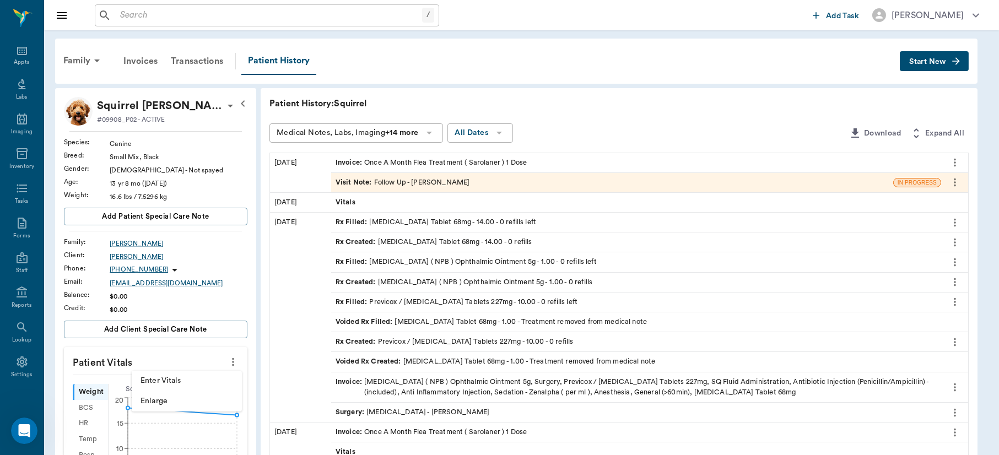
click at [195, 379] on span "Enter Vitals" at bounding box center [187, 381] width 93 height 12
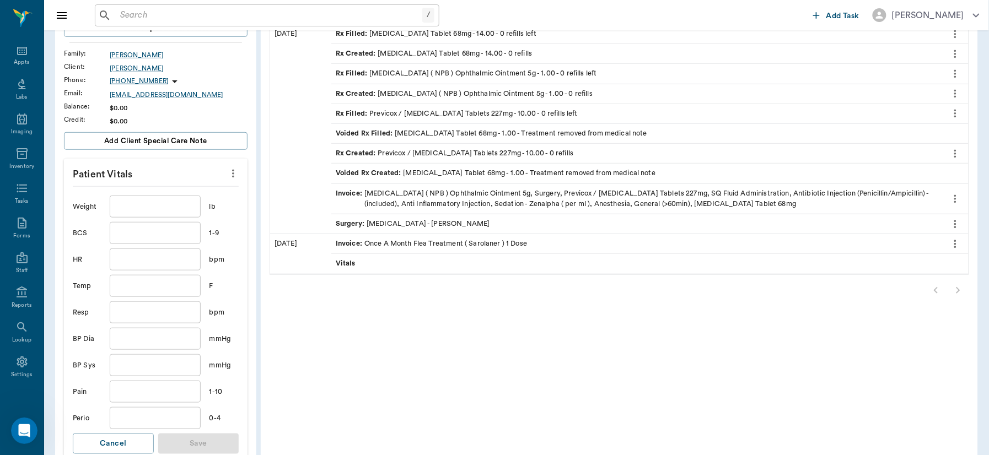
scroll to position [278, 0]
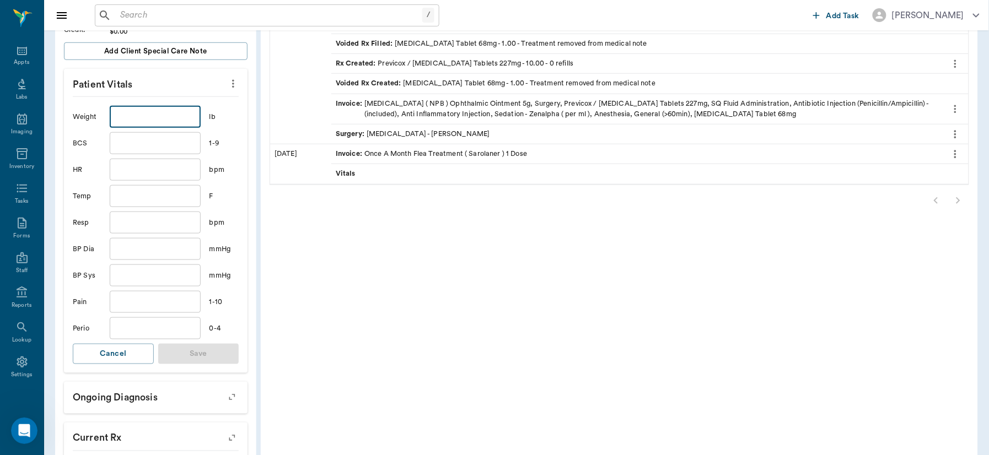
click at [168, 114] on input "text" at bounding box center [155, 117] width 90 height 22
type input "16.3"
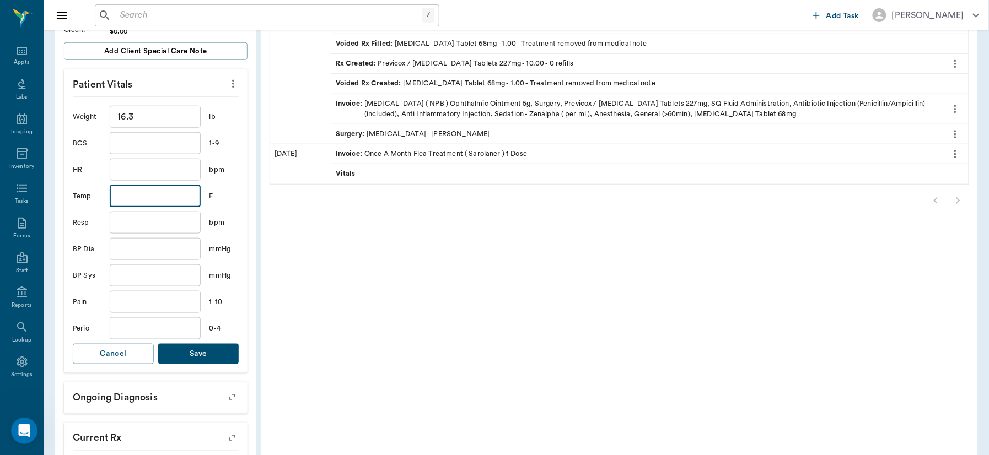
click at [140, 186] on input "text" at bounding box center [155, 196] width 90 height 22
type input "101"
click at [188, 349] on button "Save" at bounding box center [198, 354] width 81 height 20
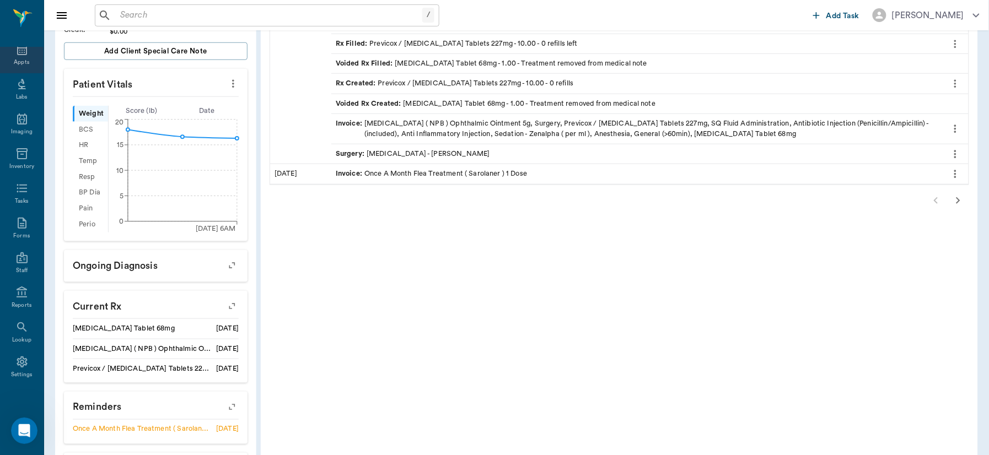
click at [19, 57] on div "Appts" at bounding box center [22, 56] width 44 height 35
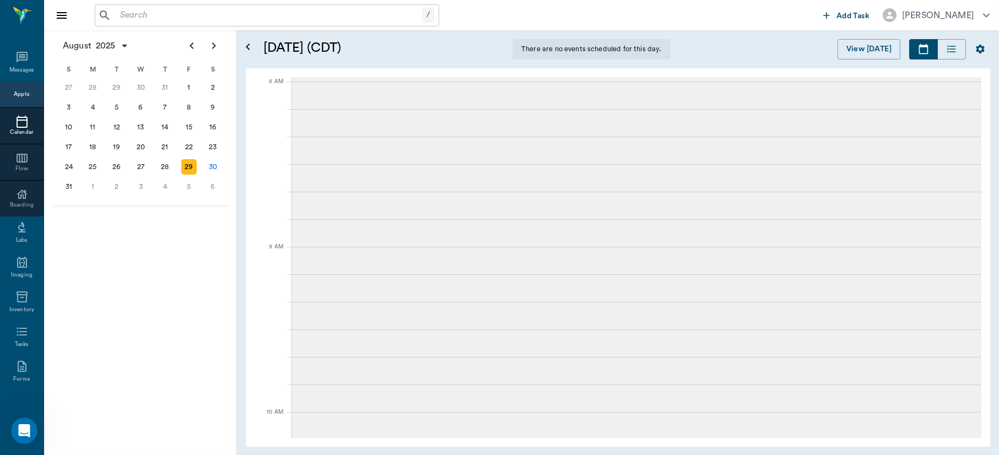
scroll to position [47, 0]
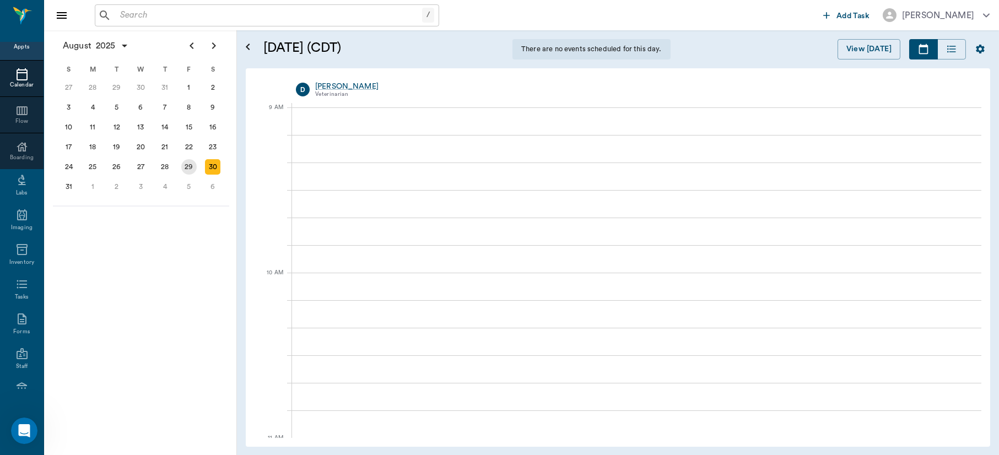
click at [190, 164] on div "29" at bounding box center [188, 166] width 15 height 15
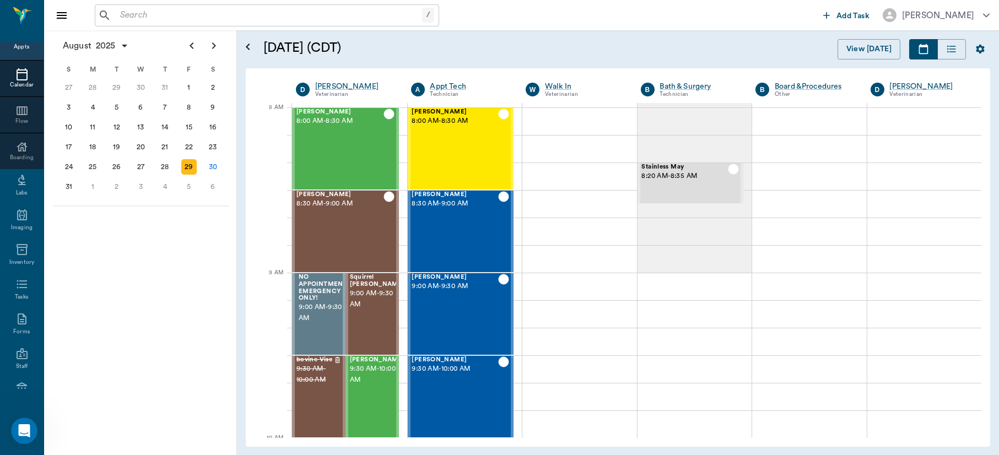
click at [202, 16] on input "text" at bounding box center [269, 15] width 306 height 15
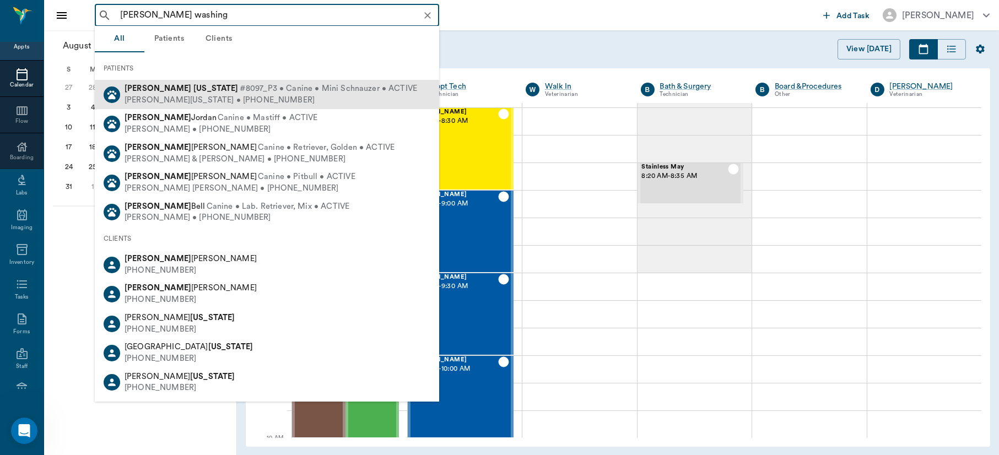
click at [240, 89] on span "#8097_P3 • Canine • Mini Schnauzer • ACTIVE" at bounding box center [328, 89] width 177 height 12
type input "sadie washing"
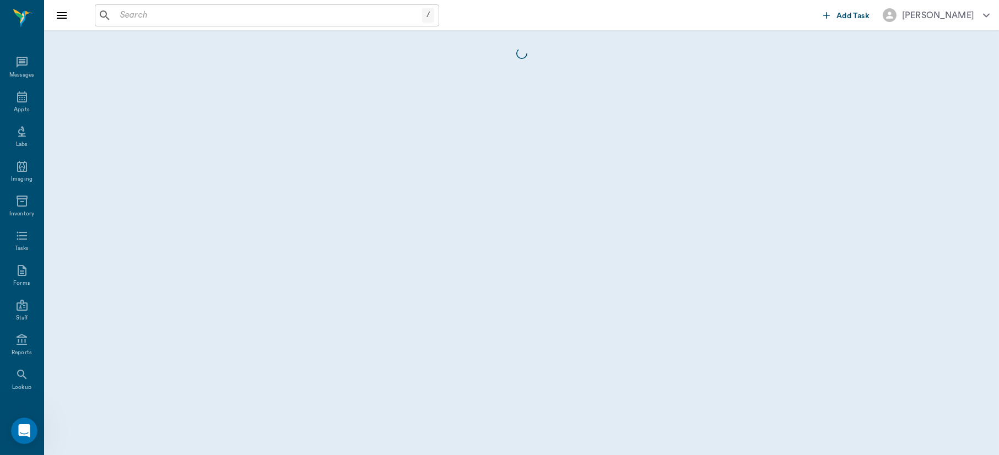
scroll to position [47, 0]
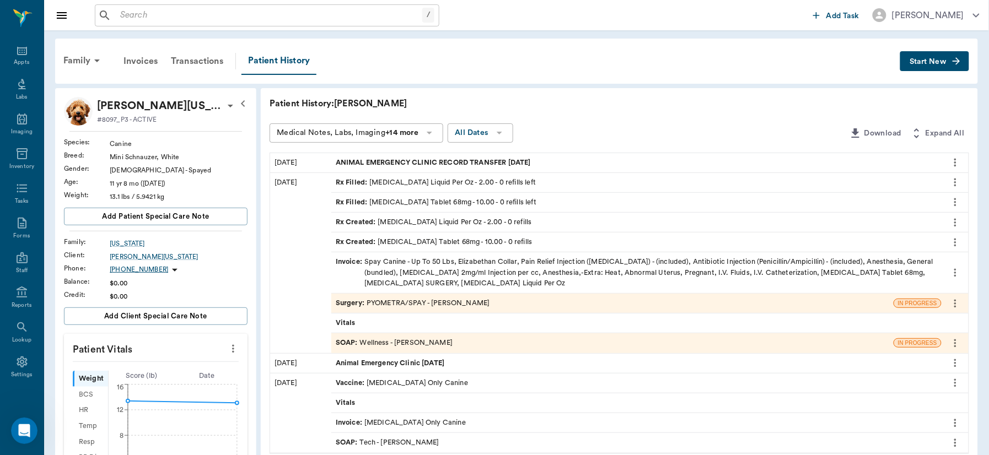
click at [415, 305] on div "Surgery : PYOMETRA/SPAY - [PERSON_NAME]" at bounding box center [413, 303] width 154 height 10
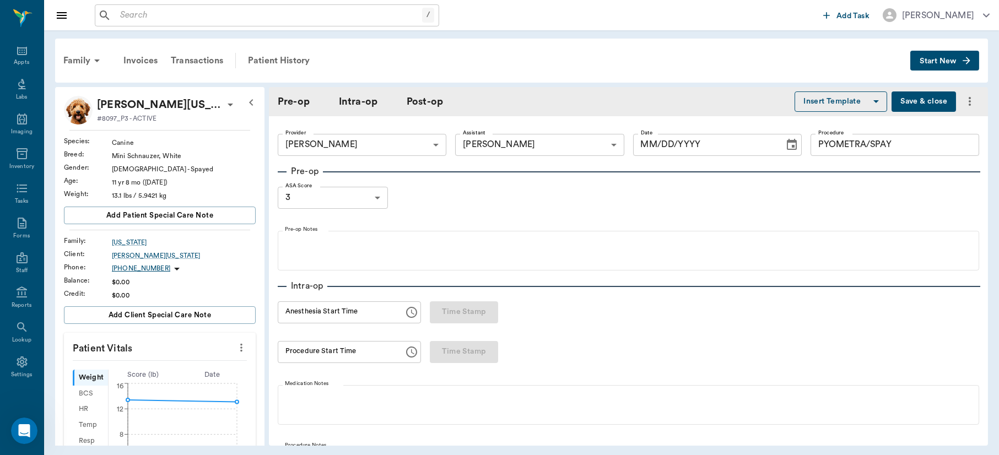
type input "63ec2f075fda476ae8351a4d"
type input "63ec2e7e52e12b0ba117b124"
type input "PYOMETRA/SPAY"
type input "3"
radio input "true"
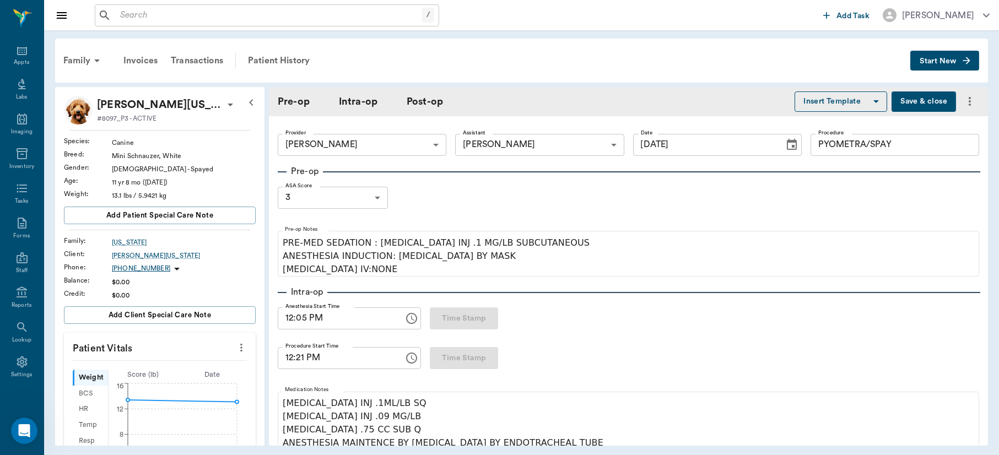
type input "08/28/2025"
type input "12:05 PM"
type input "12:21 PM"
type input "01:00 PM"
type input "01:01 PM"
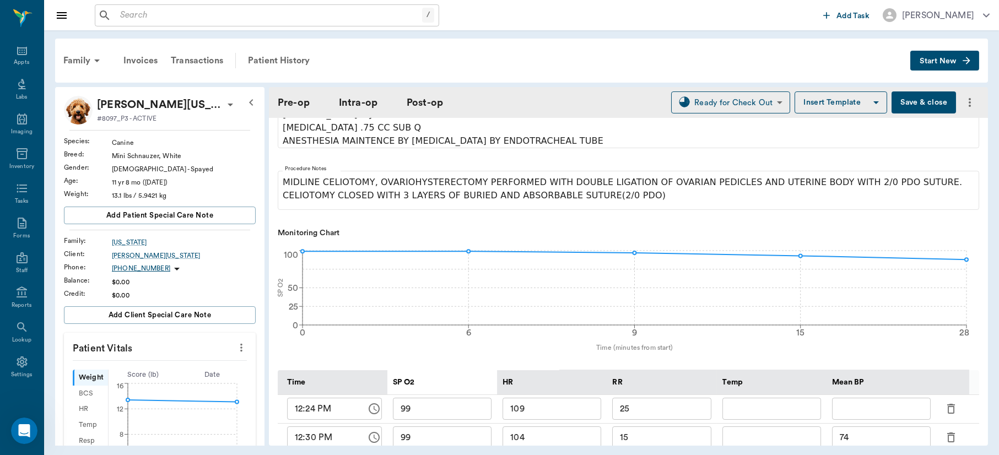
scroll to position [256, 0]
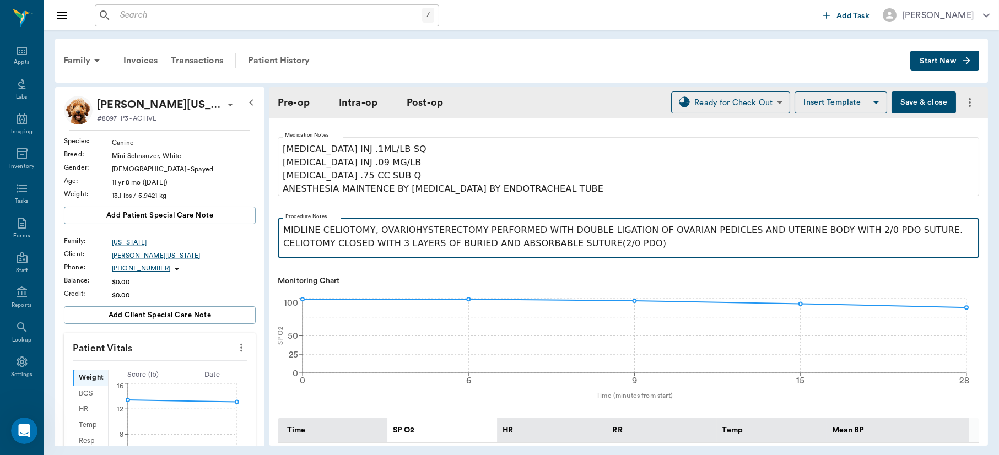
click at [897, 234] on p "MIDLINE CELIOTOMY, OVARIOHYSTERECTOMY PERFORMED WITH DOUBLE LIGATION OF OVARIAN…" at bounding box center [628, 237] width 690 height 26
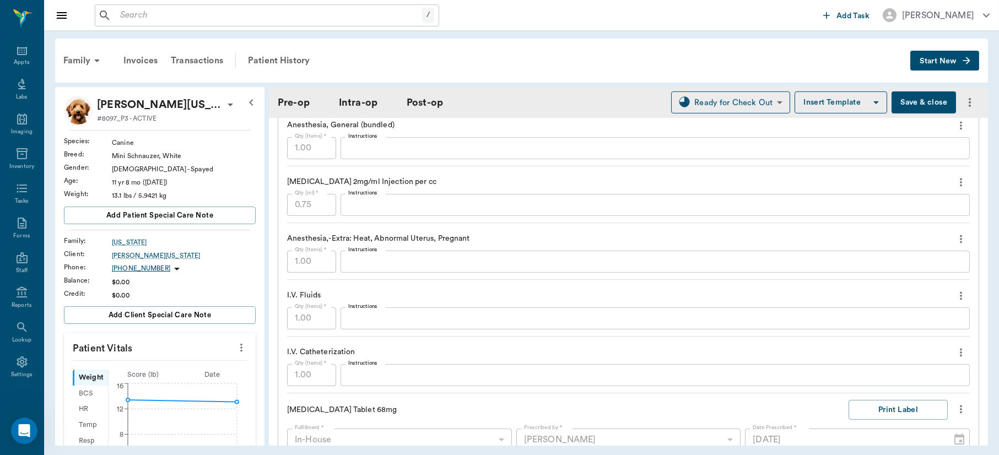
scroll to position [1308, 0]
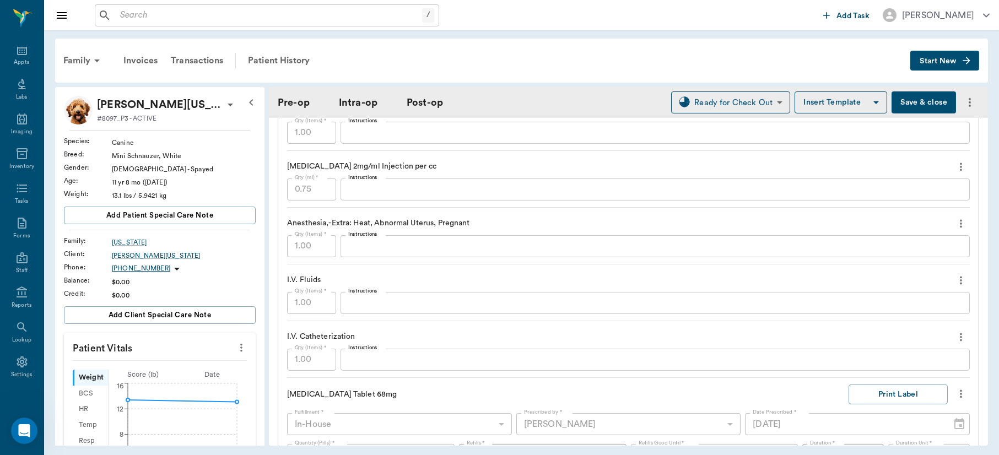
click at [520, 310] on div "x Instructions" at bounding box center [655, 303] width 629 height 22
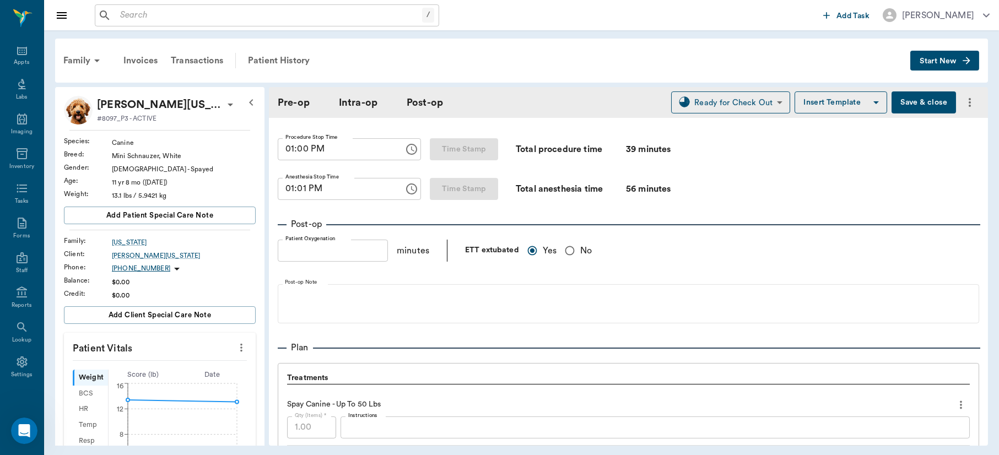
scroll to position [790, 0]
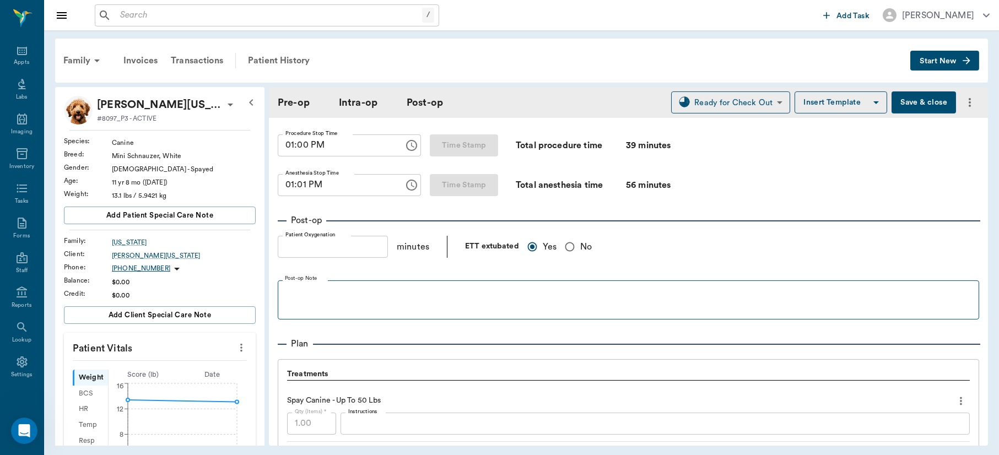
type textarea "LRS 30ml/hr x 12 hr then 15ml/hr"
click at [422, 301] on div at bounding box center [628, 299] width 690 height 28
click at [914, 100] on button "Save & close" at bounding box center [924, 102] width 64 height 22
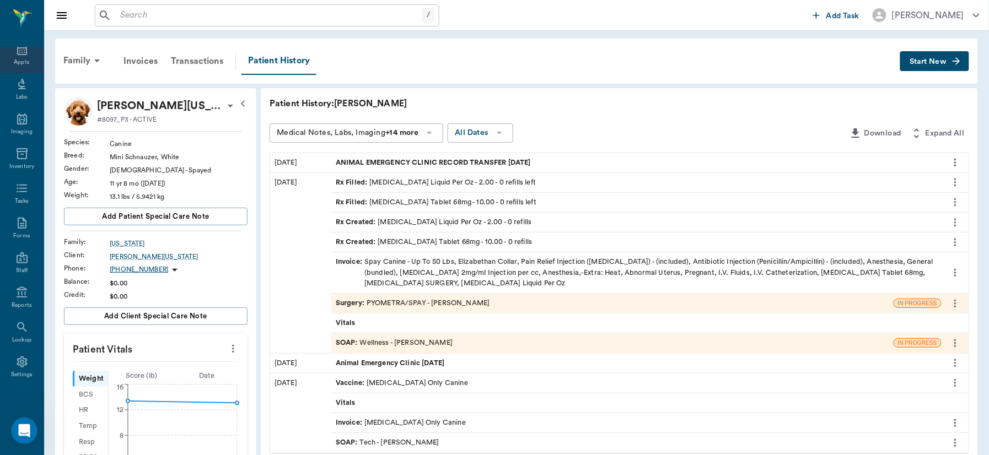
click at [15, 56] on icon at bounding box center [21, 49] width 13 height 13
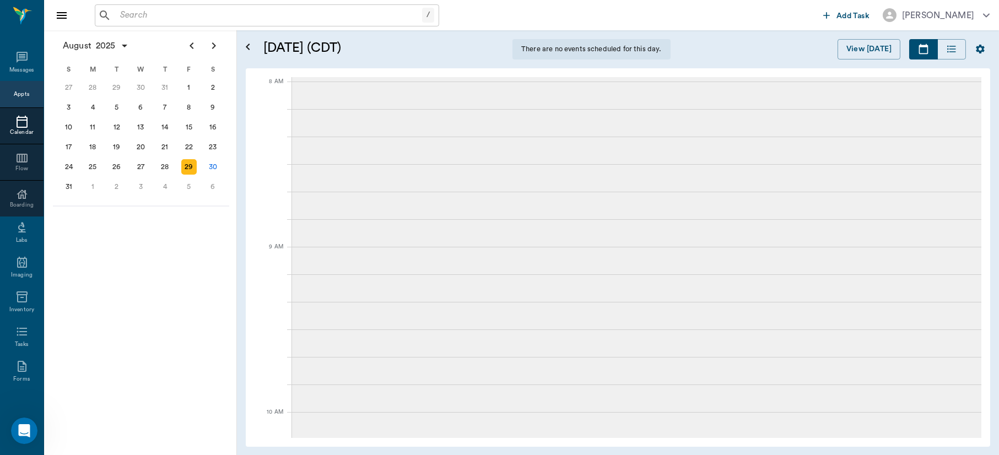
scroll to position [47, 0]
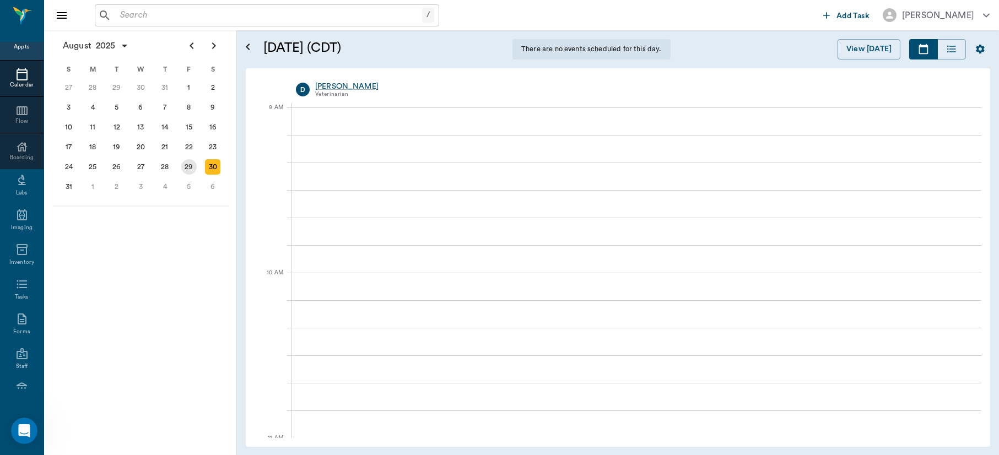
click at [186, 163] on div "29" at bounding box center [188, 166] width 15 height 15
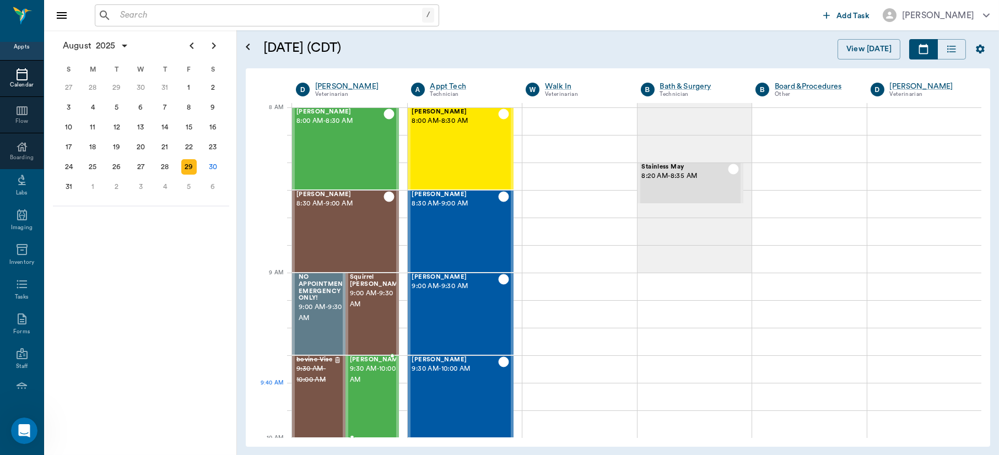
click at [375, 390] on div "Susie Forga 9:30 AM - 10:00 AM" at bounding box center [377, 397] width 55 height 80
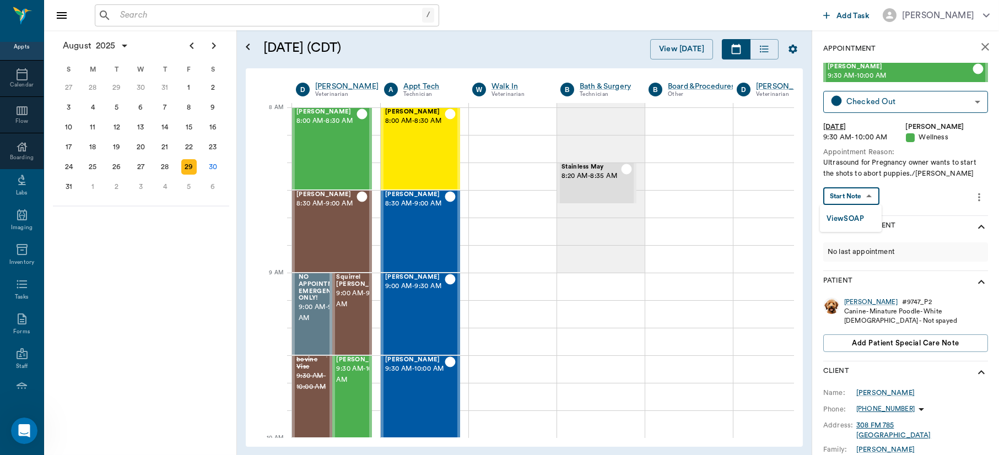
click at [853, 198] on body "/ ​ Add Task Dr. Bert Ellsworth Nectar Messages Appts Calendar Flow Boarding La…" at bounding box center [499, 227] width 999 height 455
click at [854, 217] on button "View SOAP" at bounding box center [845, 219] width 37 height 13
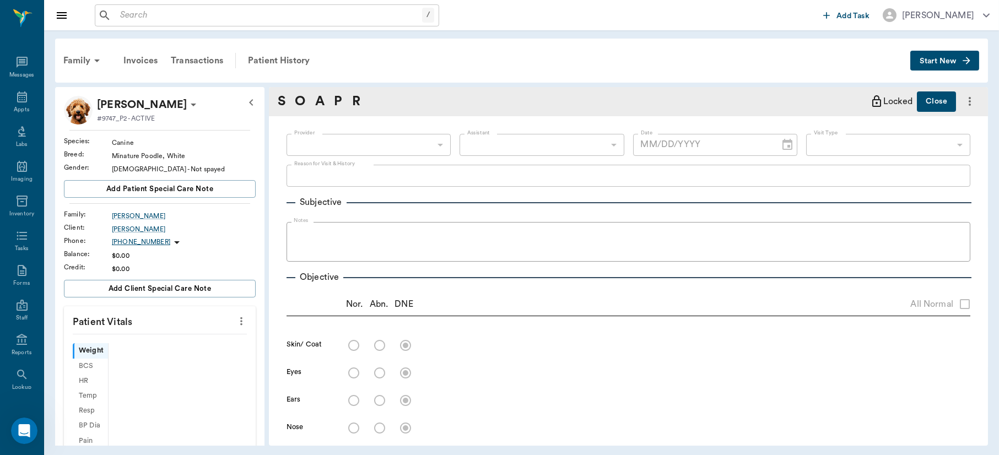
scroll to position [47, 0]
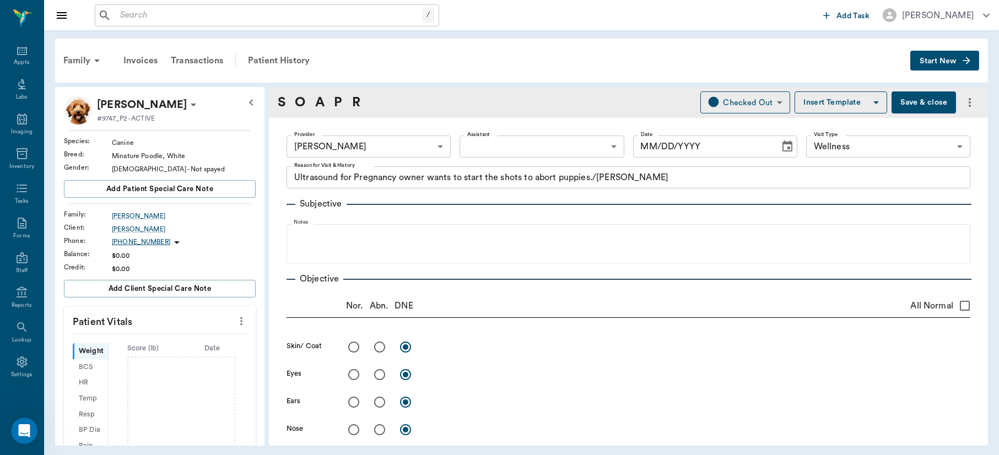
type input "63ec2f075fda476ae8351a4d"
type input "65d2be4f46e3a538d89b8c14"
type textarea "Ultrasound for Pregnancy owner wants to start the shots to abort puppies./Lisa"
radio input "true"
type textarea "4 puppies seen on ultrasound"
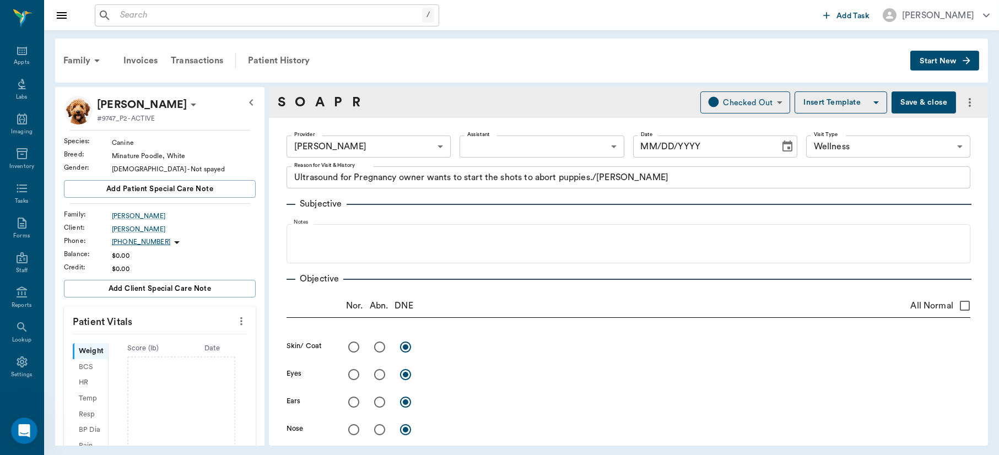
type input "[DATE]"
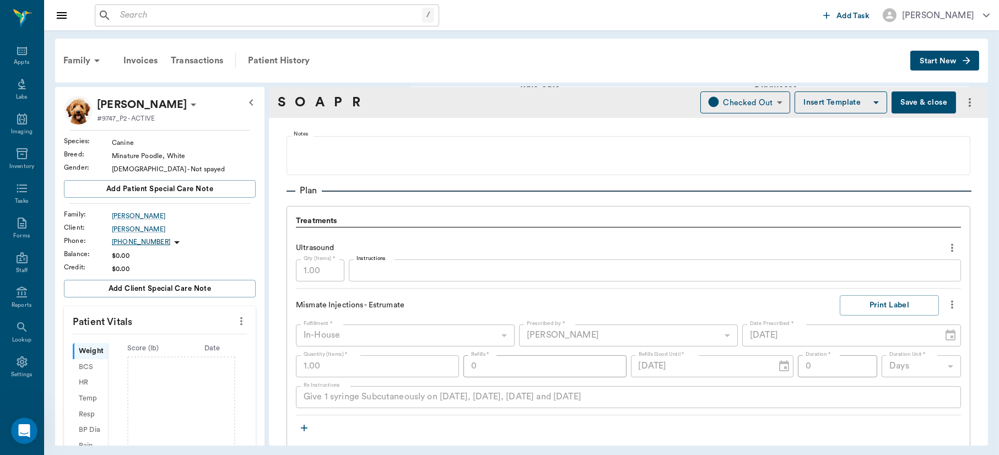
scroll to position [593, 0]
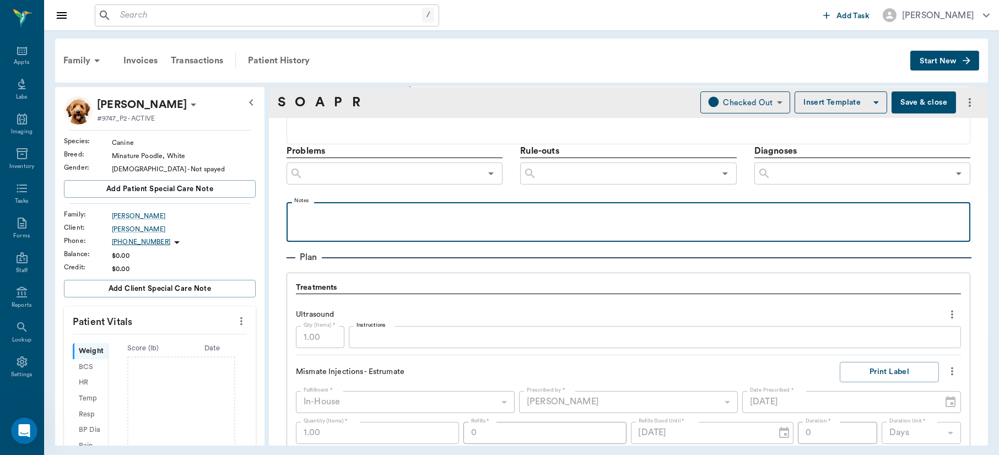
click at [375, 209] on p at bounding box center [628, 214] width 673 height 13
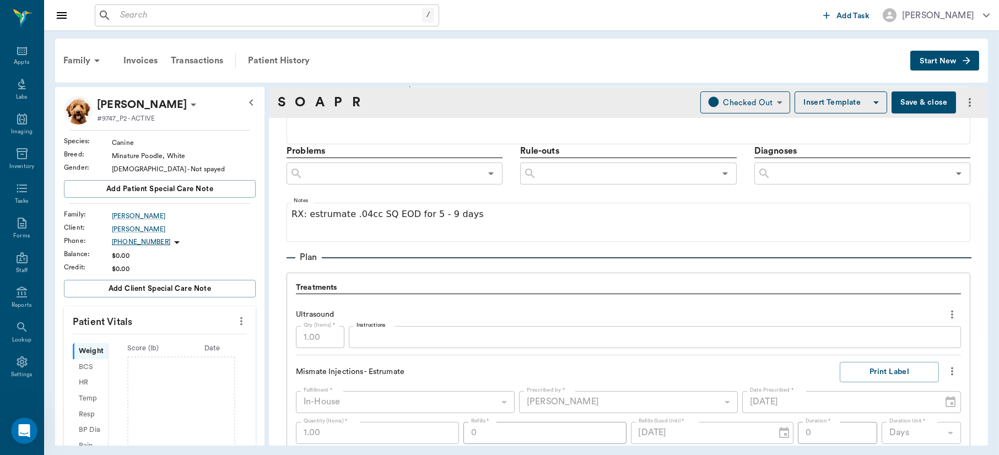
click at [191, 104] on icon at bounding box center [194, 105] width 6 height 3
click at [132, 119] on span "Edit profile" at bounding box center [115, 124] width 93 height 12
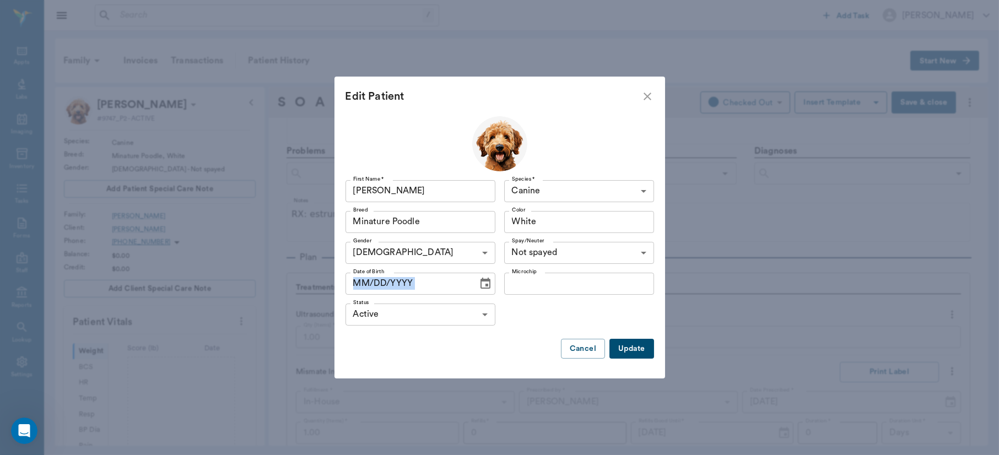
drag, startPoint x: 472, startPoint y: 273, endPoint x: 476, endPoint y: 280, distance: 8.1
click at [476, 280] on div "MM/DD/YYYY Date of Birth" at bounding box center [420, 284] width 150 height 22
click at [479, 280] on icon "Choose date" at bounding box center [485, 283] width 13 height 13
click at [482, 282] on icon "Choose date" at bounding box center [485, 283] width 13 height 13
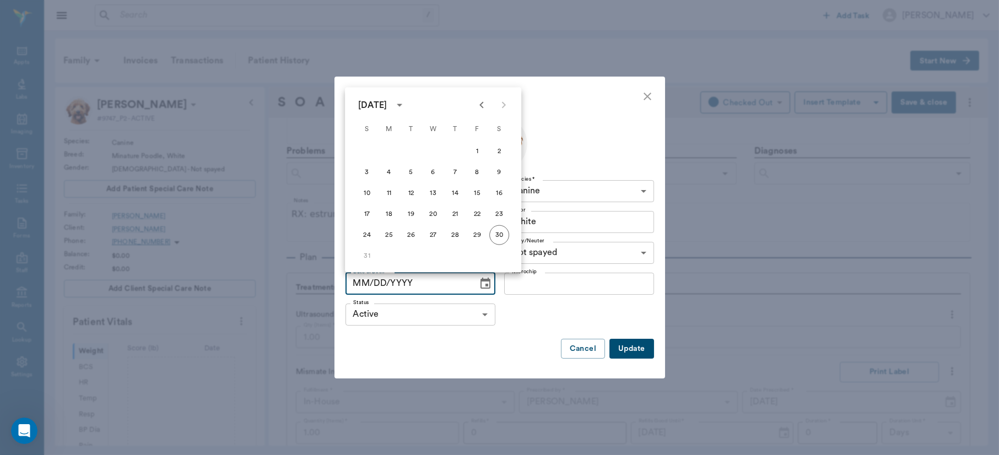
click at [402, 105] on icon "calendar view is open, switch to year view" at bounding box center [400, 105] width 6 height 3
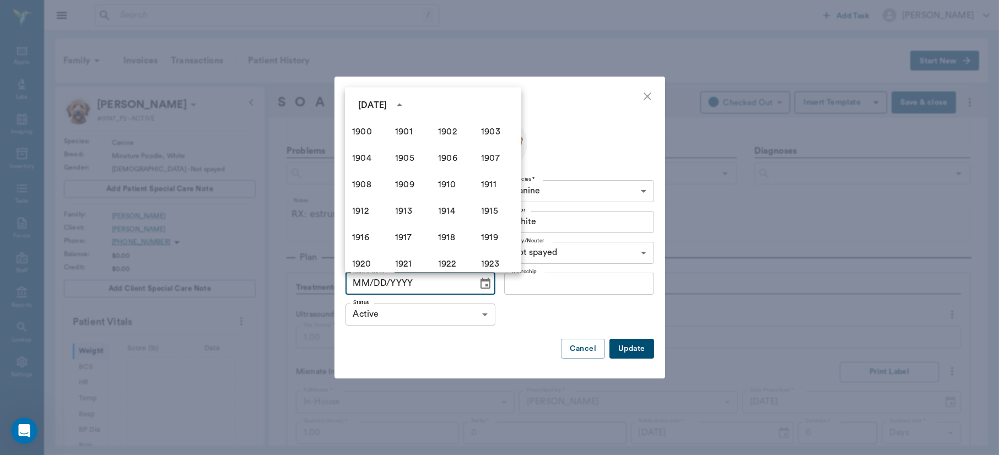
scroll to position [755, 0]
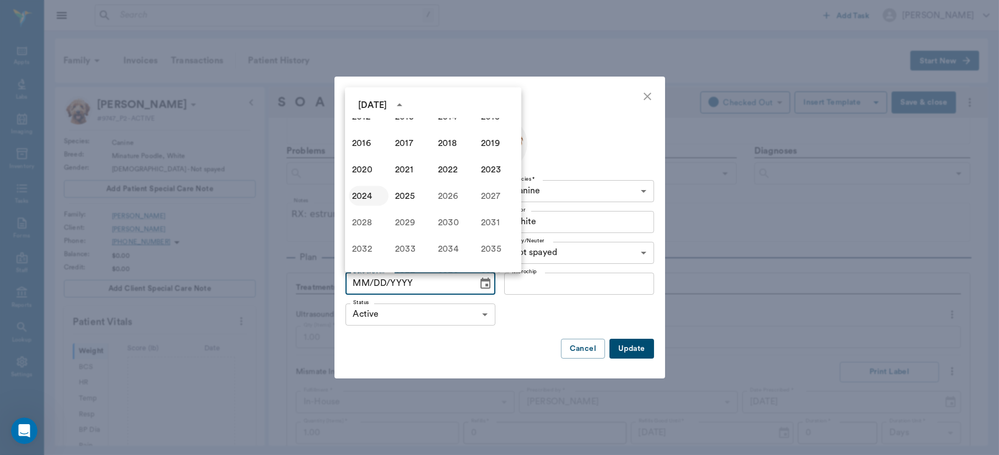
click at [358, 192] on button "2024" at bounding box center [369, 196] width 40 height 20
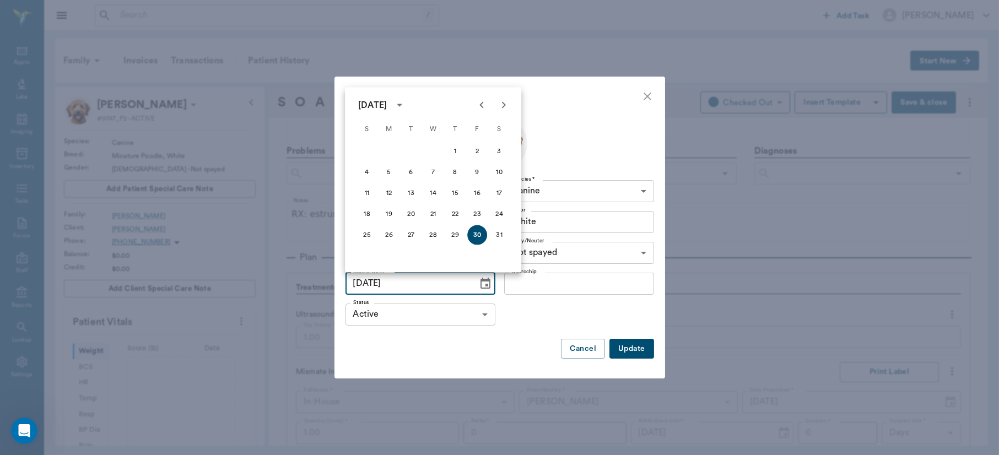
click at [502, 104] on icon "Next month" at bounding box center [503, 105] width 13 height 13
click at [475, 148] on button "1" at bounding box center [477, 152] width 20 height 20
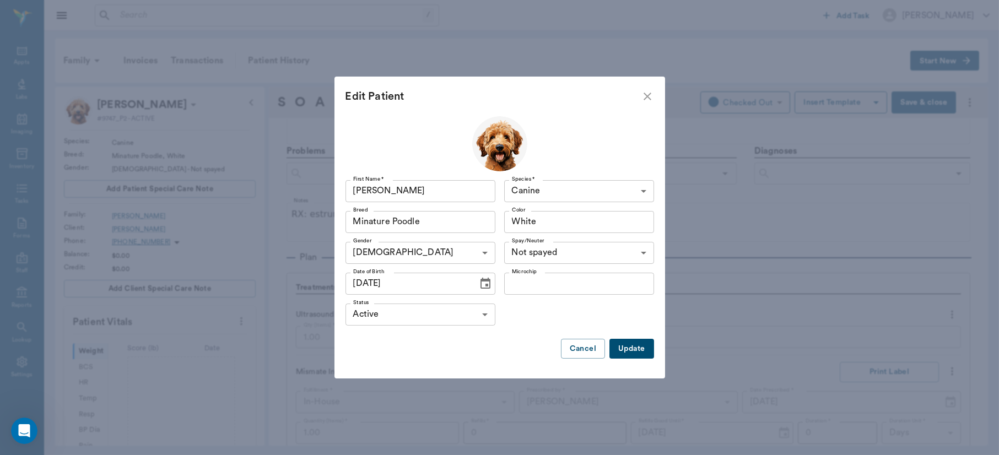
type input "11/01/2024"
click at [631, 351] on button "Update" at bounding box center [631, 349] width 44 height 20
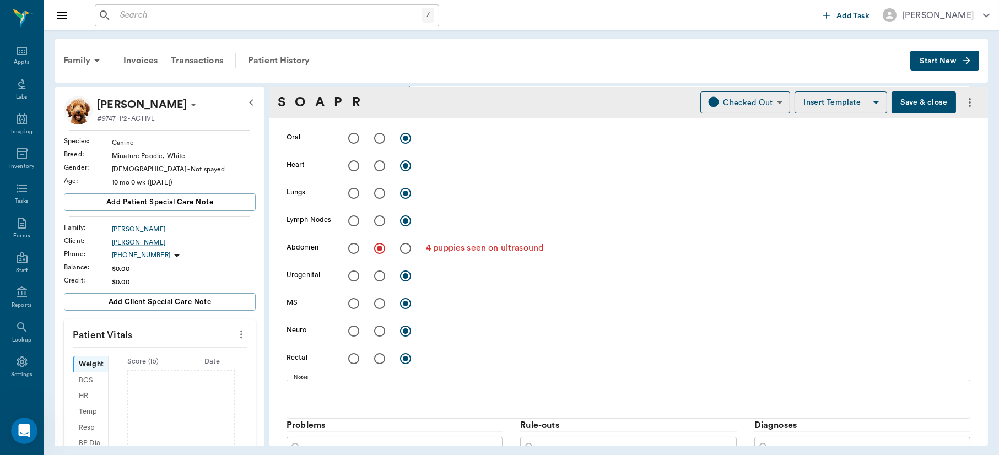
scroll to position [129, 0]
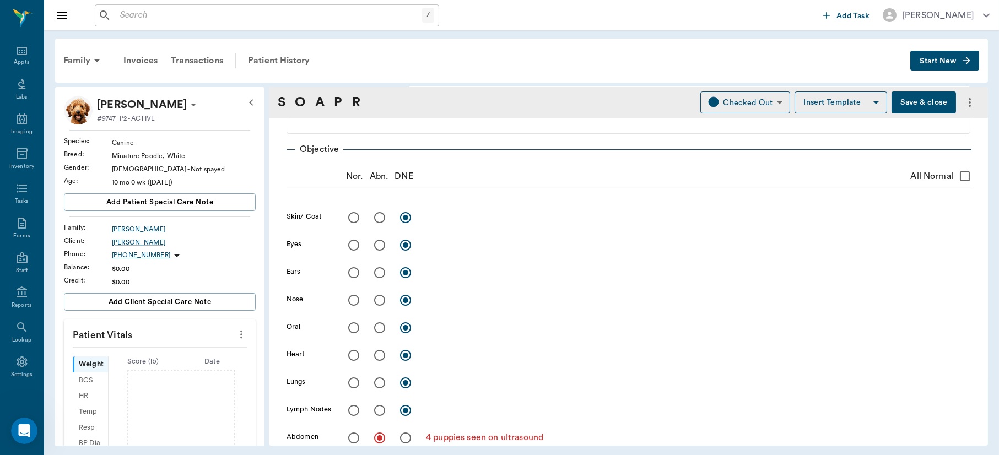
click at [235, 333] on icon "more" at bounding box center [241, 334] width 12 height 13
click at [149, 351] on span "Enter Vitals" at bounding box center [185, 354] width 93 height 12
click at [145, 361] on input "text" at bounding box center [159, 368] width 96 height 22
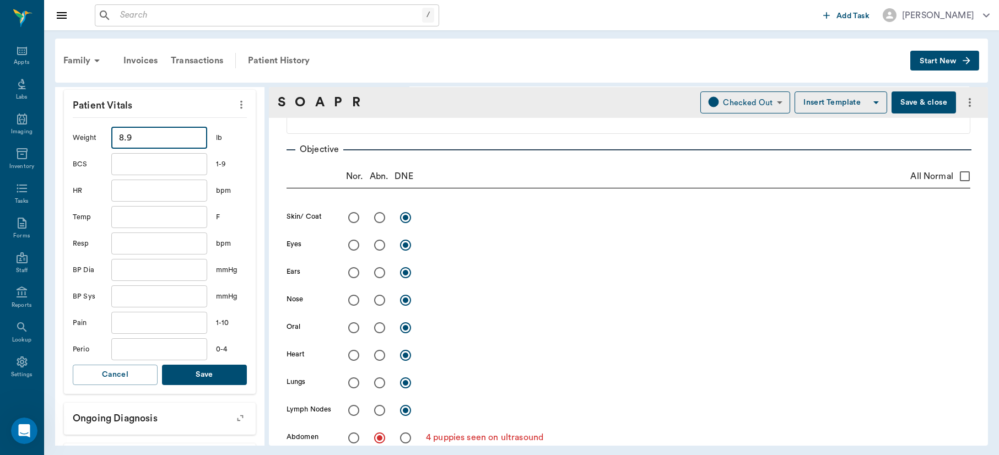
scroll to position [223, 0]
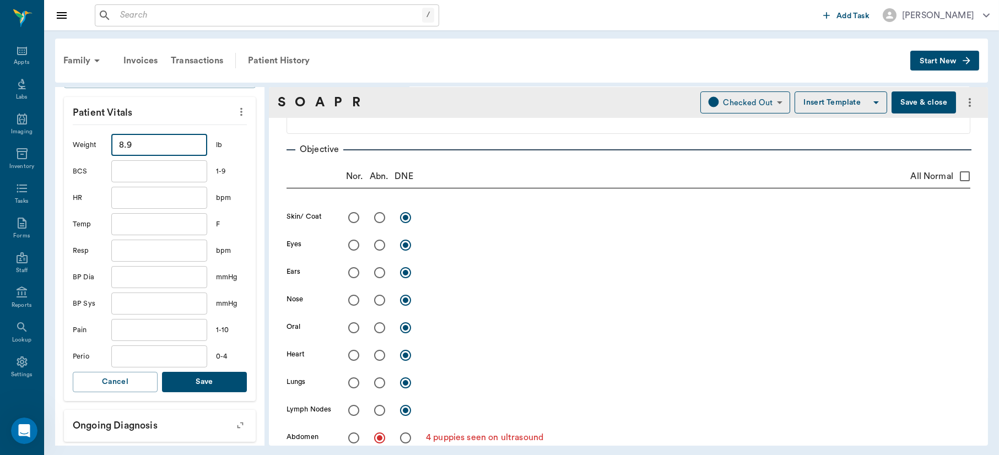
type input "8.9"
click at [195, 381] on button "Save" at bounding box center [204, 382] width 85 height 20
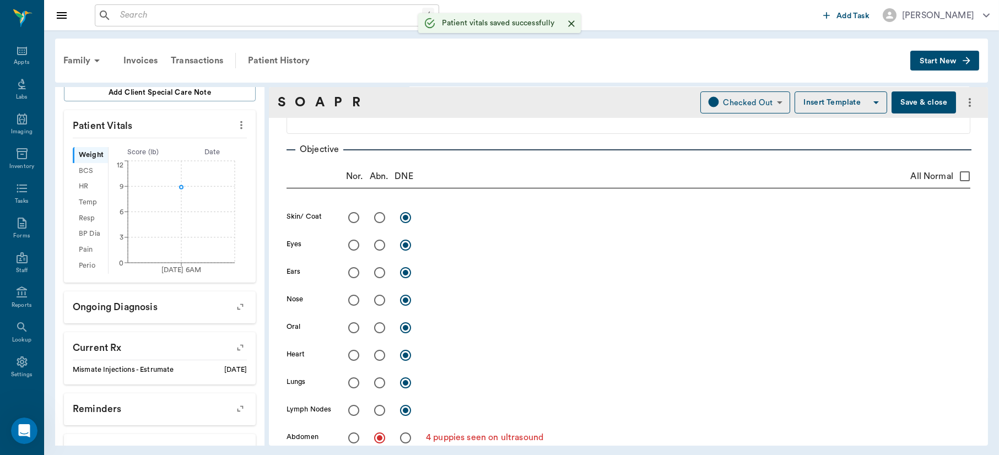
scroll to position [235, 0]
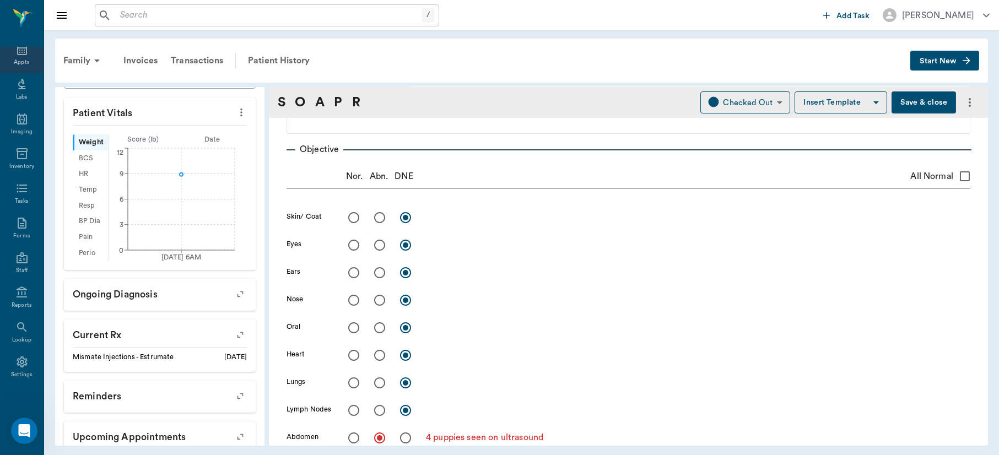
click at [16, 55] on icon at bounding box center [21, 49] width 13 height 13
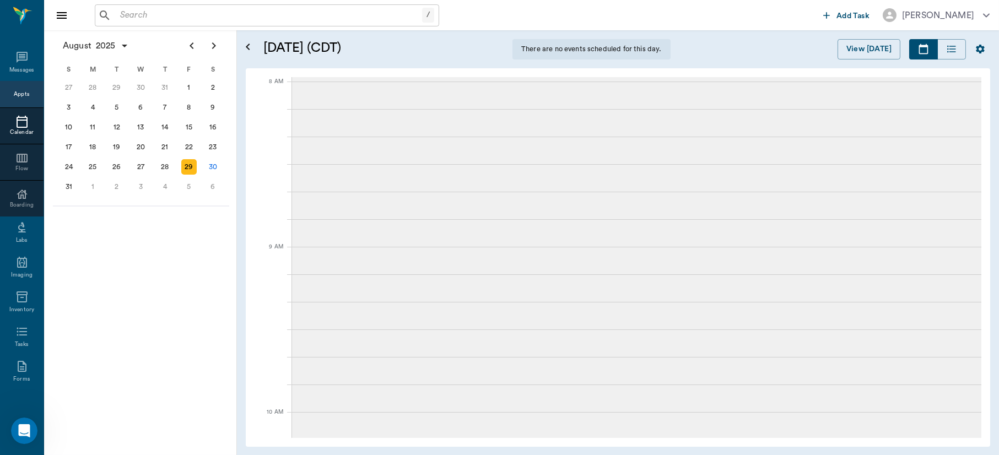
scroll to position [47, 0]
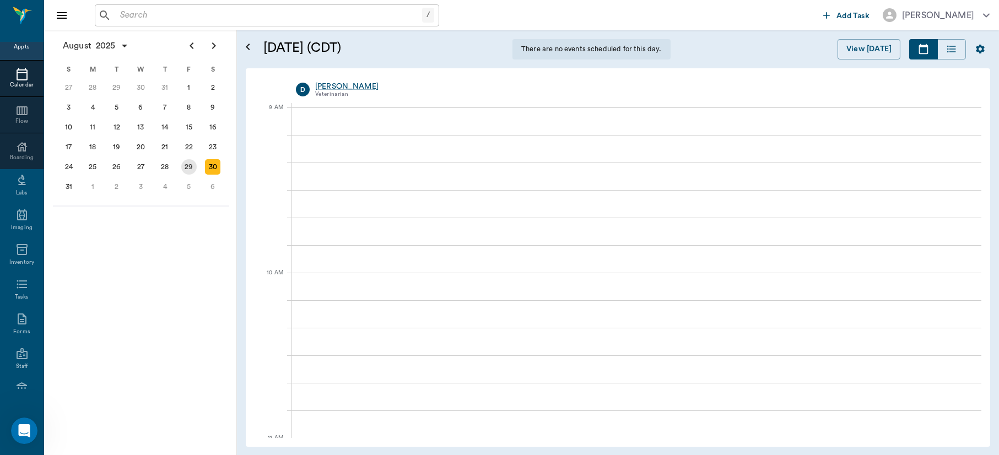
click at [188, 165] on div "29" at bounding box center [188, 166] width 15 height 15
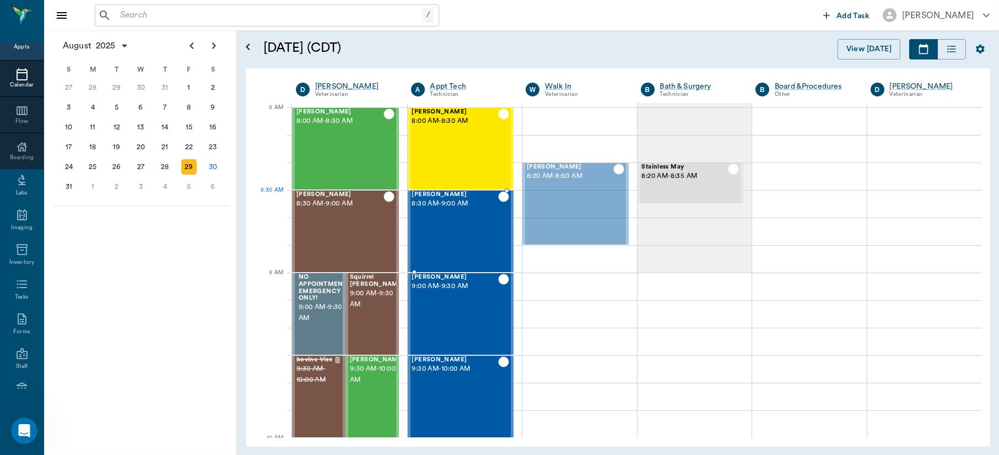
drag, startPoint x: 584, startPoint y: 200, endPoint x: 485, endPoint y: 234, distance: 104.2
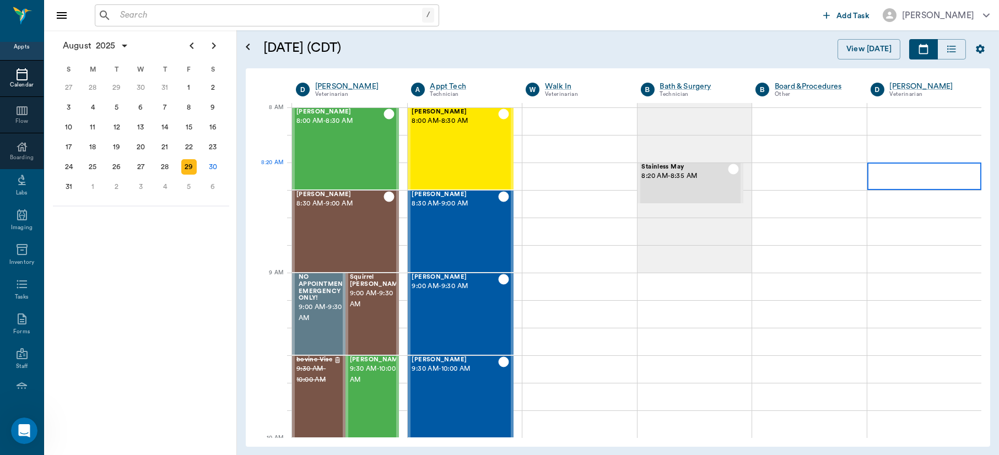
drag, startPoint x: 996, startPoint y: 108, endPoint x: 967, endPoint y: 178, distance: 75.8
click at [967, 178] on div "August 29, 2025 (CDT) View Today August 2025 Today 29 Fri Aug 2025 D Dr. Bert E…" at bounding box center [618, 242] width 762 height 425
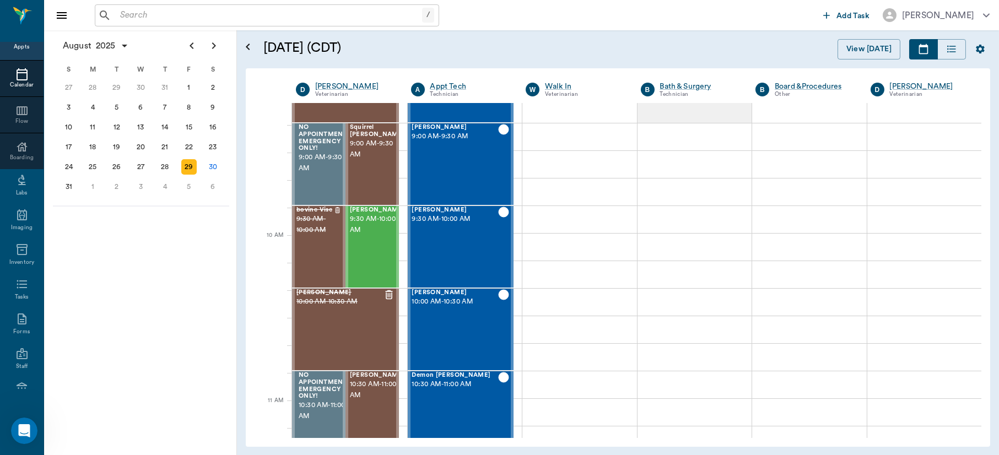
scroll to position [212, 0]
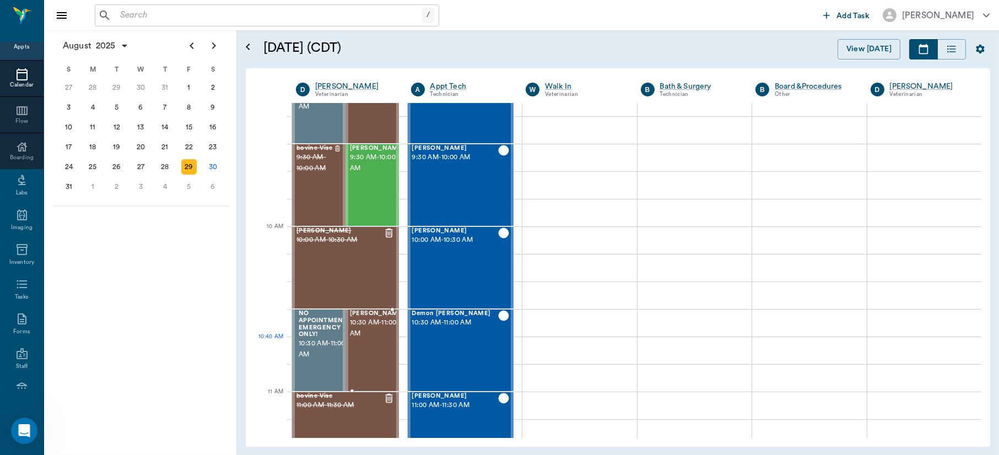
click at [368, 339] on span "10:30 AM - 11:00 AM" at bounding box center [377, 328] width 55 height 22
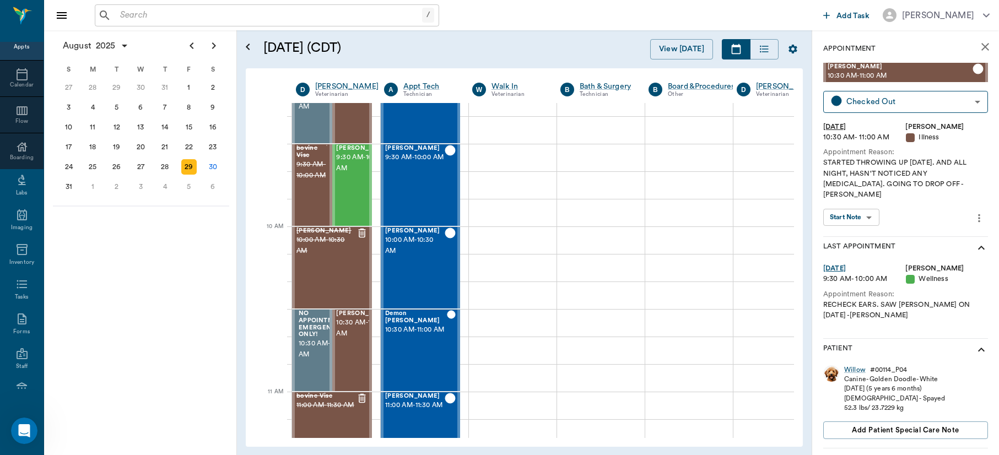
click at [872, 202] on body "/ ​ Add Task Dr. Bert Ellsworth Nectar Messages Appts Calendar Flow Boarding La…" at bounding box center [499, 227] width 999 height 455
click at [852, 220] on li "View SOAP" at bounding box center [851, 229] width 62 height 18
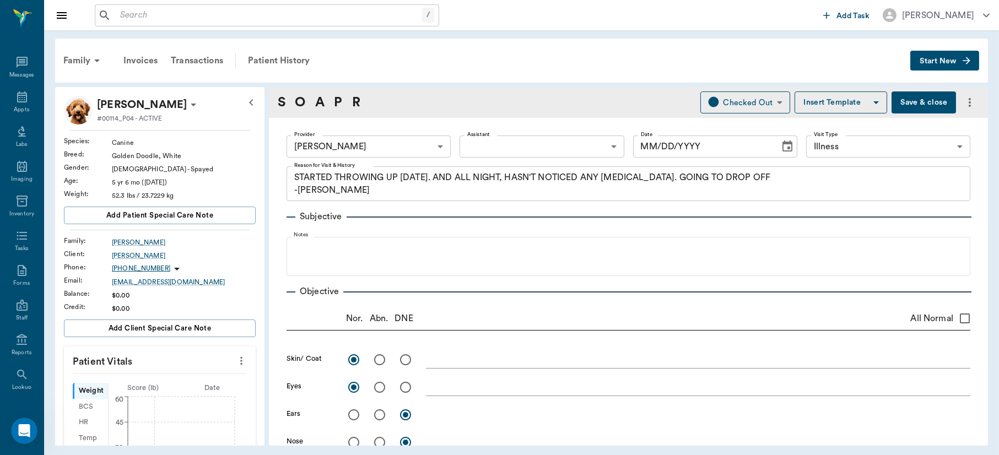
type input "63ec2f075fda476ae8351a4d"
type input "65d2be4f46e3a538d89b8c15"
type textarea "STARTED THROWING UP [DATE]. AND ALL NIGHT, HASN'T NOTICED ANY [MEDICAL_DATA]. G…"
radio input "true"
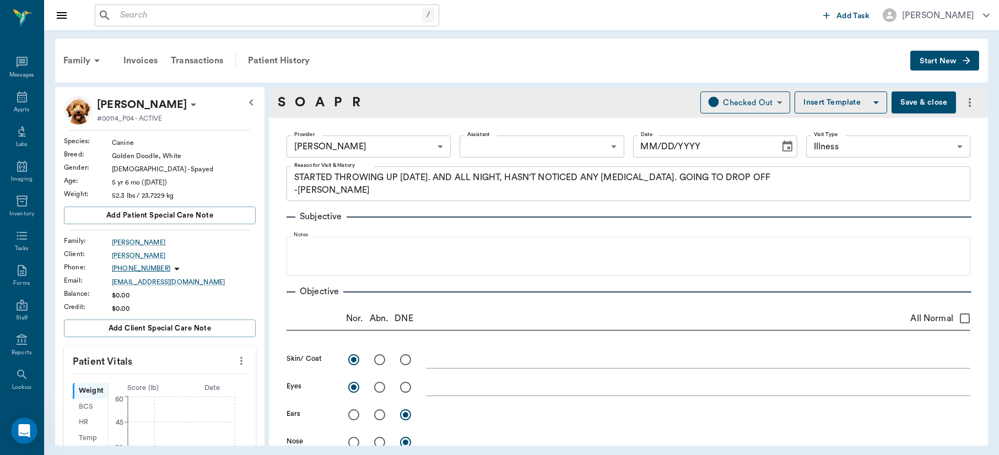
radio input "true"
type textarea "Radiographs show slightly [MEDICAL_DATA], esp R side"
radio input "true"
type textarea "mild interstitial pattern"
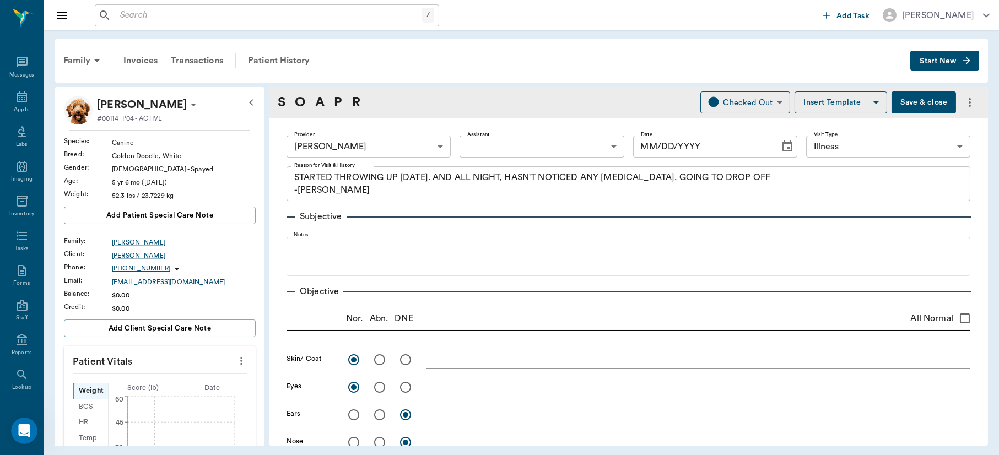
radio input "true"
type textarea "No pain on [MEDICAL_DATA] or any abnormality noted, radiographs show large area…"
radio input "true"
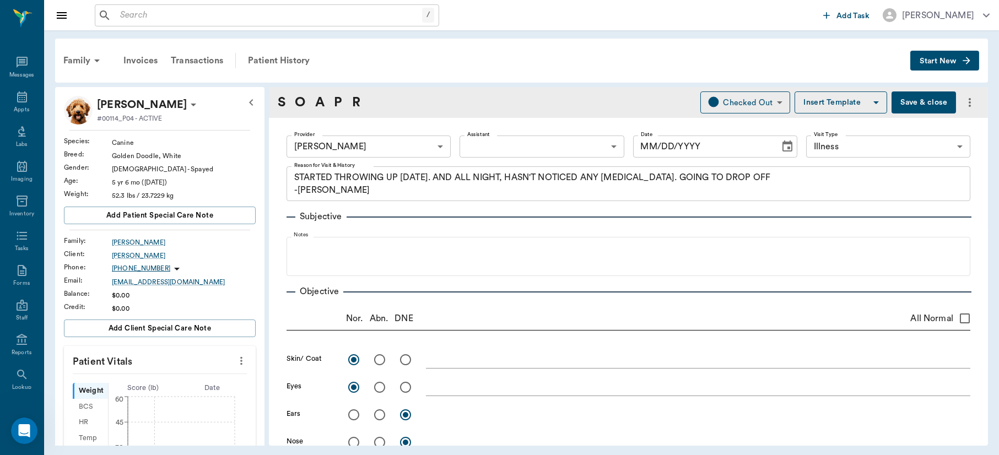
radio input "true"
type textarea "Fecal: neg"
type input "[DATE]"
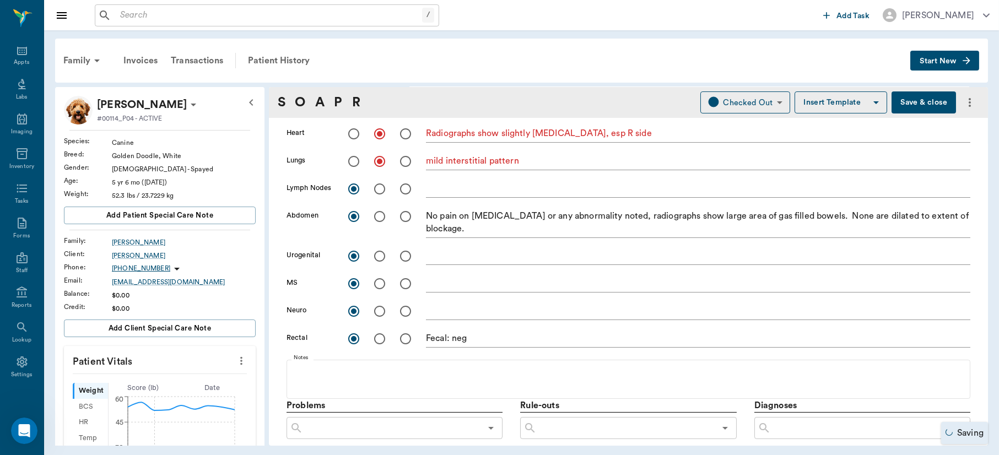
scroll to position [512, 0]
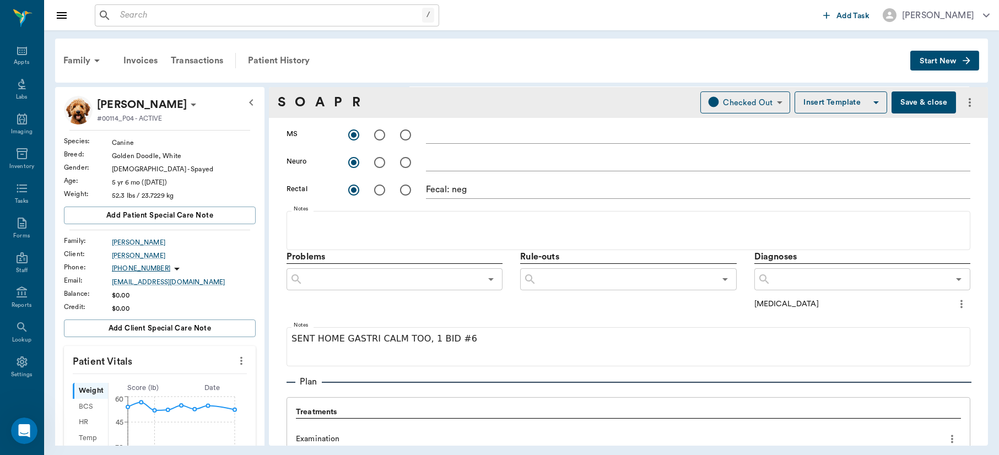
click at [835, 285] on input "text" at bounding box center [860, 279] width 178 height 15
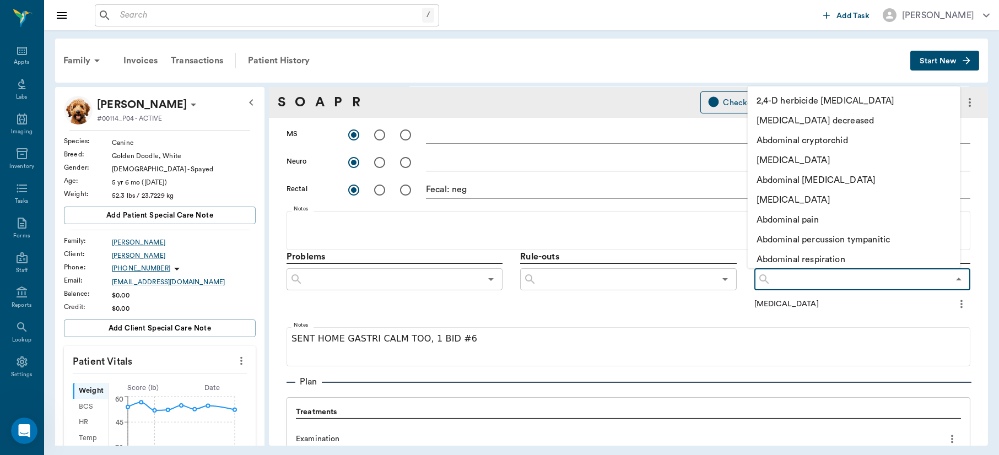
click at [639, 274] on input "text" at bounding box center [626, 279] width 178 height 15
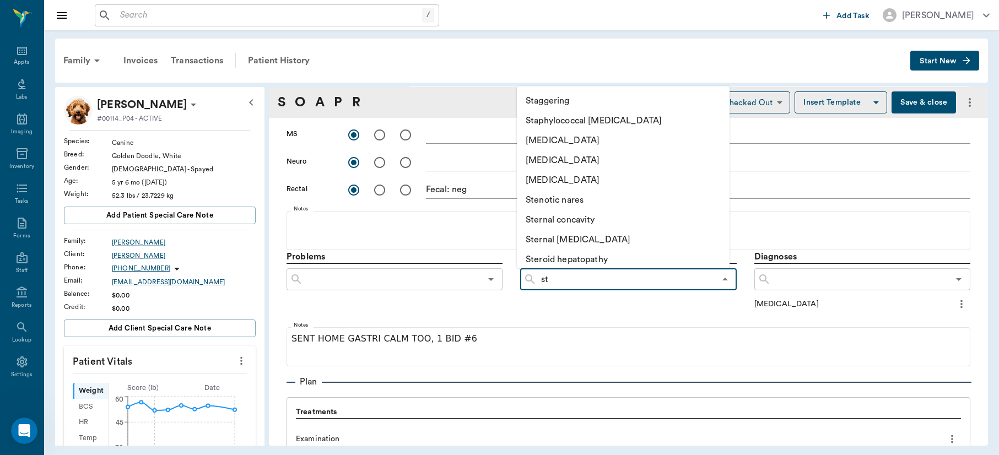
type input "s"
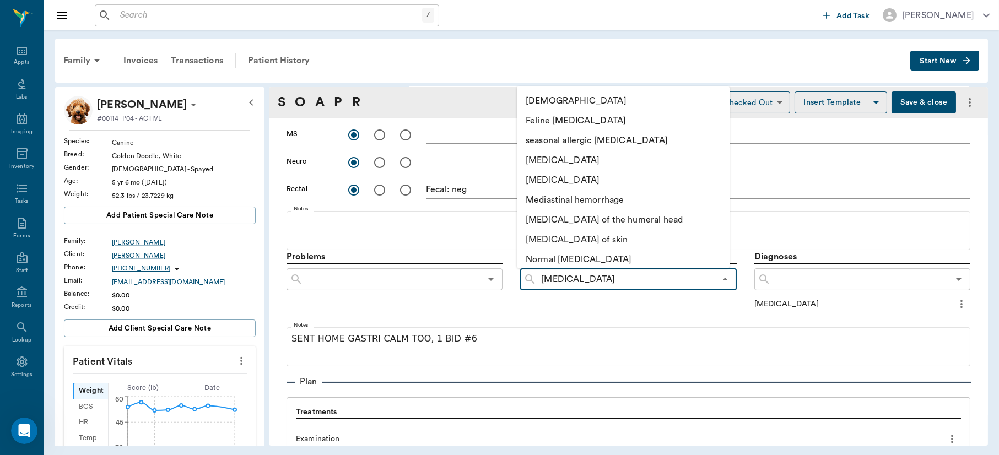
type input "asthma"
click at [550, 100] on li "[DEMOGRAPHIC_DATA]" at bounding box center [623, 100] width 213 height 20
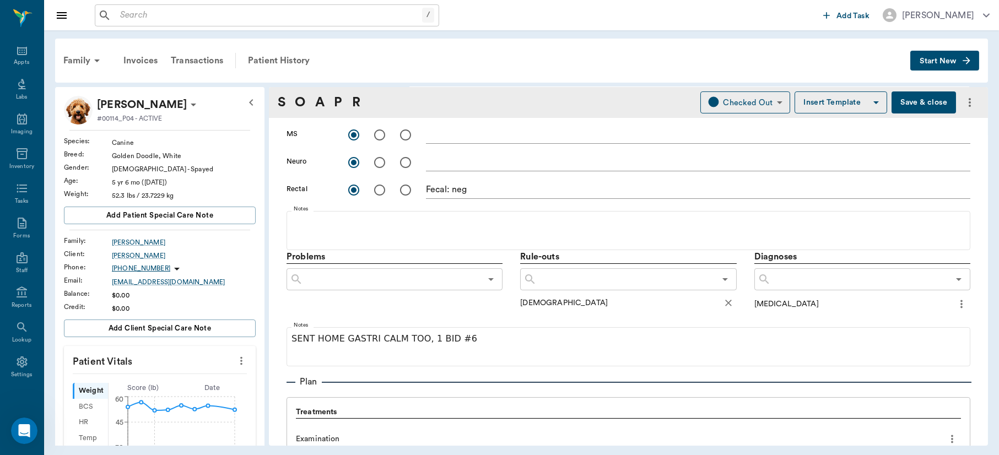
click at [579, 284] on input "text" at bounding box center [626, 279] width 178 height 15
type input "cardiac enlar"
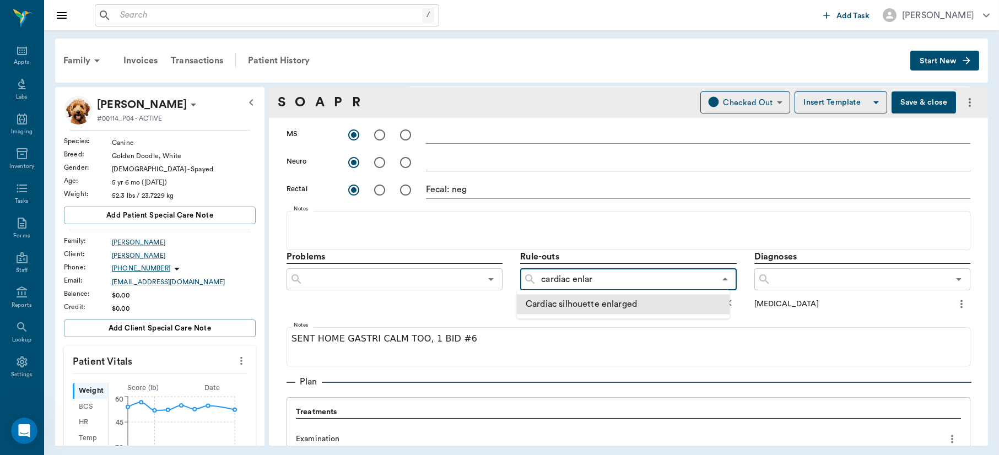
click at [591, 301] on li "Cardiac silhouette enlarged" at bounding box center [623, 304] width 213 height 20
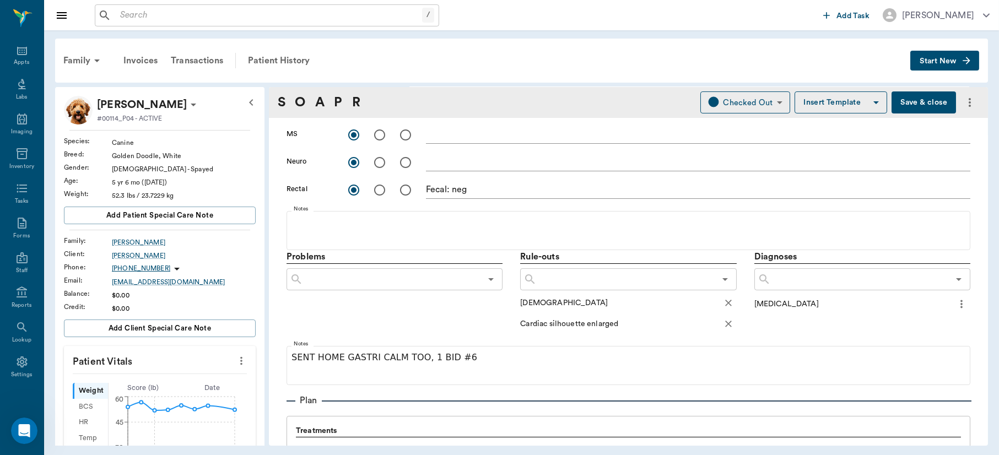
click at [924, 106] on button "Save & close" at bounding box center [924, 102] width 64 height 22
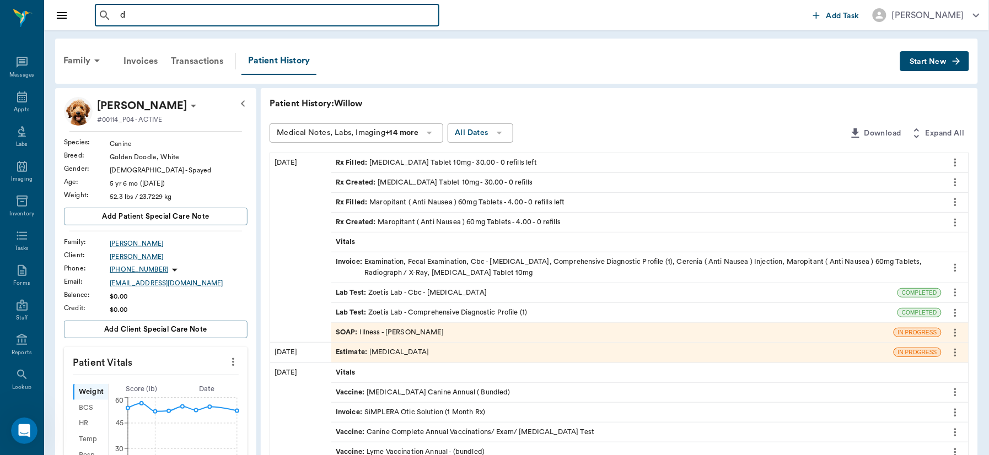
scroll to position [47, 0]
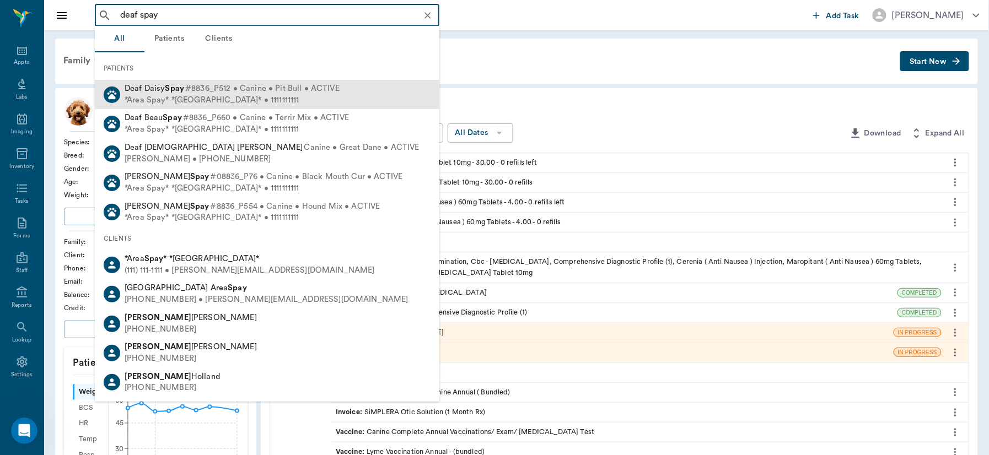
click at [172, 85] on b "Spay" at bounding box center [174, 88] width 19 height 8
type input "deaf spay"
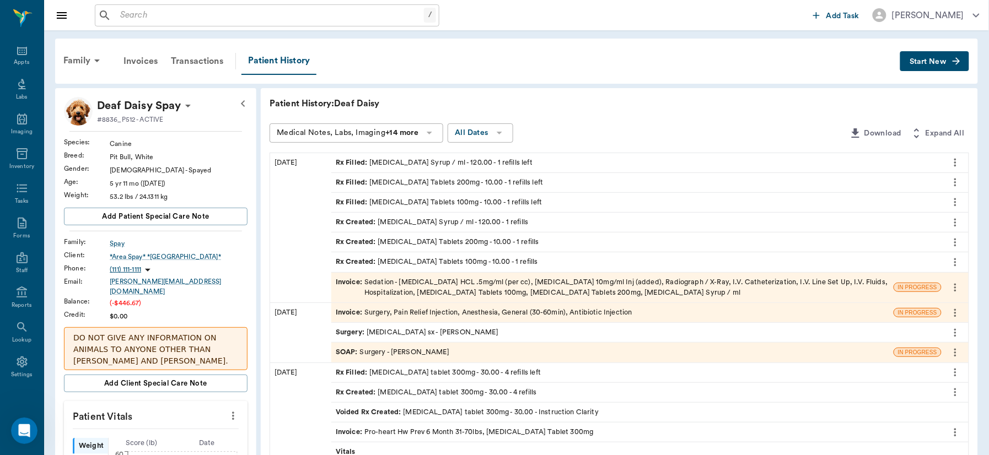
click at [494, 289] on div "Invoice : Sedation - Dexmedetomidine HCL .5mg/ml (per cc), Butorphanol 10mg/ml …" at bounding box center [612, 287] width 553 height 21
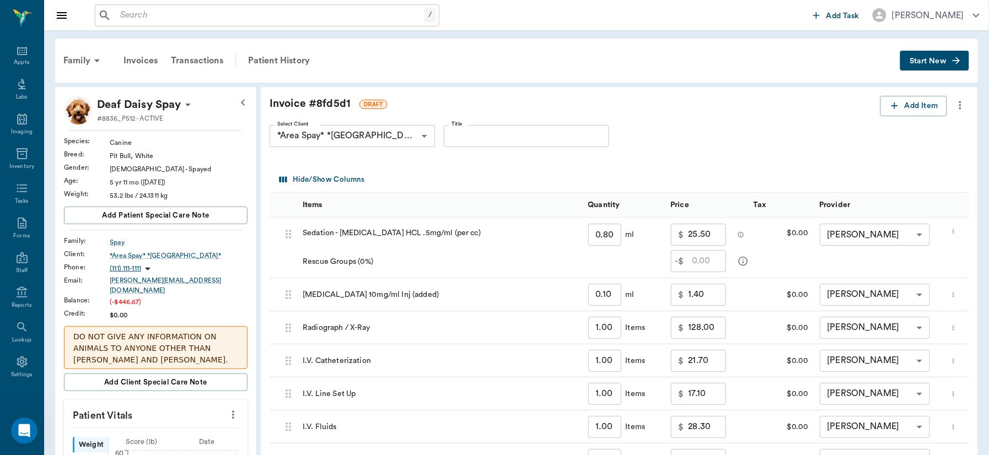
click at [233, 411] on icon "more" at bounding box center [233, 415] width 2 height 8
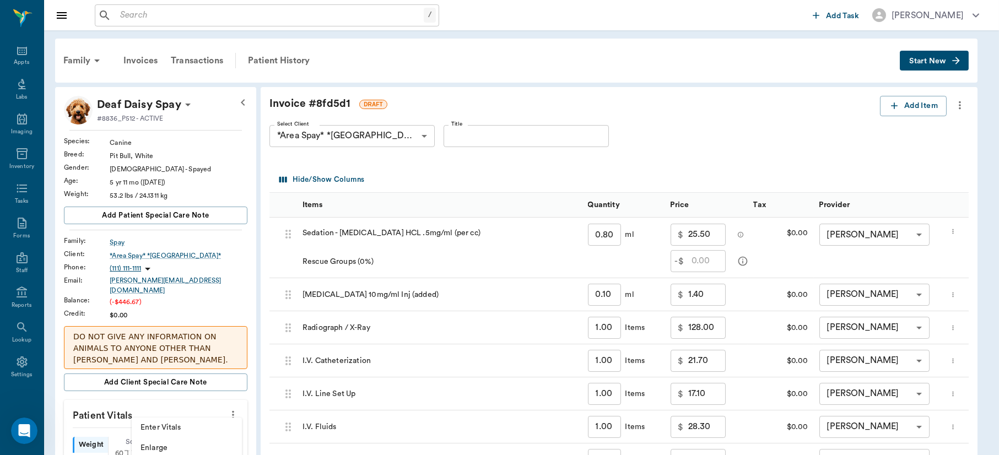
click at [169, 429] on span "Enter Vitals" at bounding box center [187, 428] width 93 height 12
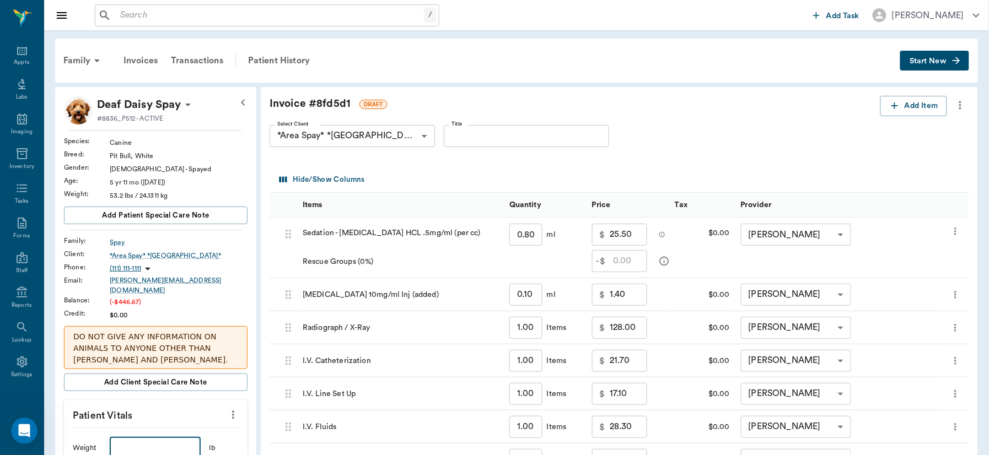
click at [155, 443] on input "text" at bounding box center [155, 448] width 90 height 22
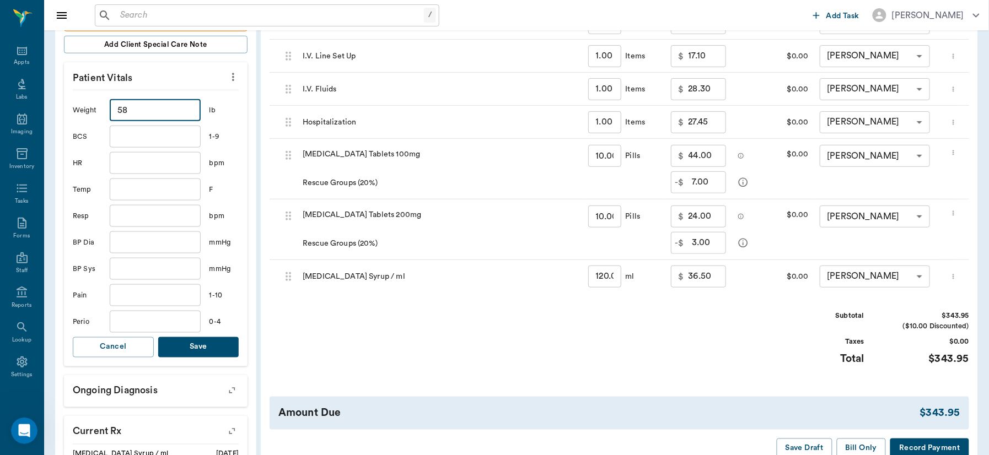
scroll to position [339, 0]
type input "58"
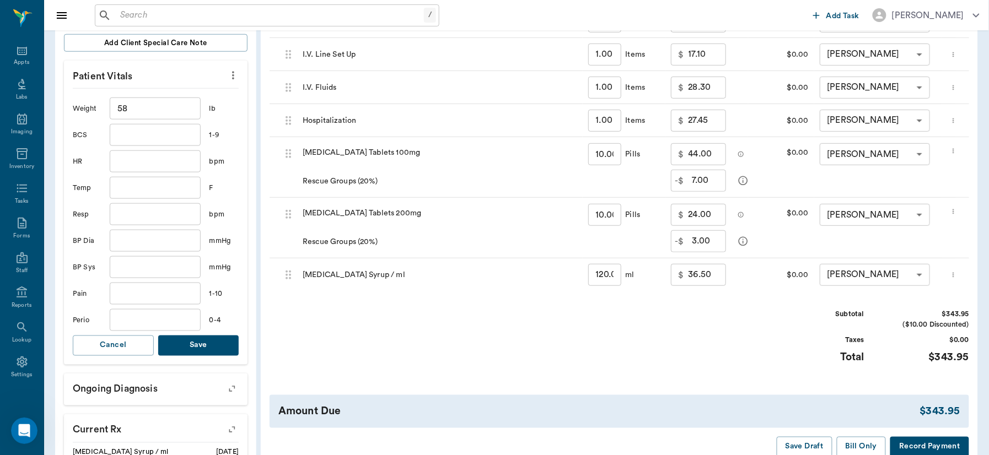
click at [199, 336] on button "Save" at bounding box center [198, 346] width 81 height 20
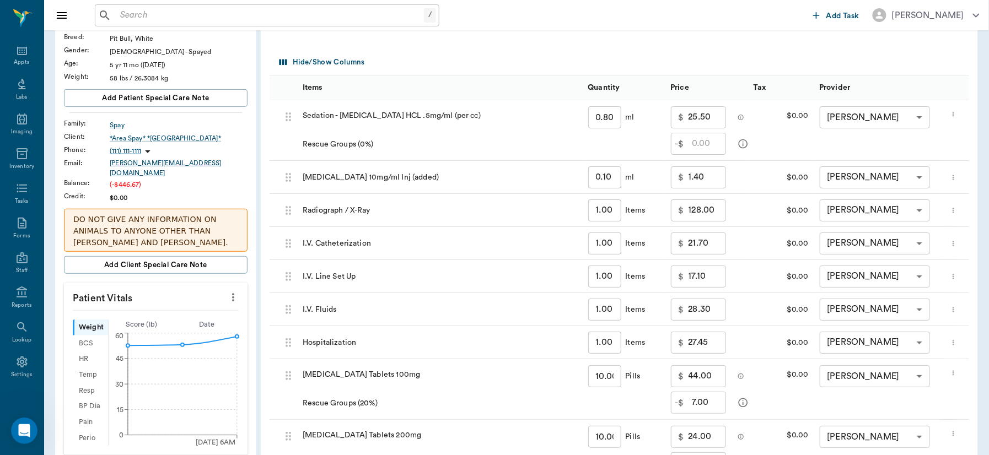
scroll to position [0, 0]
